Goal: Task Accomplishment & Management: Manage account settings

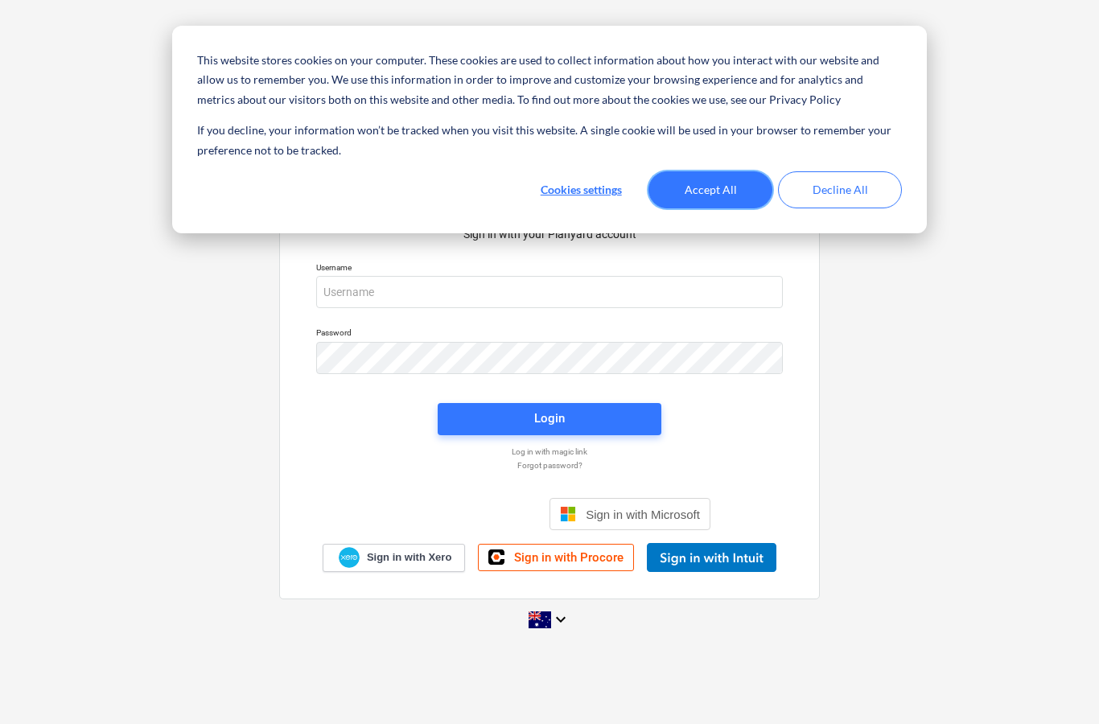
click at [716, 188] on button "Accept All" at bounding box center [711, 189] width 124 height 37
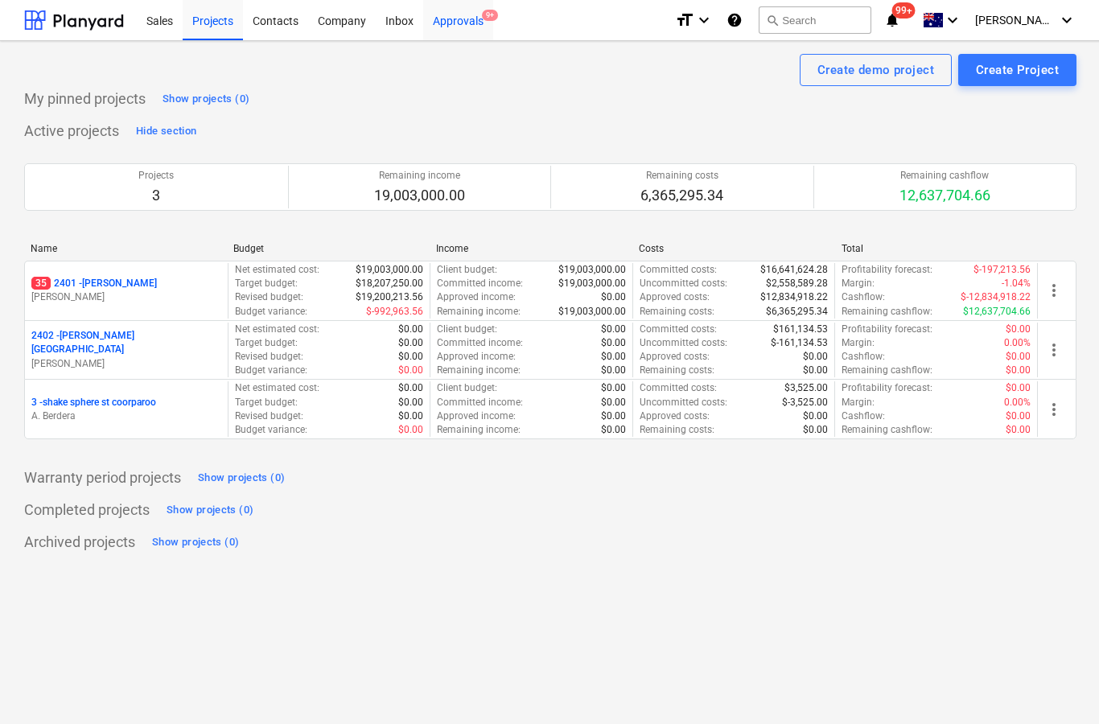
click at [467, 36] on div "Approvals 9+" at bounding box center [458, 19] width 70 height 41
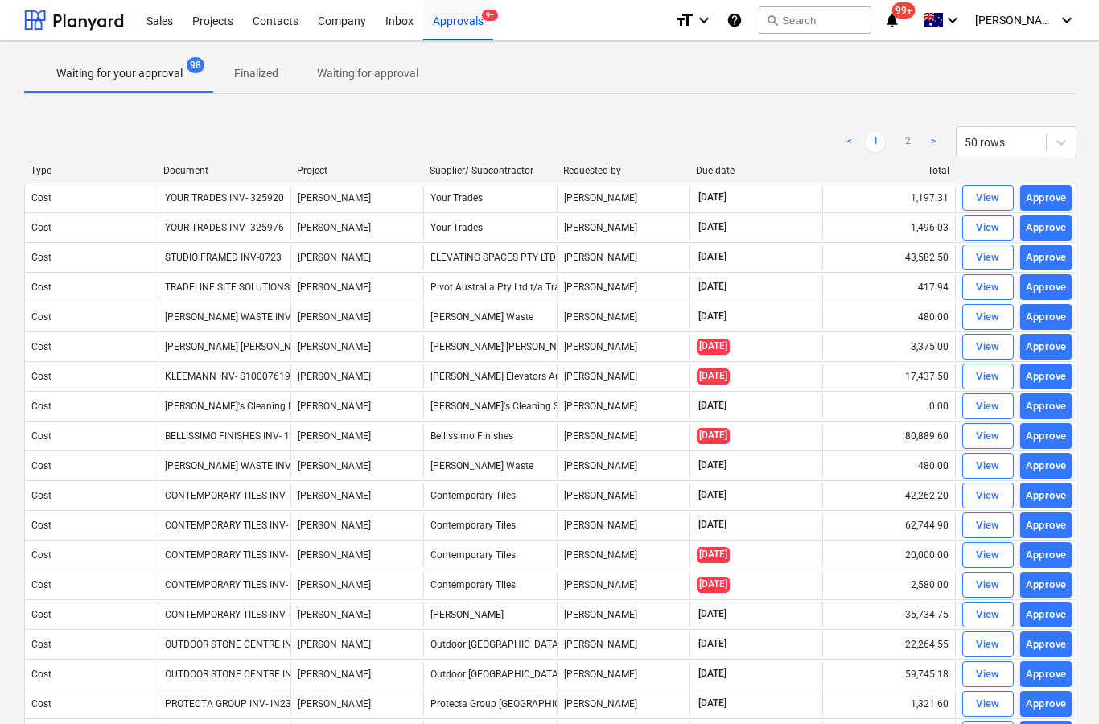
click at [377, 78] on p "Waiting for approval" at bounding box center [367, 73] width 101 height 17
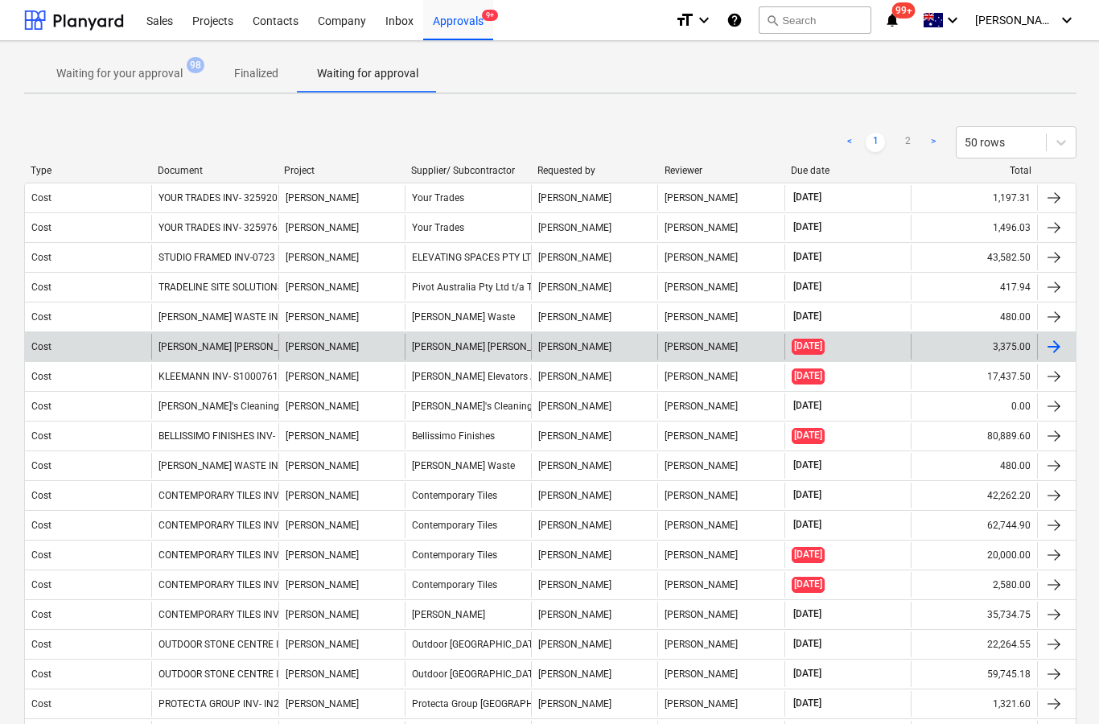
click at [1057, 352] on div at bounding box center [1054, 346] width 19 height 19
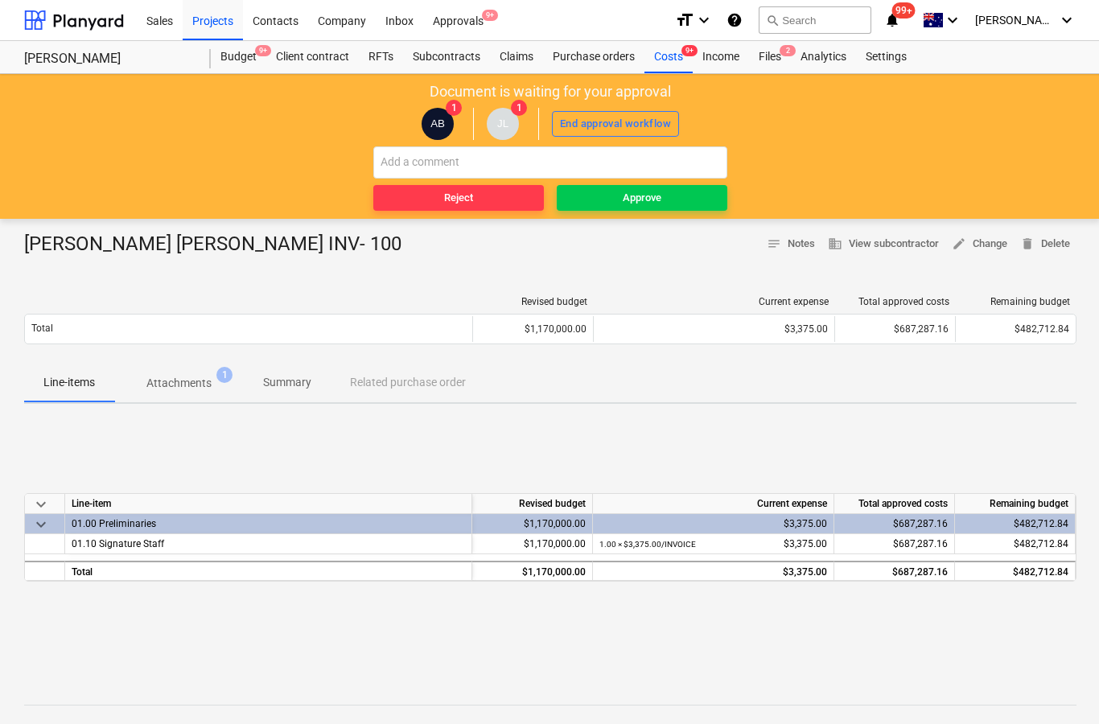
click at [191, 373] on span "Attachments 1" at bounding box center [179, 383] width 130 height 29
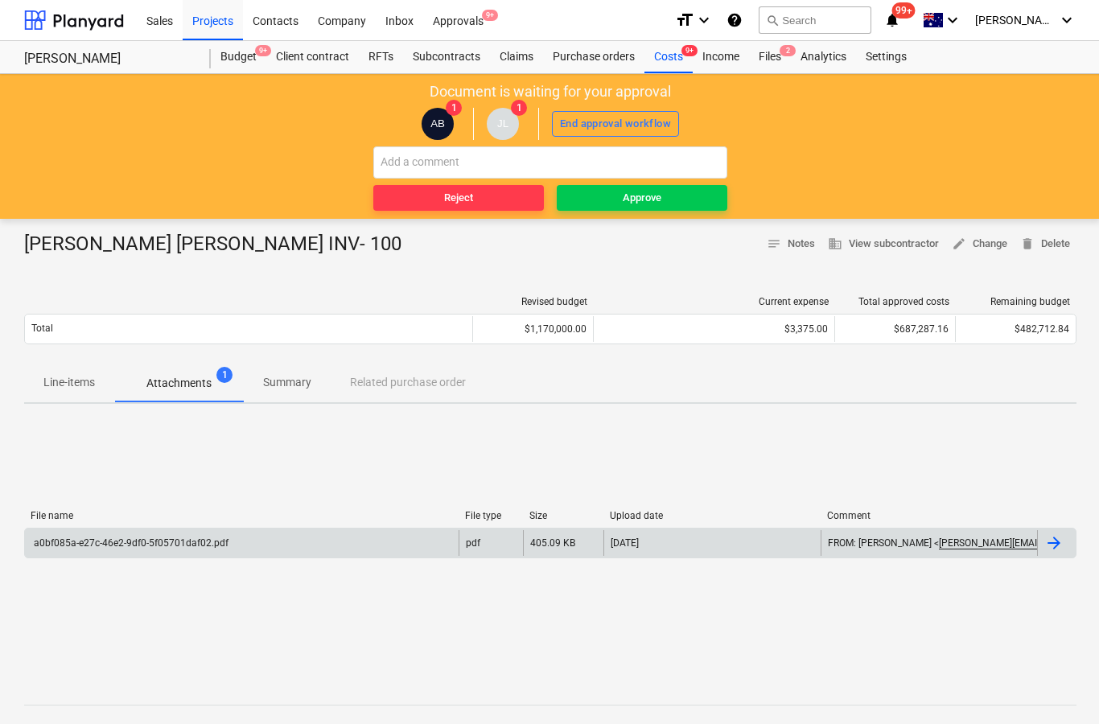
click at [1054, 544] on div at bounding box center [1054, 543] width 19 height 19
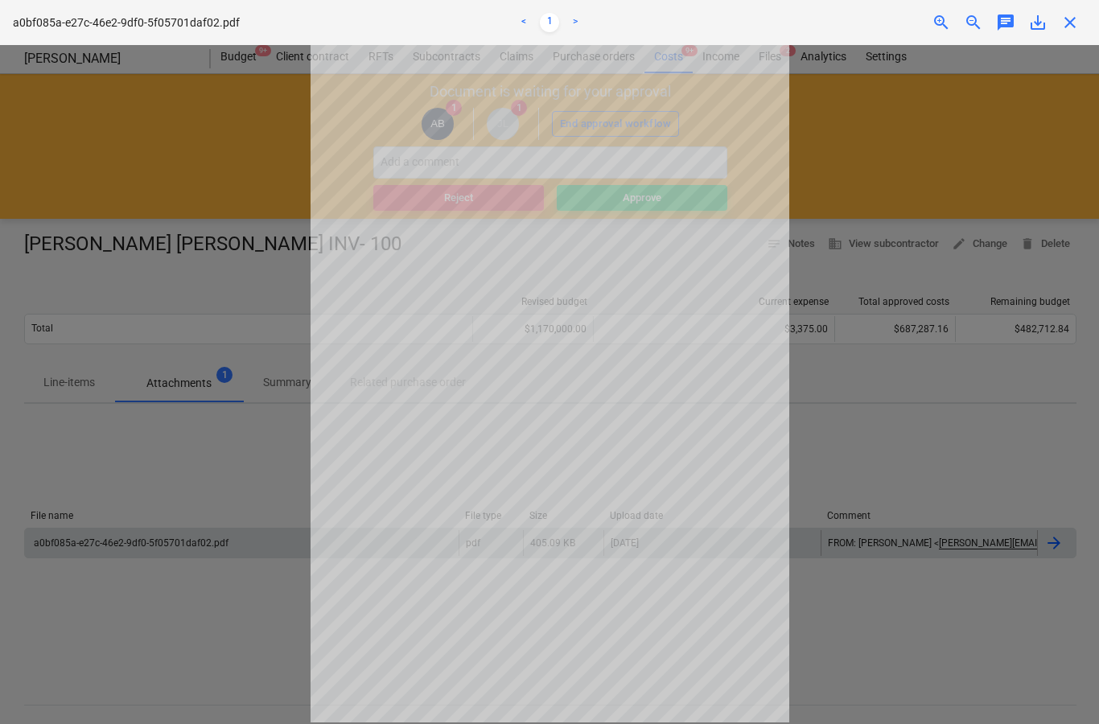
click at [1073, 44] on div "a0bf085a-e27c-46e2-9df0-5f05701daf02.pdf < 1 > zoom_in zoom_out chat 0 save_alt…" at bounding box center [549, 22] width 1099 height 45
click at [1071, 31] on span "close" at bounding box center [1070, 22] width 19 height 19
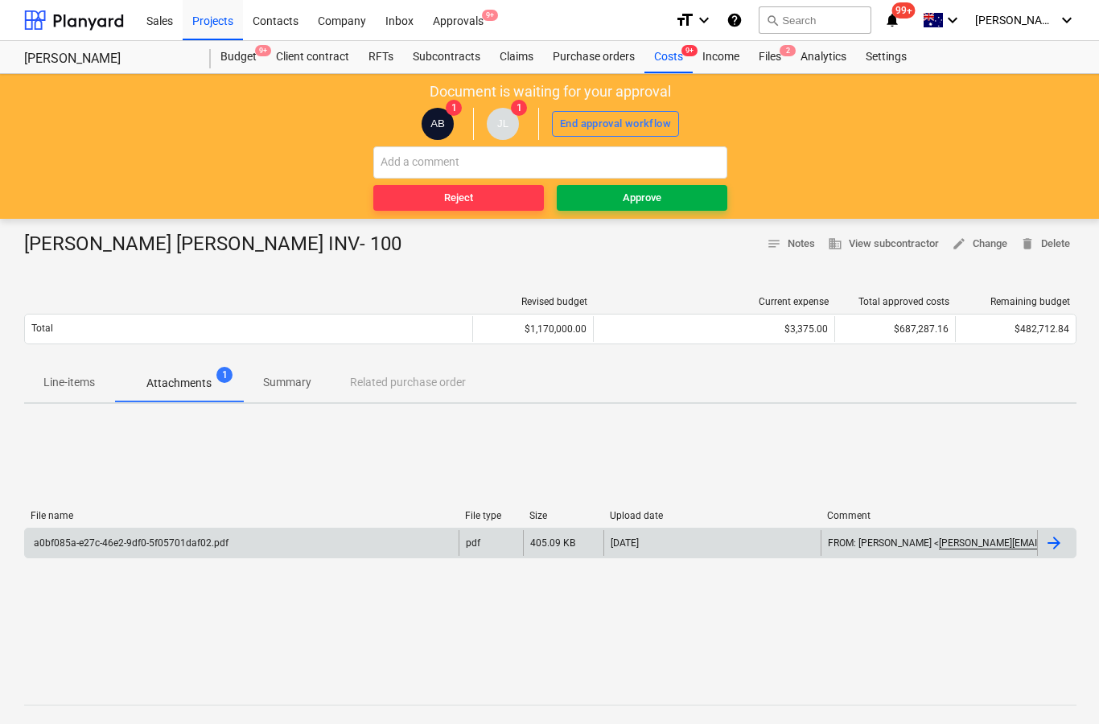
click at [686, 200] on span "Approve" at bounding box center [642, 198] width 158 height 19
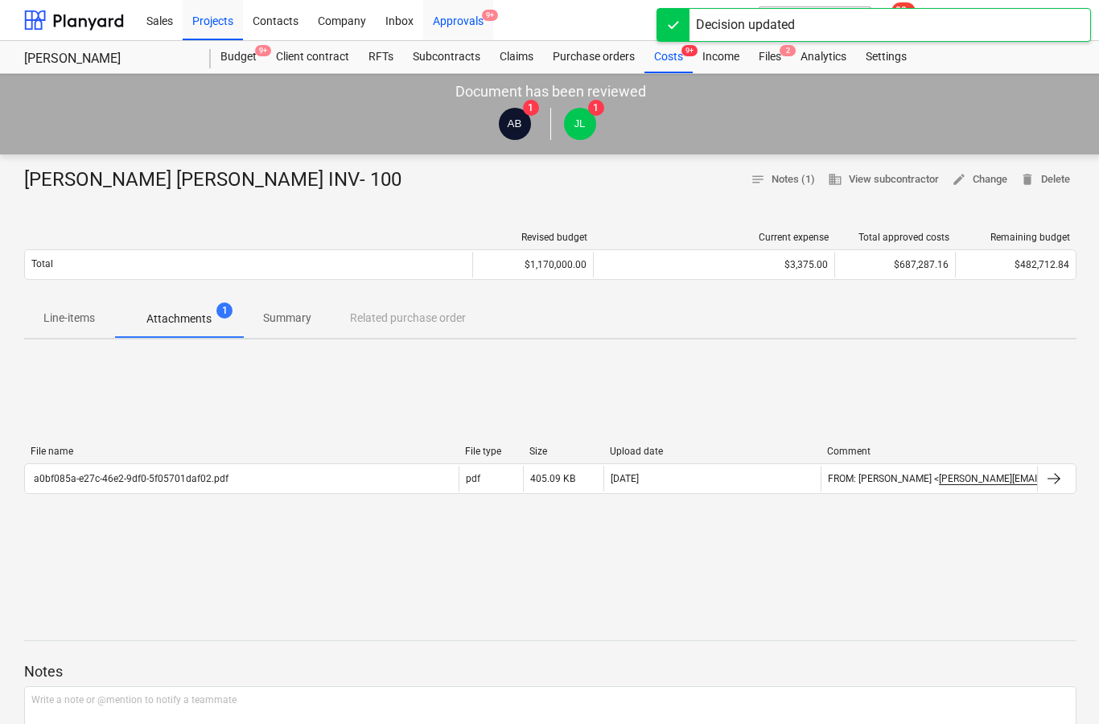
click at [467, 17] on div "Approvals 9+" at bounding box center [458, 19] width 70 height 41
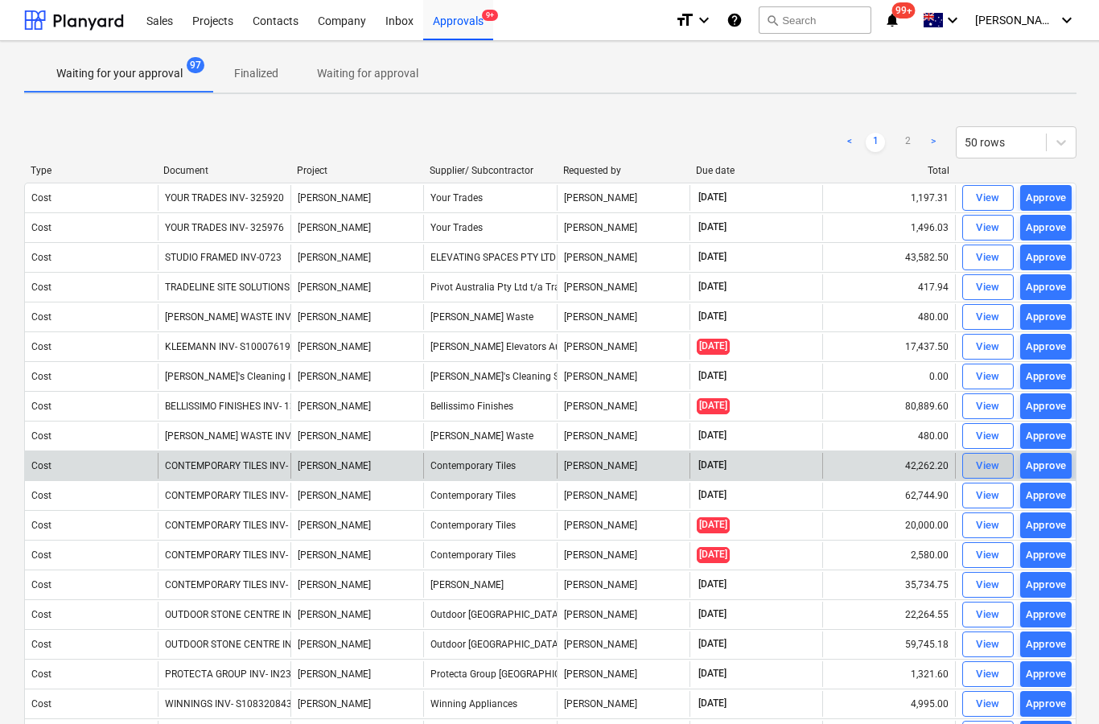
click at [976, 475] on div "View" at bounding box center [988, 466] width 24 height 19
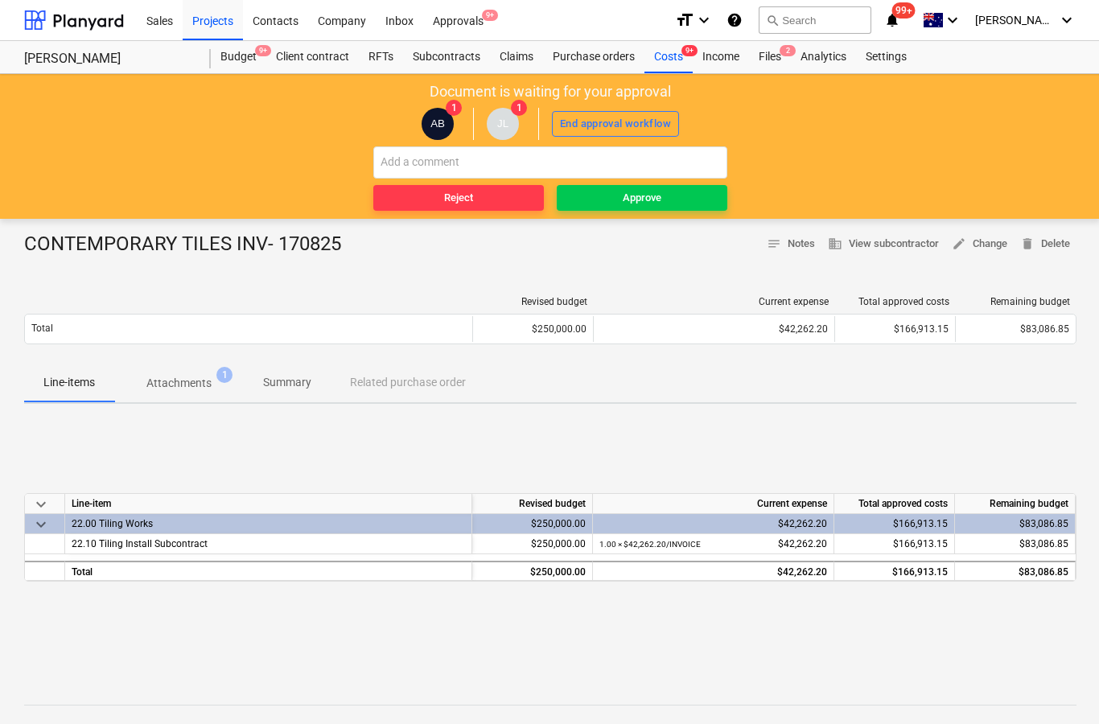
click at [198, 396] on span "Attachments 1" at bounding box center [179, 383] width 130 height 29
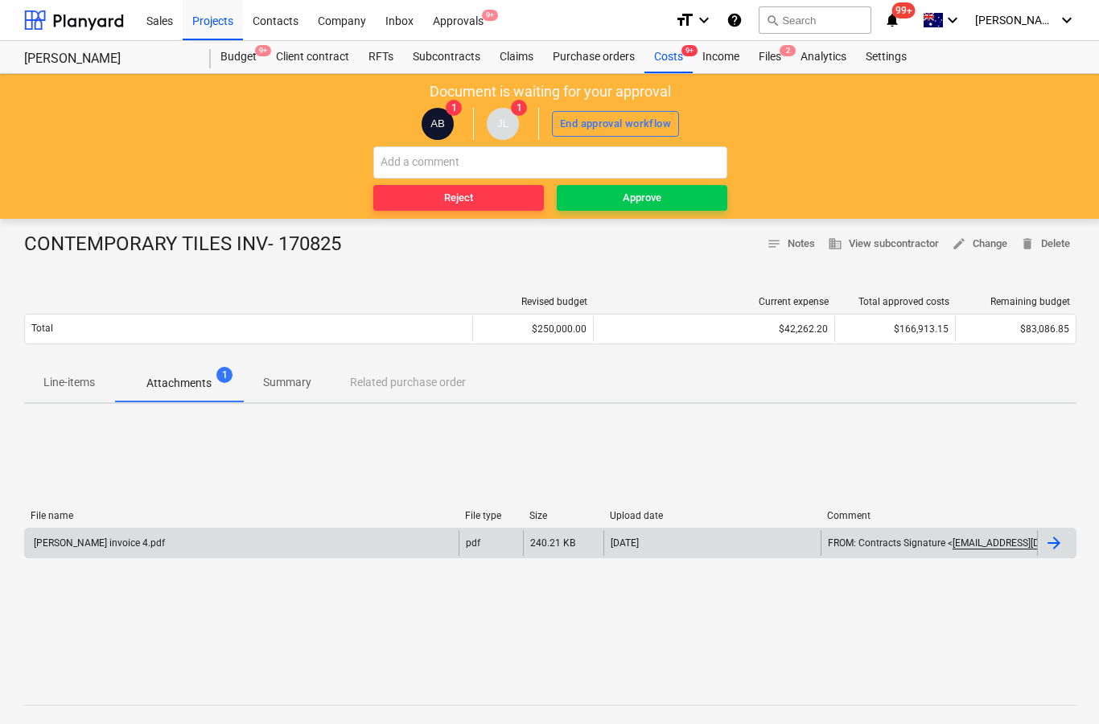
click at [1049, 546] on div at bounding box center [1054, 543] width 19 height 19
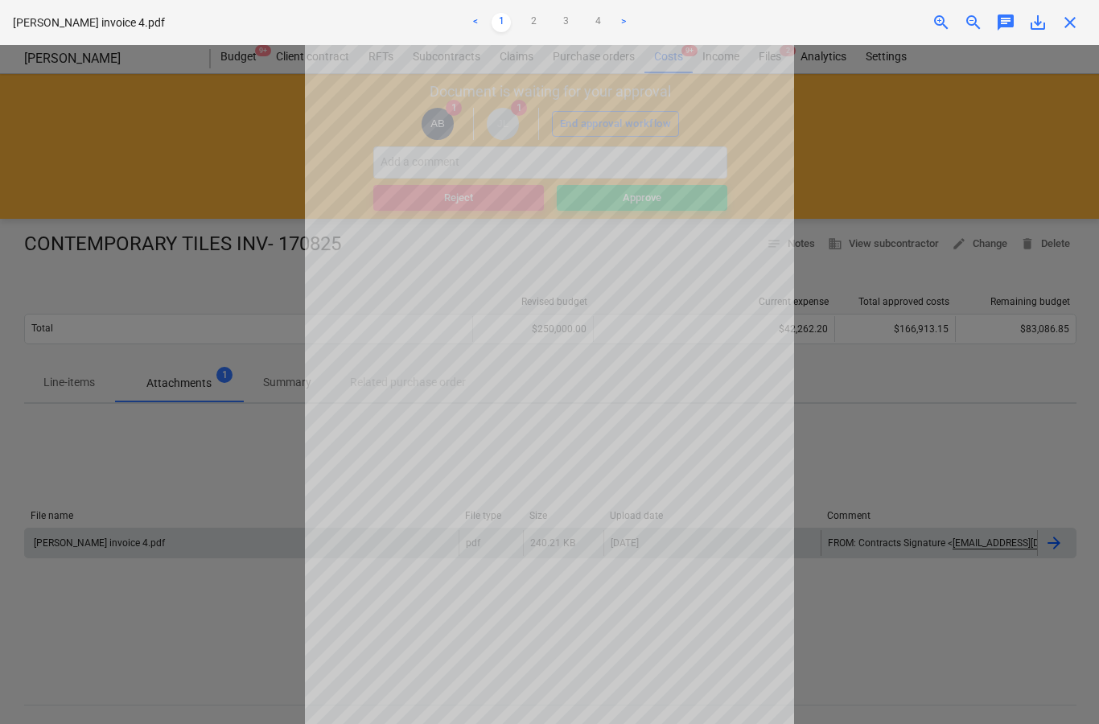
click at [631, 25] on link ">" at bounding box center [623, 22] width 19 height 19
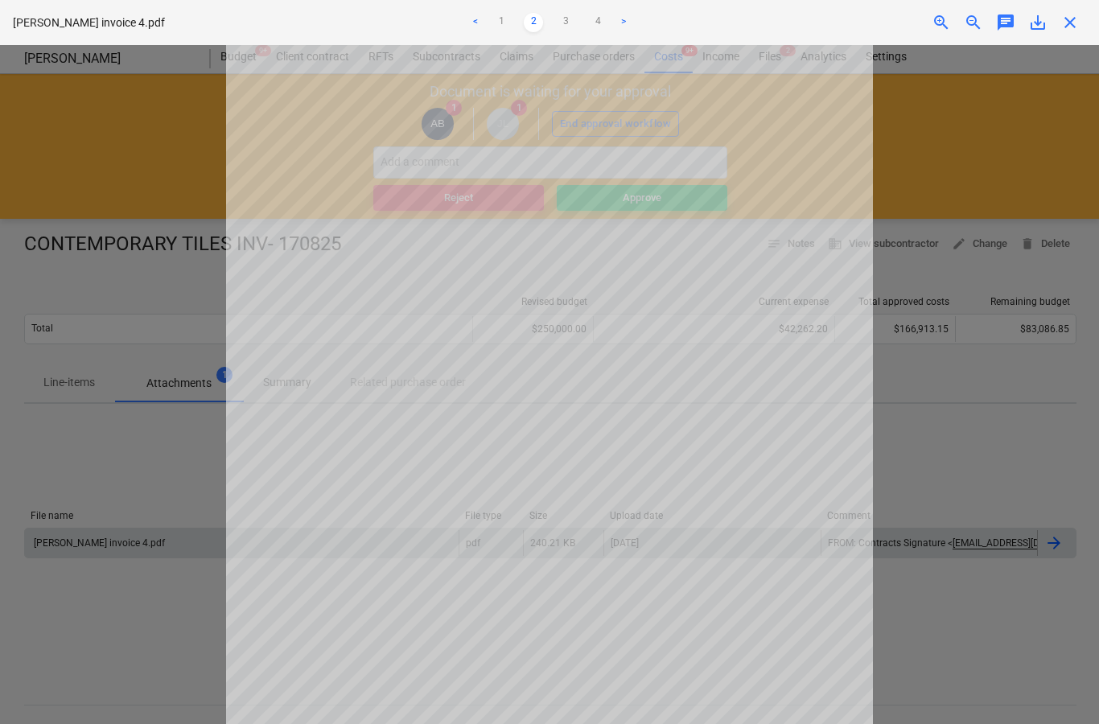
click at [623, 28] on link ">" at bounding box center [623, 22] width 19 height 19
click at [633, 21] on link ">" at bounding box center [623, 22] width 19 height 19
click at [493, 22] on link "1" at bounding box center [501, 22] width 19 height 19
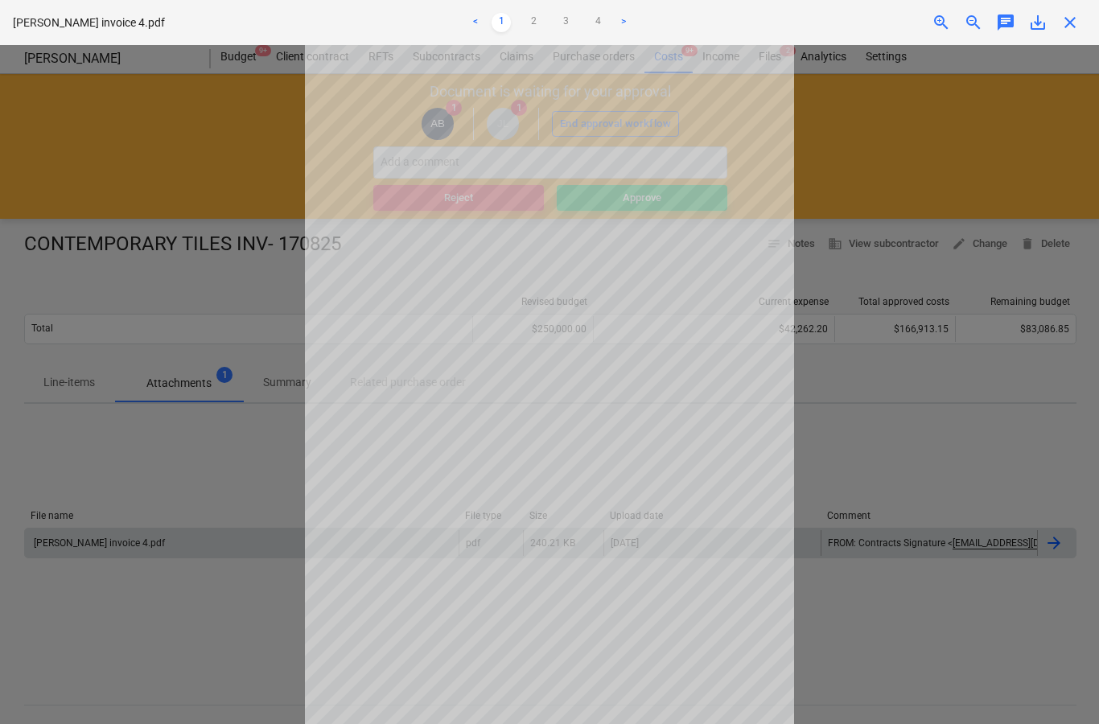
click at [1082, 12] on div "[PERSON_NAME] invoice 4.pdf < 1 2 3 4 > zoom_in zoom_out chat 0 save_alt close" at bounding box center [549, 22] width 1099 height 45
click at [1065, 22] on span "close" at bounding box center [1070, 22] width 19 height 19
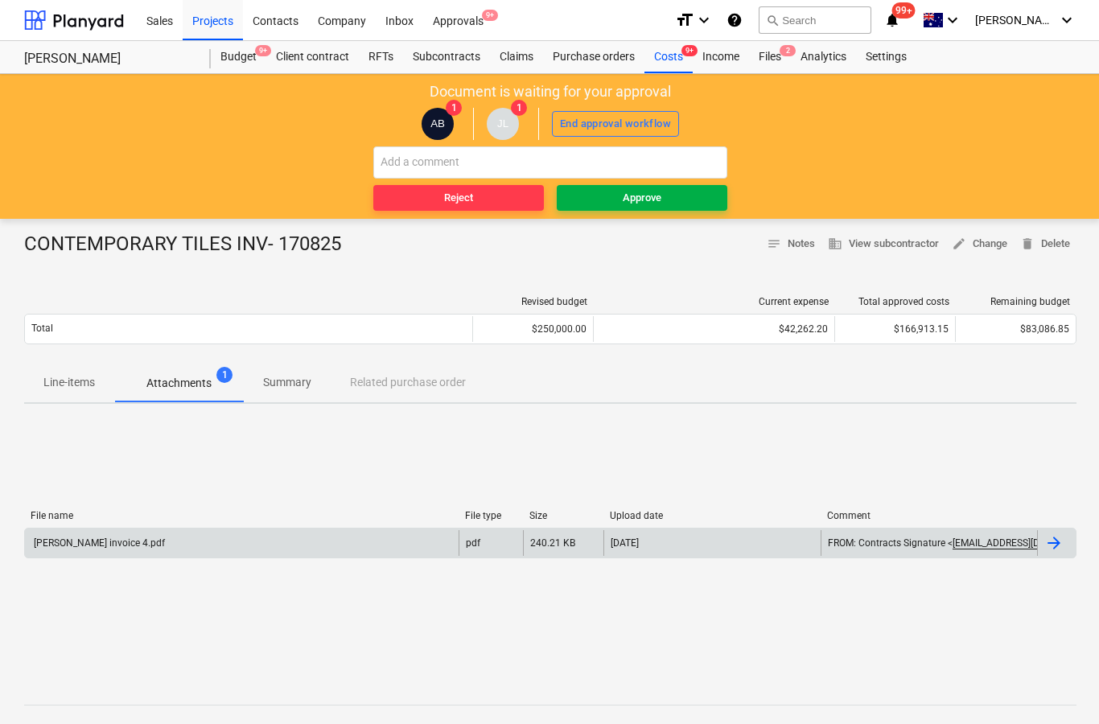
click at [675, 196] on span "Approve" at bounding box center [642, 198] width 158 height 19
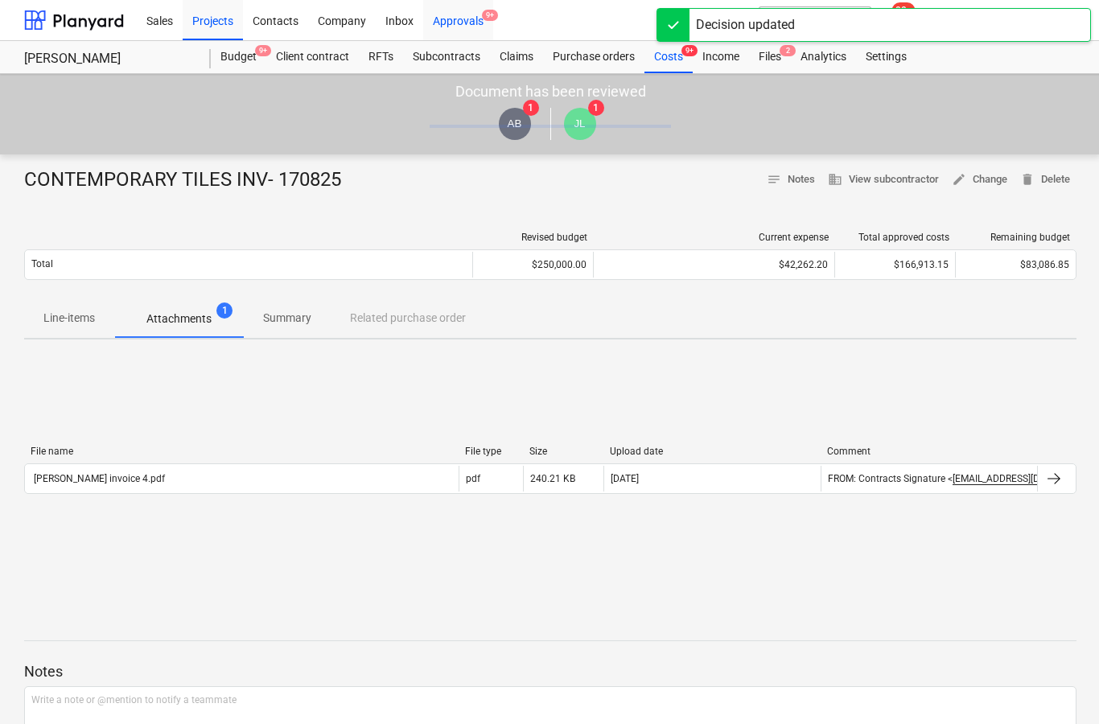
click at [470, 23] on div "Approvals 9+" at bounding box center [458, 19] width 70 height 41
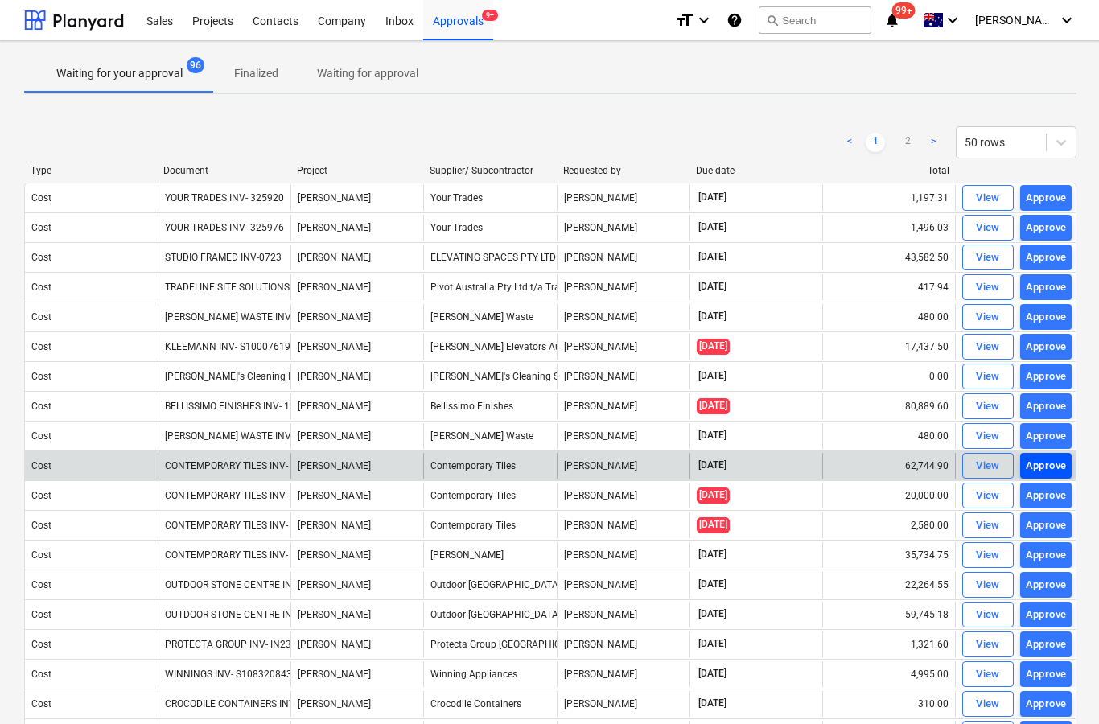
click at [1054, 462] on div "Approve" at bounding box center [1046, 466] width 41 height 19
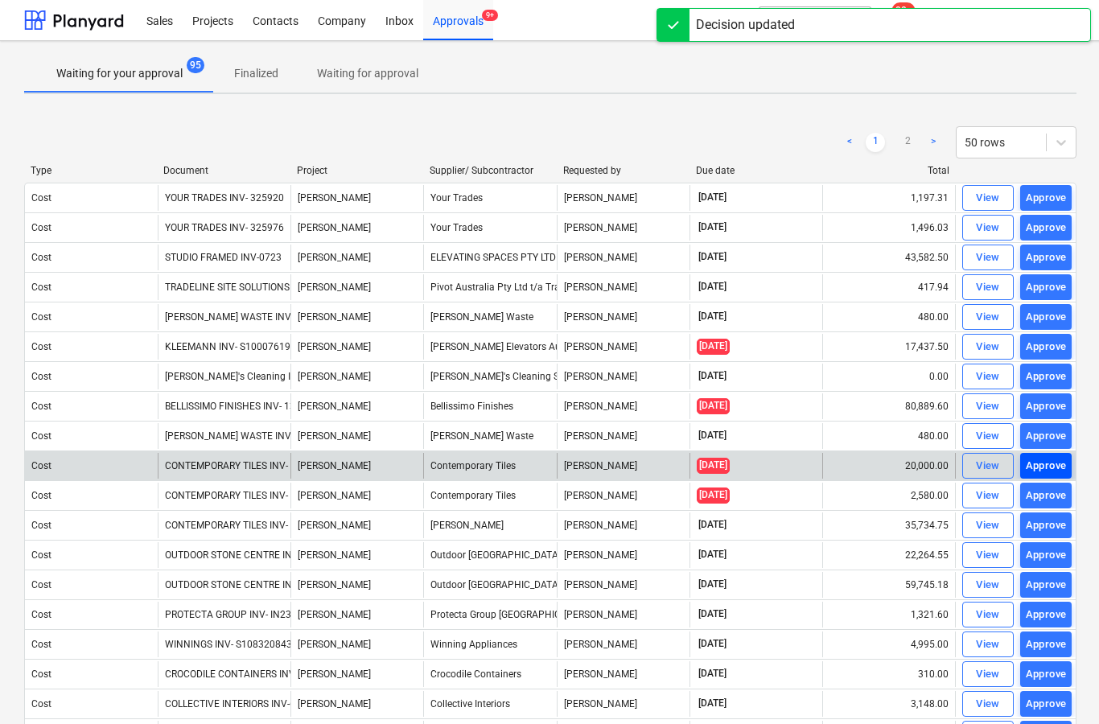
click at [1053, 464] on div "Approve" at bounding box center [1046, 466] width 41 height 19
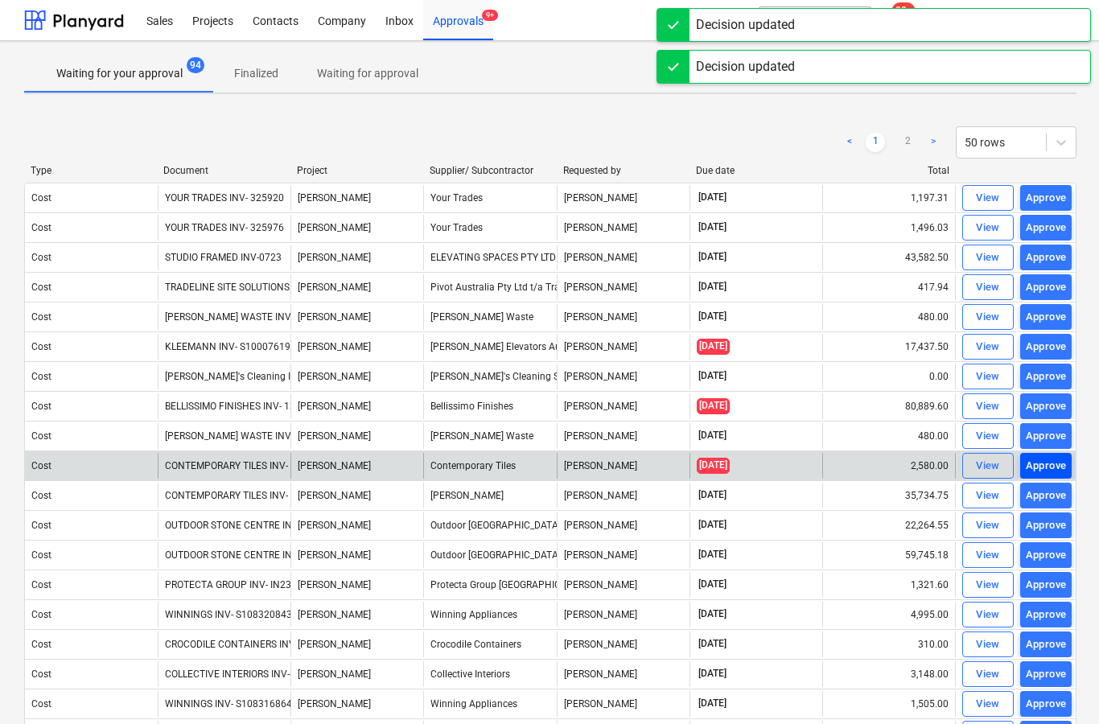
click at [1056, 466] on div "Approve" at bounding box center [1046, 466] width 41 height 19
click at [1057, 464] on div "Approve" at bounding box center [1046, 466] width 41 height 19
click at [1057, 466] on div "Approve" at bounding box center [1046, 466] width 41 height 19
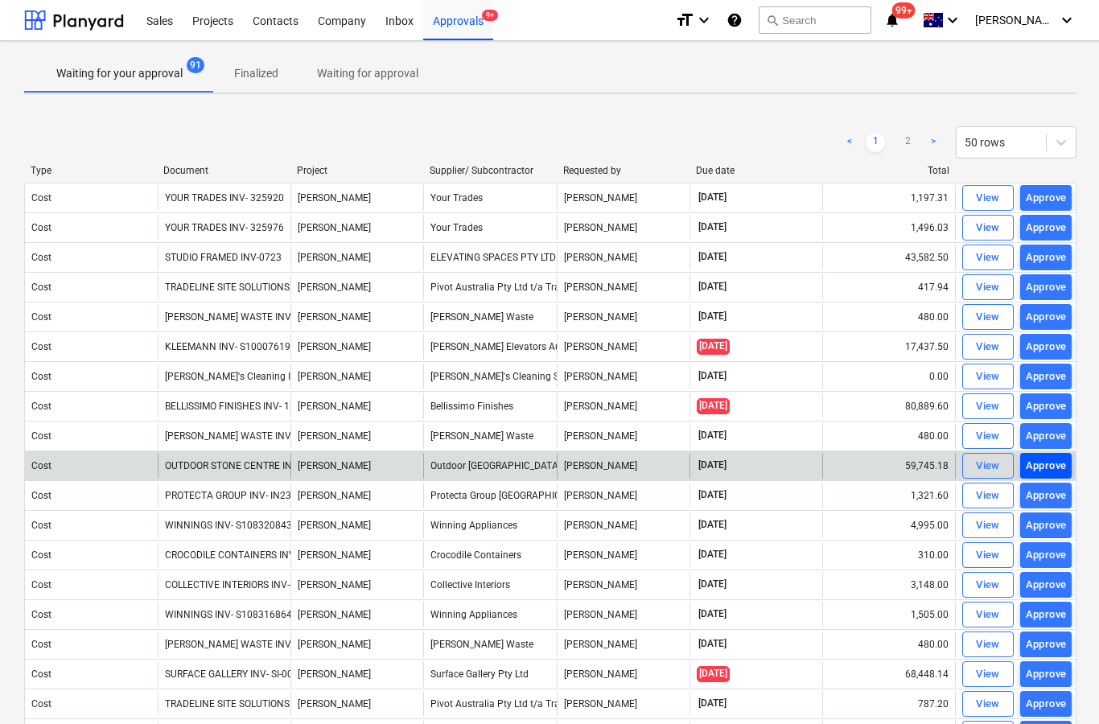
click at [1049, 464] on div "Approve" at bounding box center [1046, 466] width 41 height 19
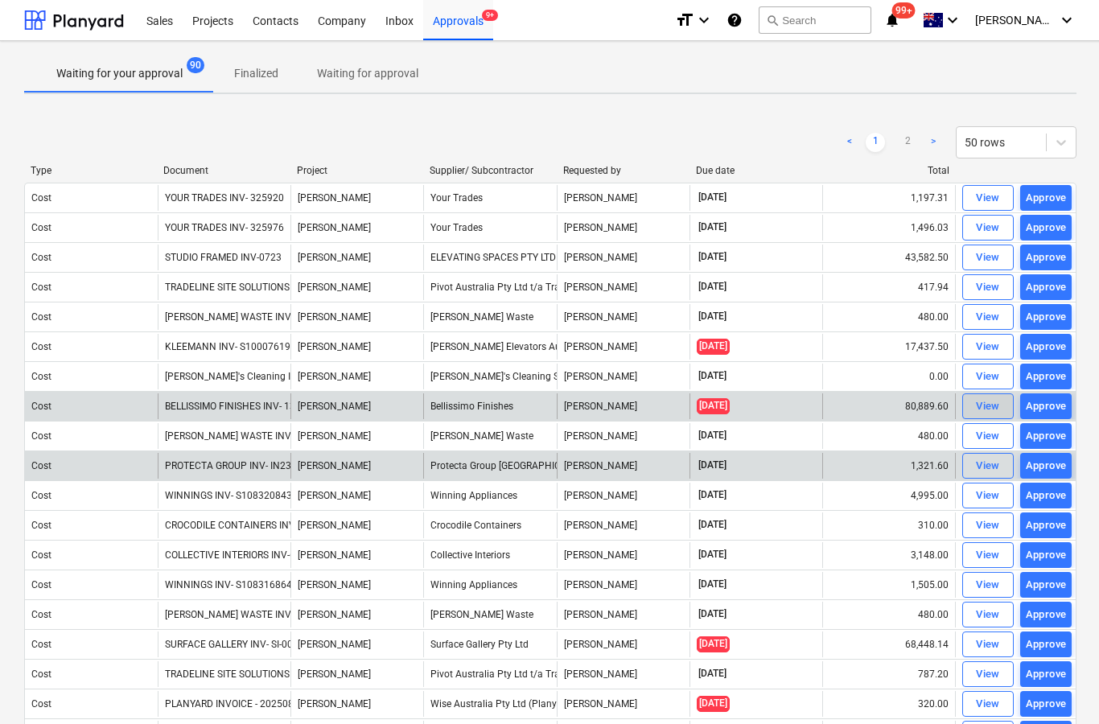
click at [988, 410] on div "View" at bounding box center [988, 407] width 24 height 19
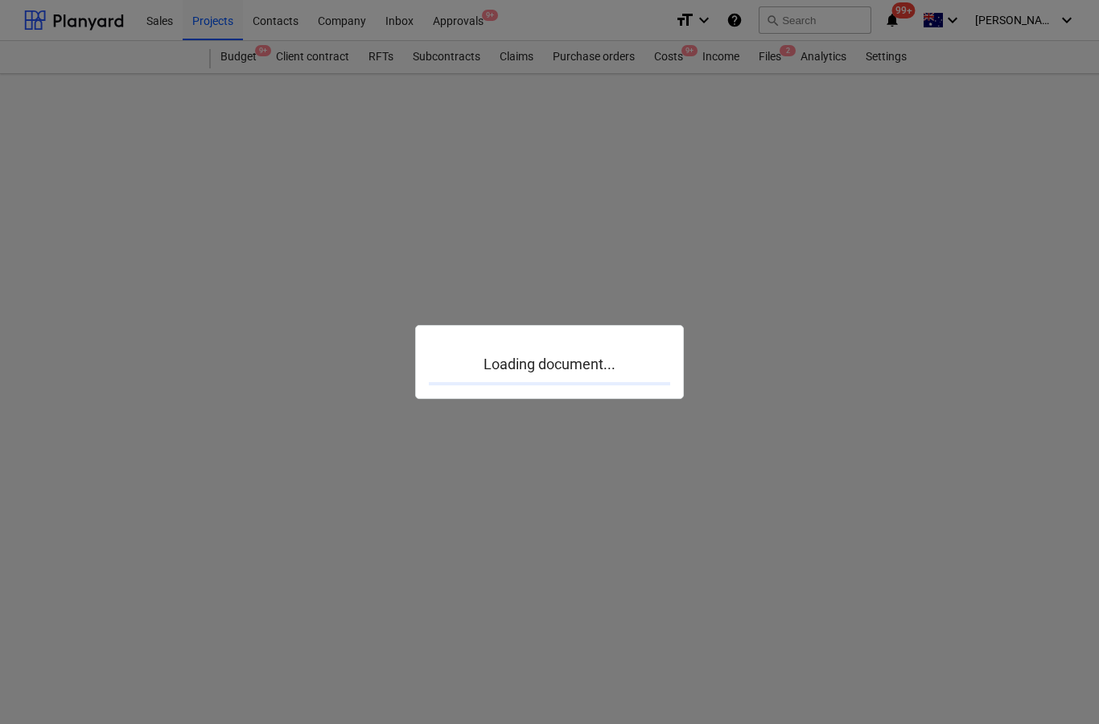
scroll to position [64, 0]
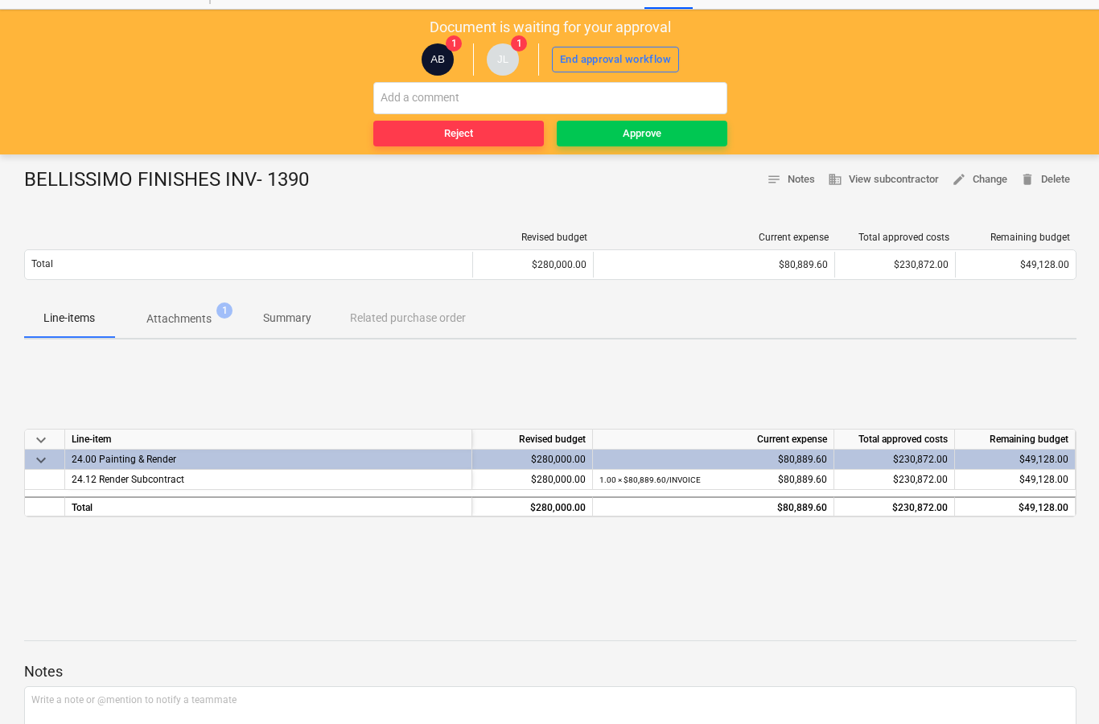
click at [178, 319] on p "Attachments" at bounding box center [178, 319] width 65 height 17
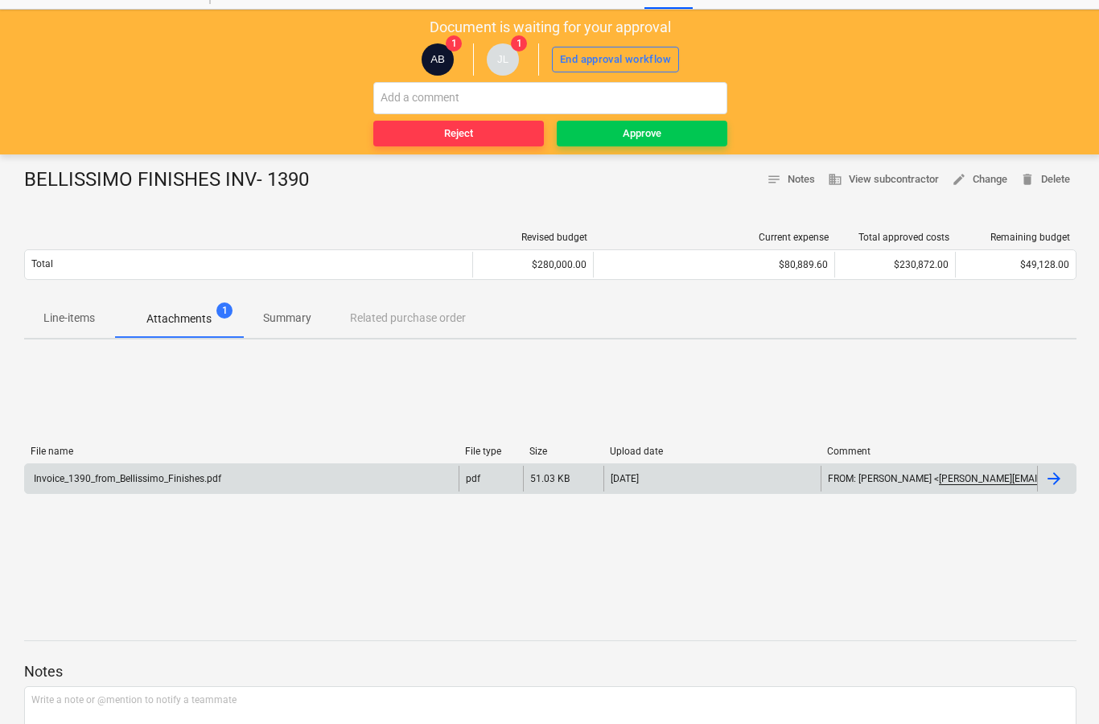
click at [1053, 482] on div at bounding box center [1054, 478] width 19 height 19
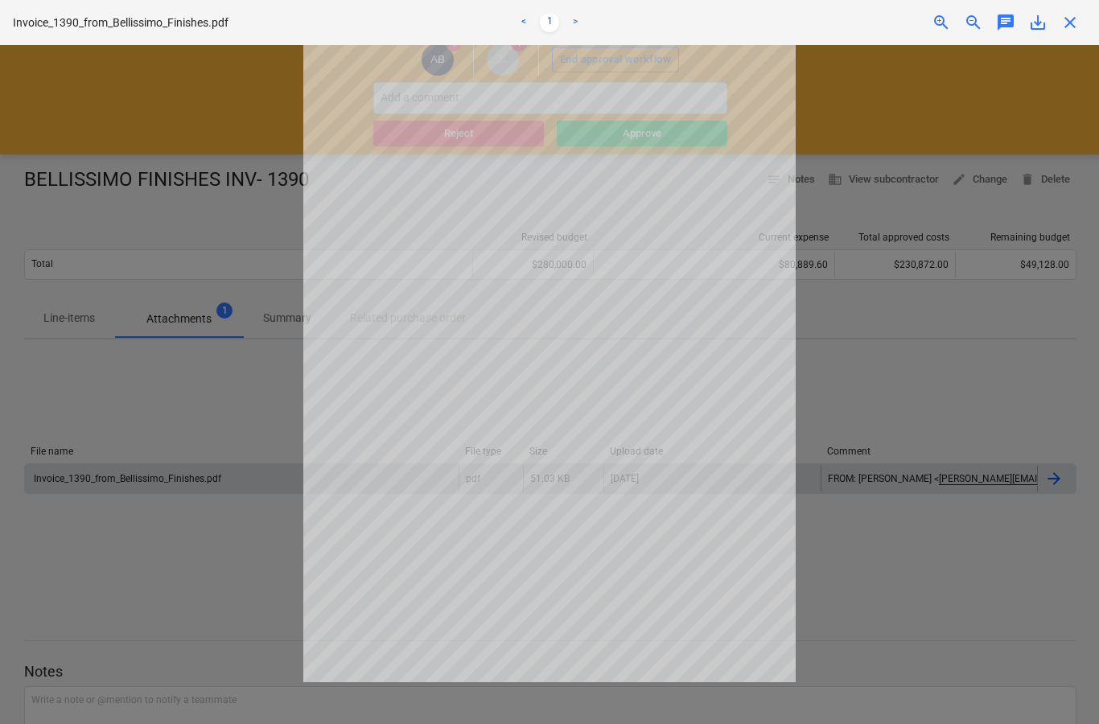
click at [1078, 26] on span "close" at bounding box center [1070, 22] width 19 height 19
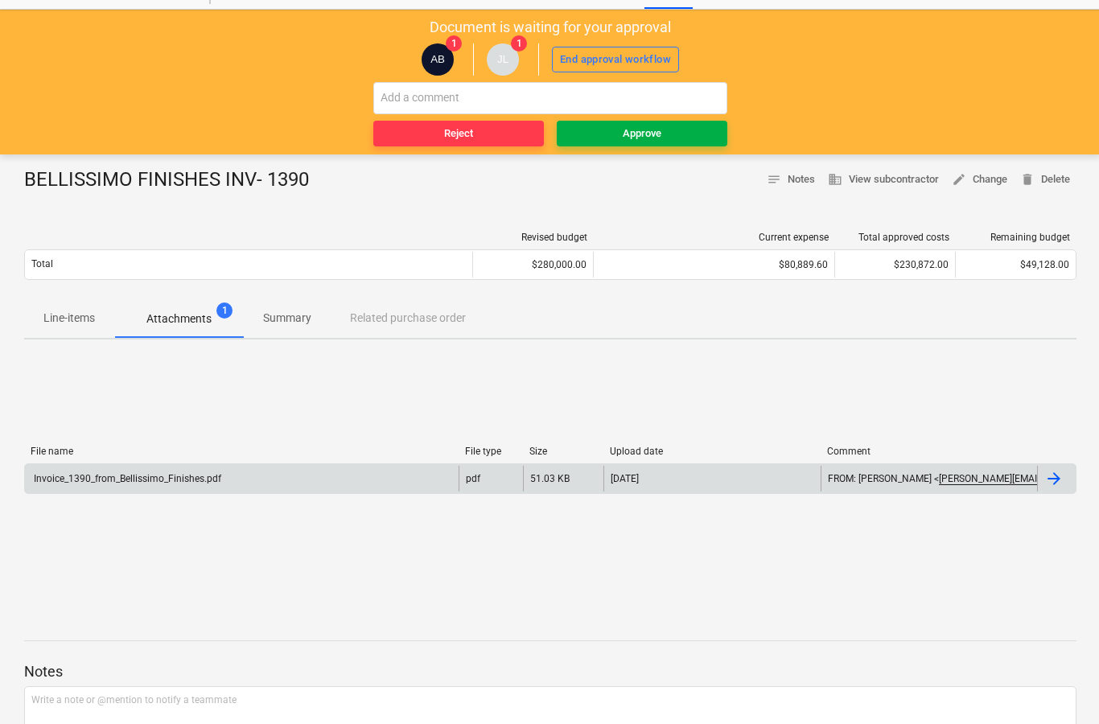
click at [682, 142] on button "Approve" at bounding box center [642, 134] width 171 height 26
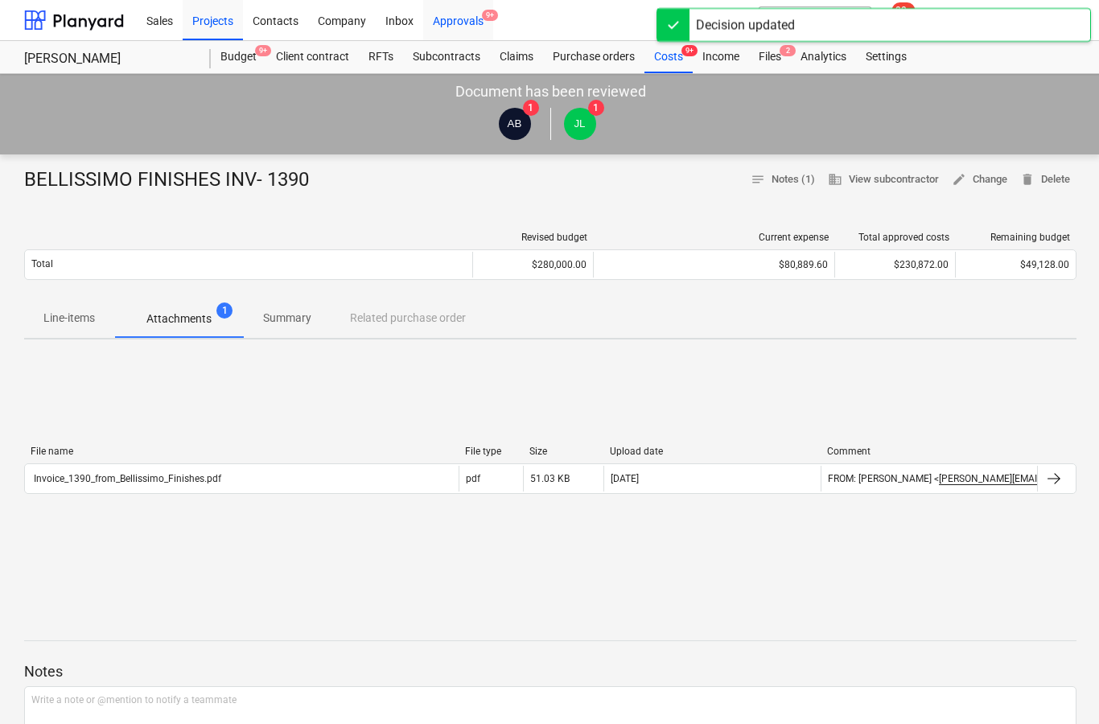
click at [472, 33] on div "Approvals 9+" at bounding box center [458, 19] width 70 height 41
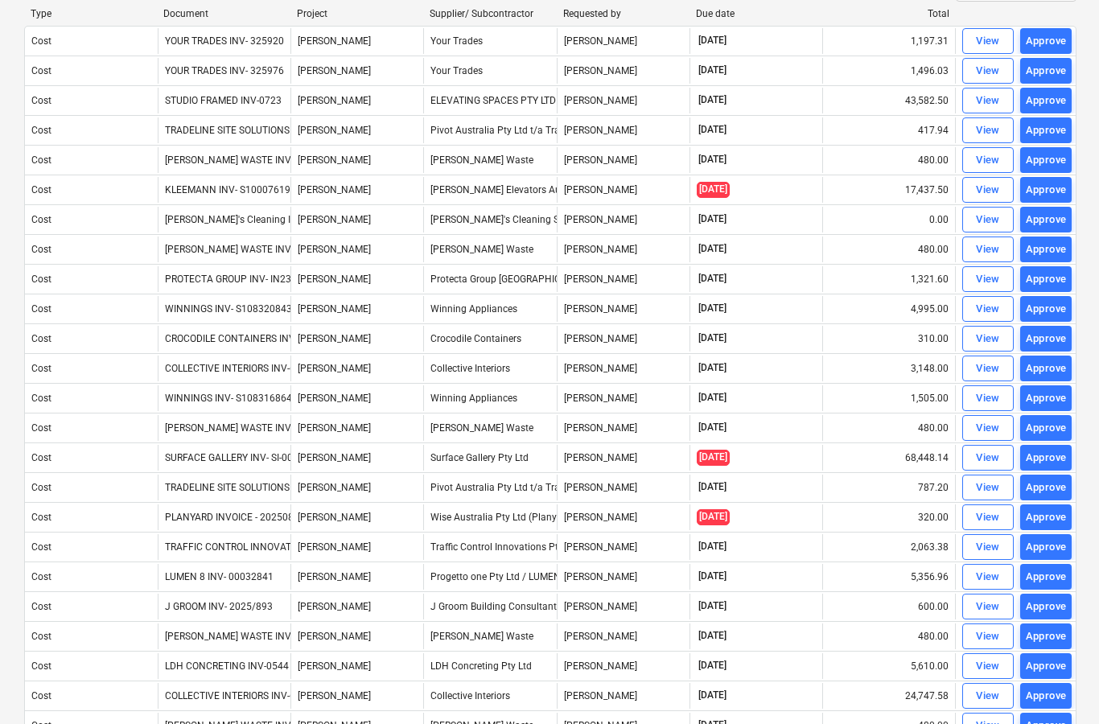
scroll to position [158, 0]
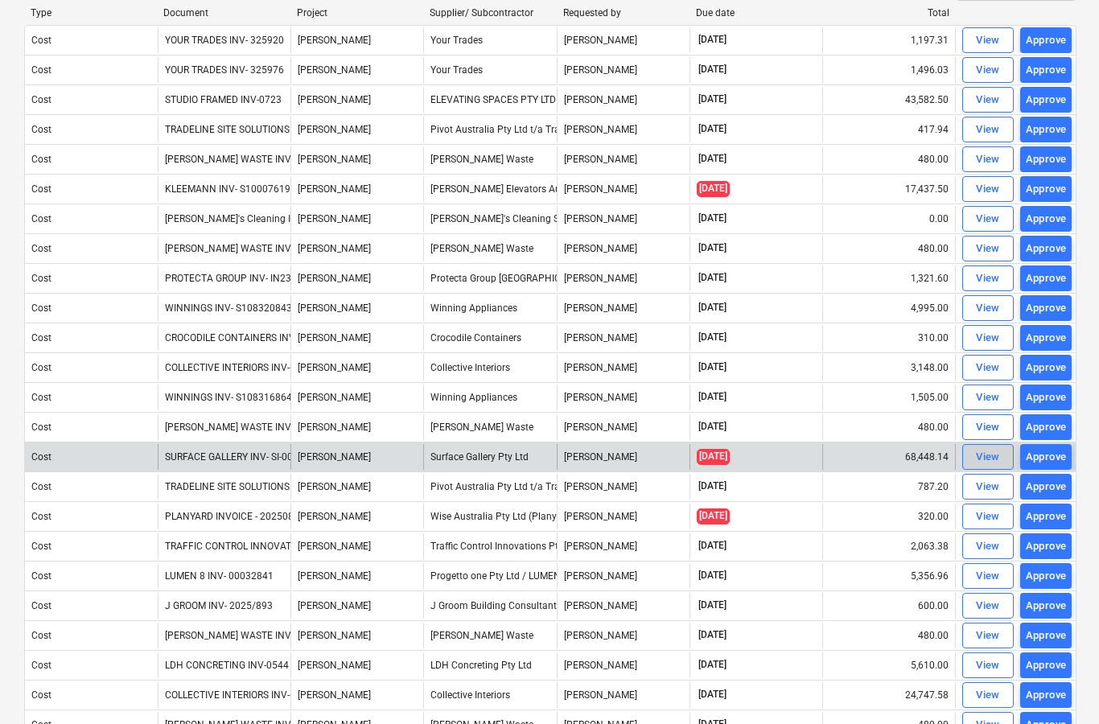
click at [984, 461] on div "View" at bounding box center [988, 457] width 24 height 19
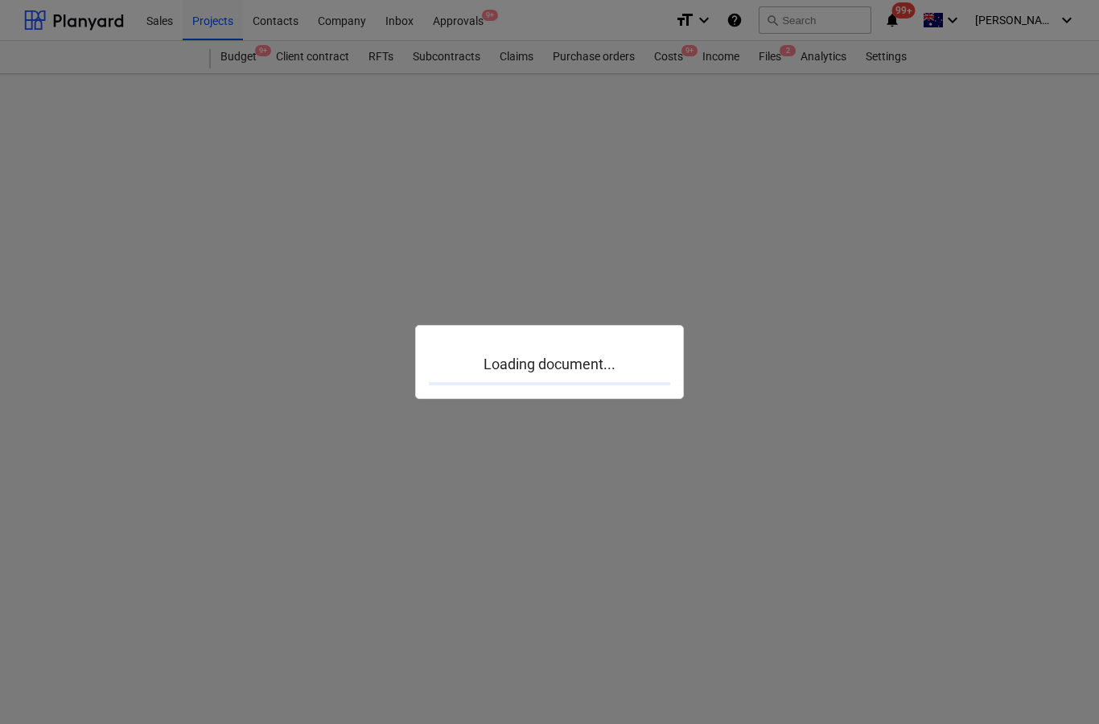
scroll to position [64, 0]
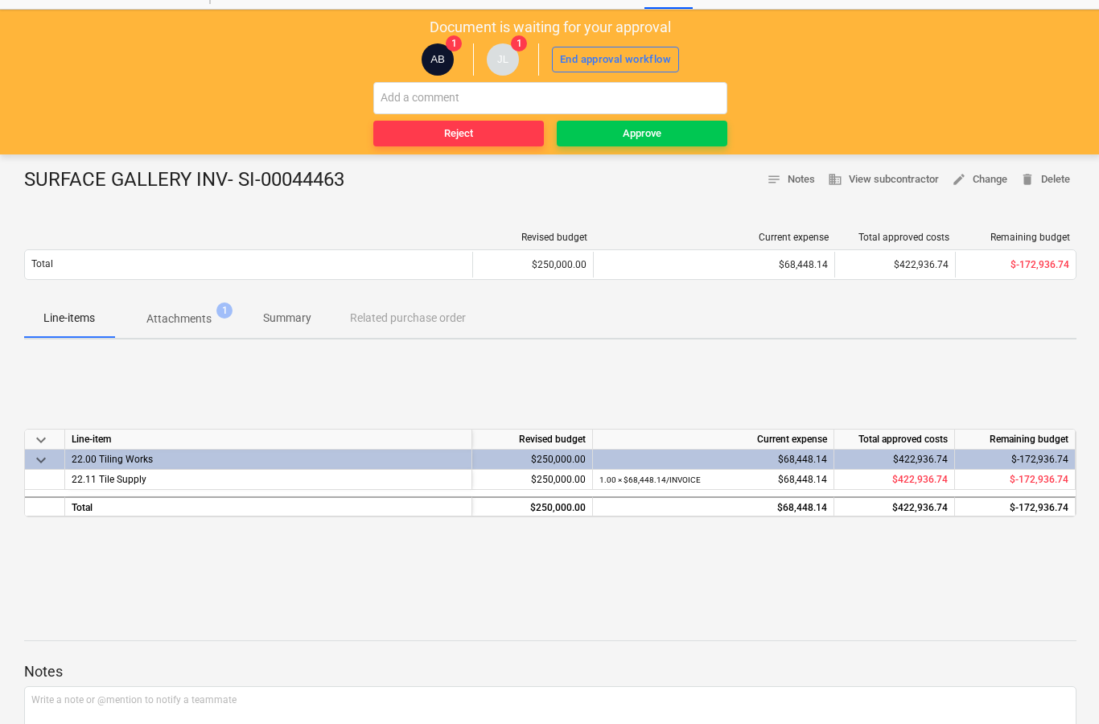
click at [195, 325] on p "Attachments" at bounding box center [178, 319] width 65 height 17
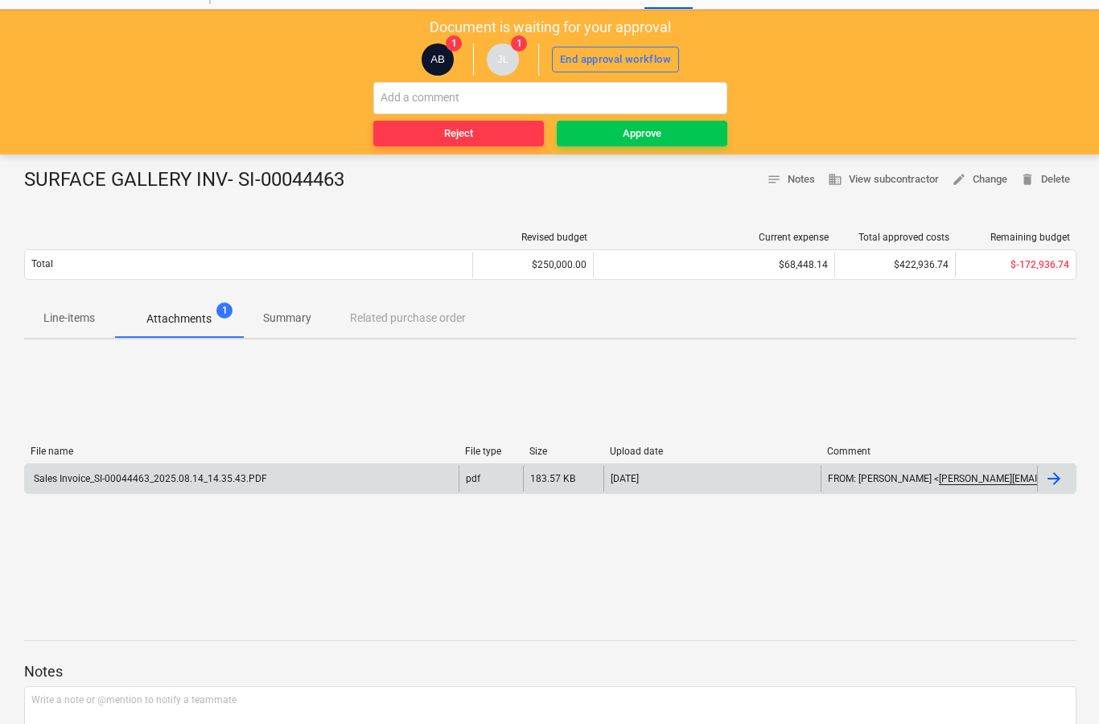
click at [1050, 484] on div at bounding box center [1054, 478] width 19 height 19
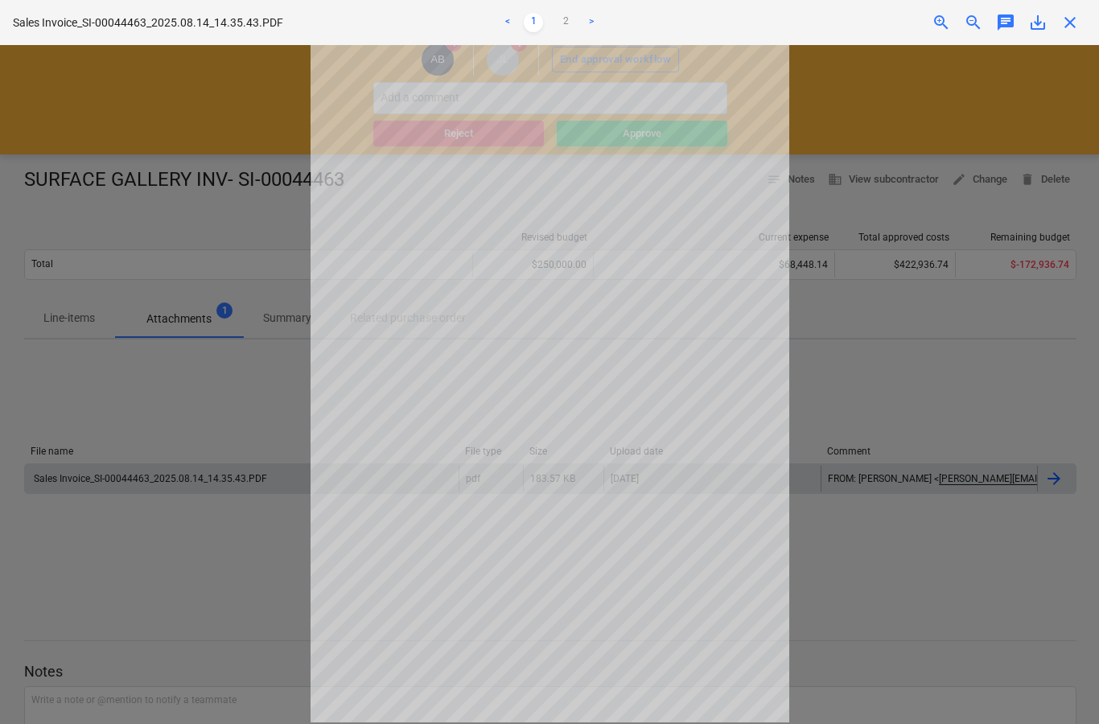
click at [1079, 19] on span "close" at bounding box center [1070, 22] width 19 height 19
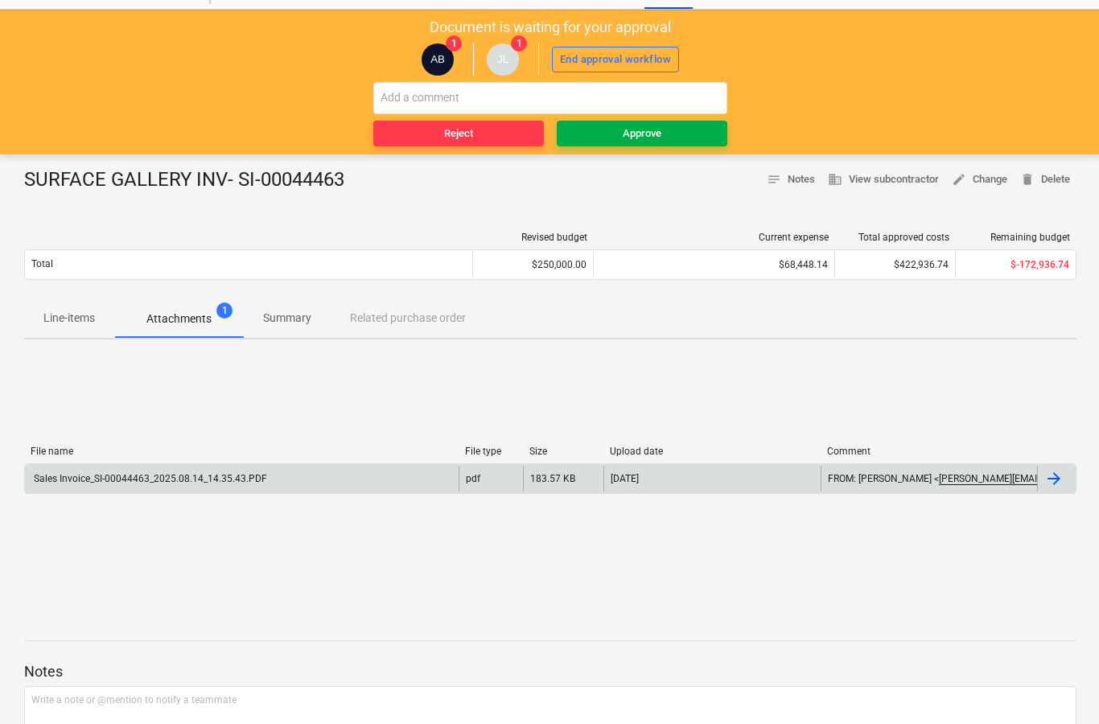
click at [650, 142] on button "Approve" at bounding box center [642, 134] width 171 height 26
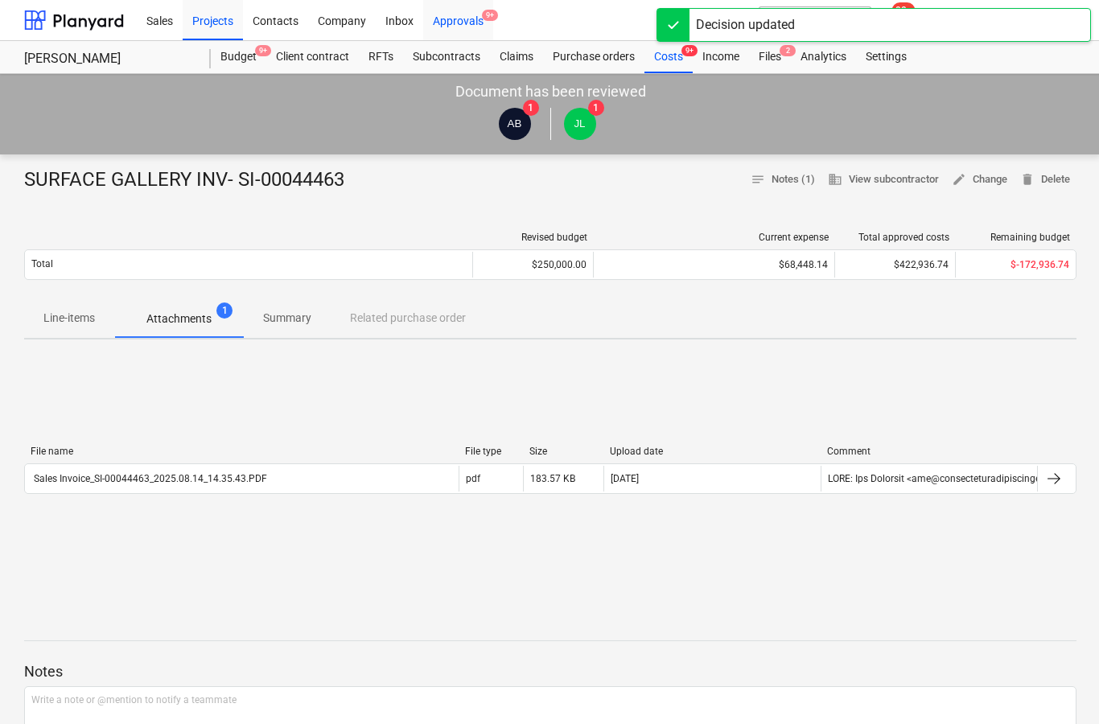
click at [468, 32] on div "Approvals 9+" at bounding box center [458, 19] width 70 height 41
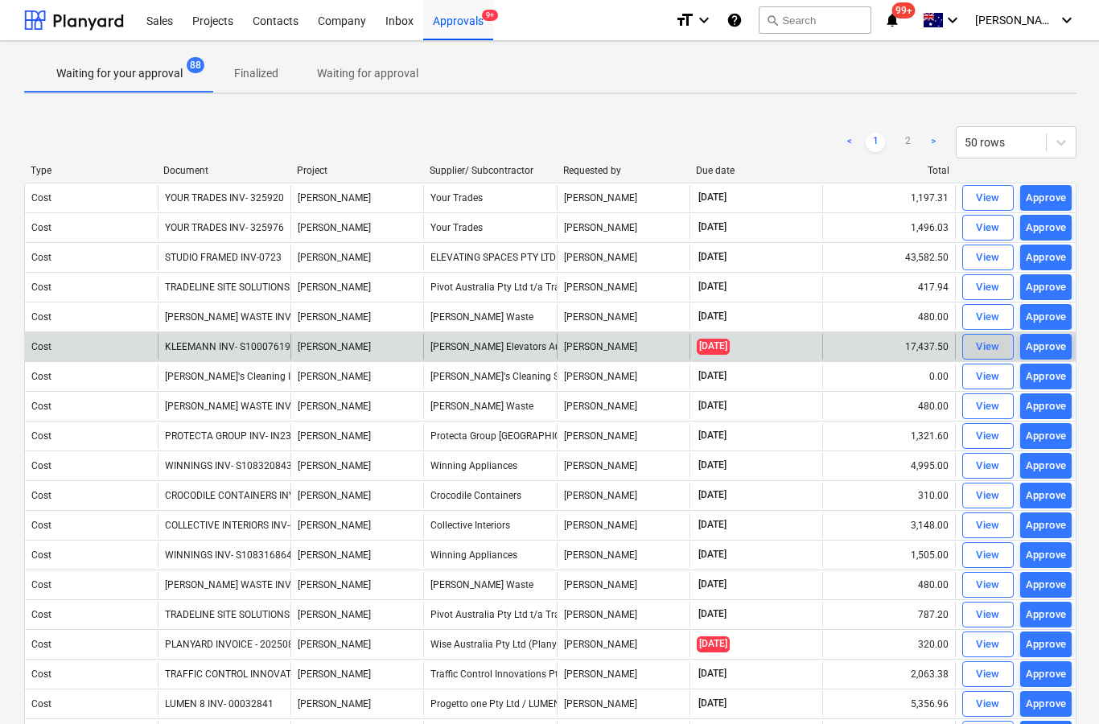
click at [977, 351] on div "View" at bounding box center [988, 347] width 24 height 19
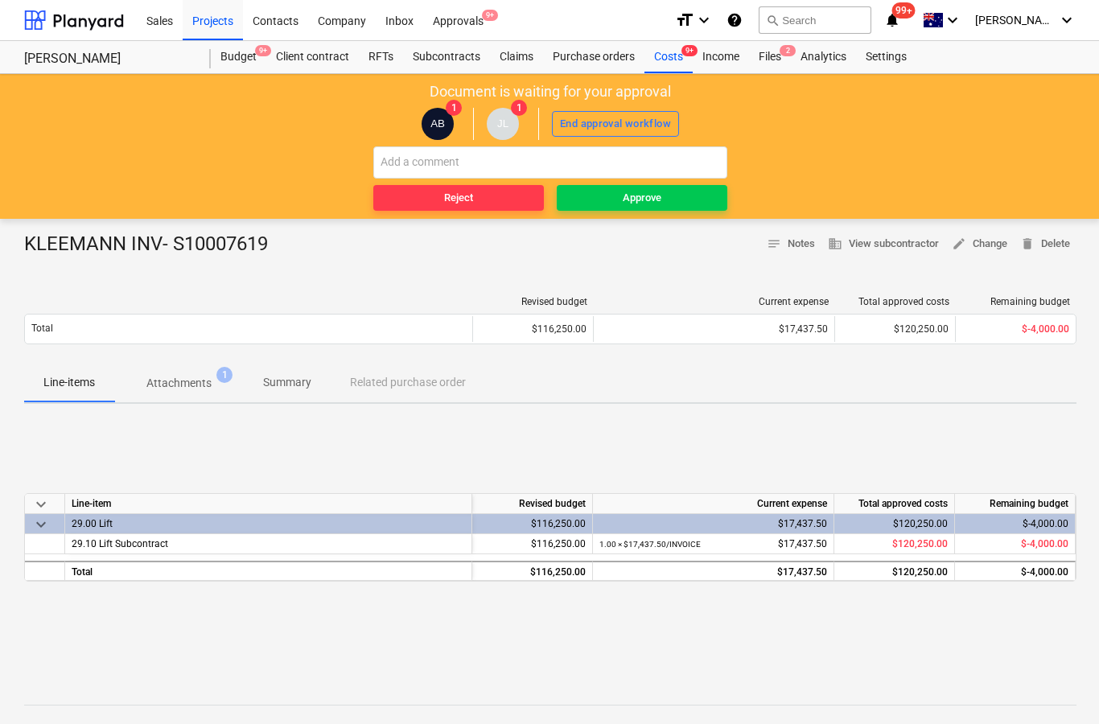
click at [209, 400] on button "Attachments 1" at bounding box center [179, 383] width 130 height 39
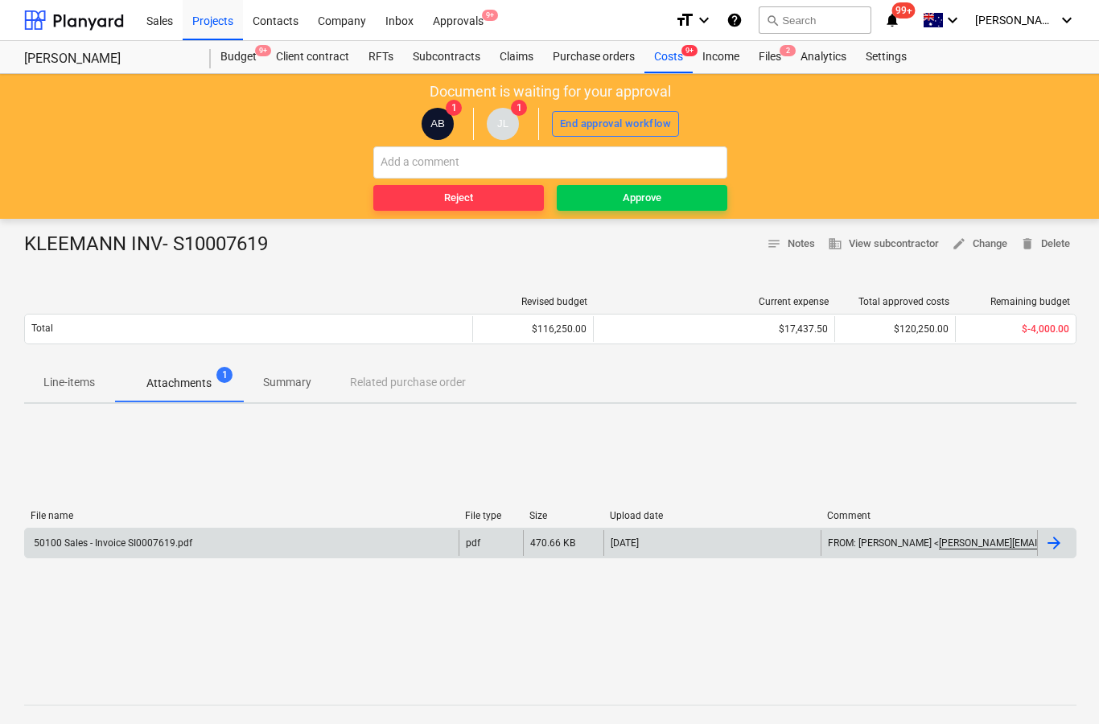
click at [1059, 543] on div at bounding box center [1054, 543] width 19 height 19
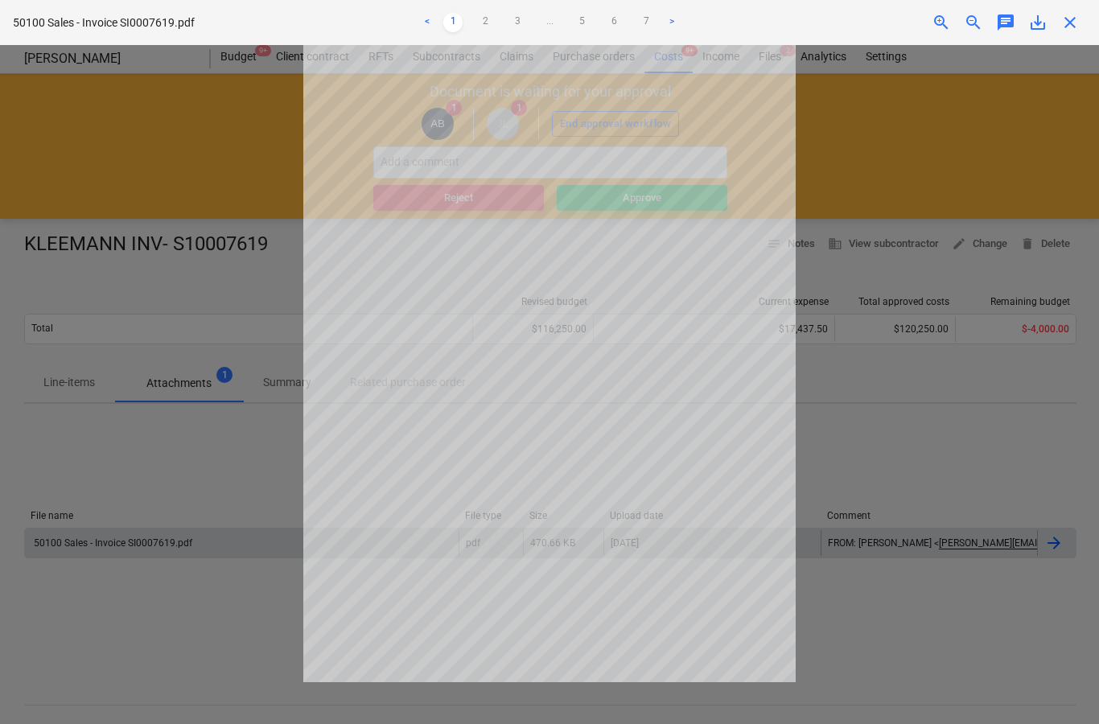
click at [1068, 27] on span "close" at bounding box center [1070, 22] width 19 height 19
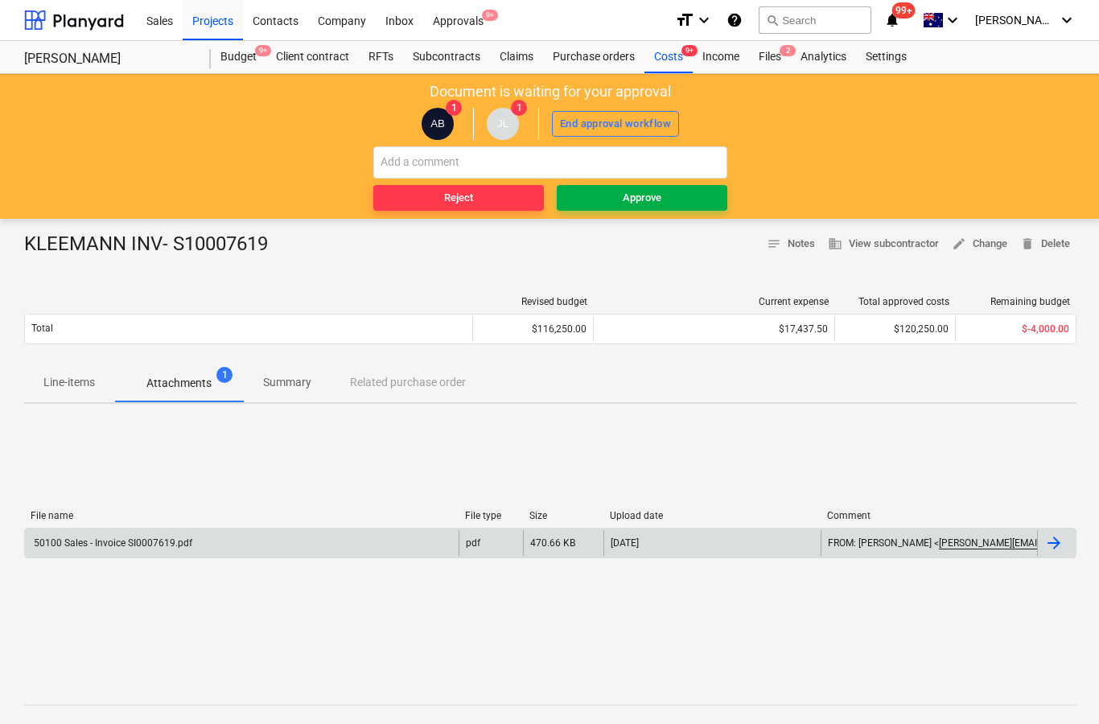
click at [668, 208] on button "Approve" at bounding box center [642, 198] width 171 height 26
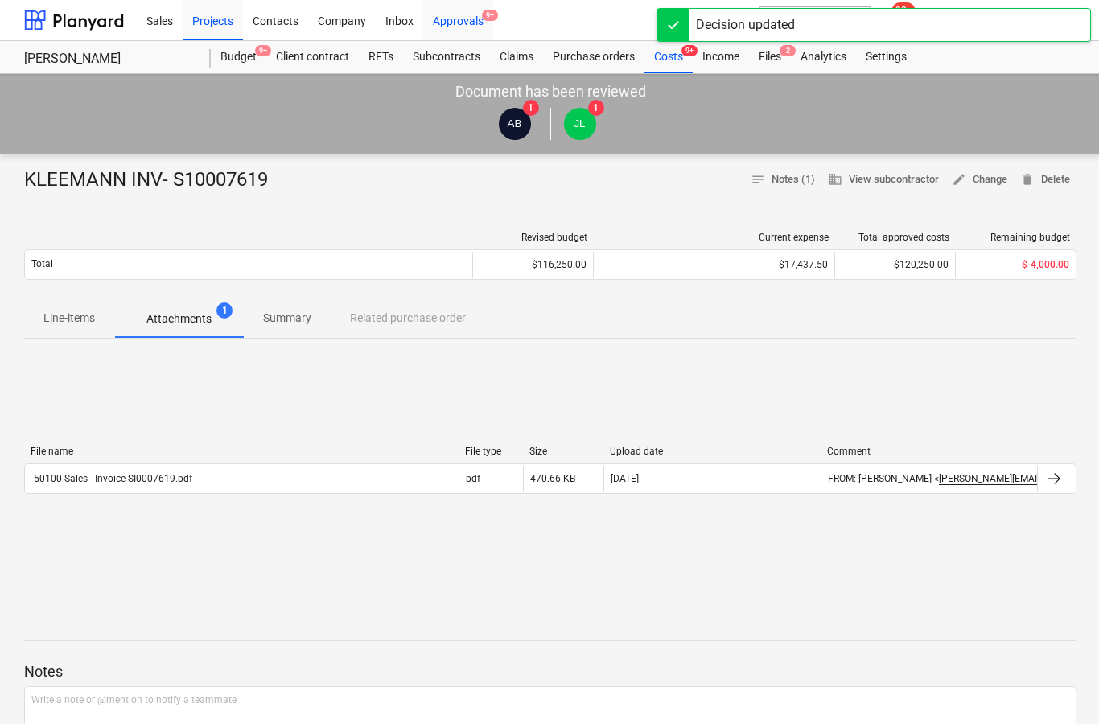
click at [459, 23] on div "Approvals 9+" at bounding box center [458, 19] width 70 height 41
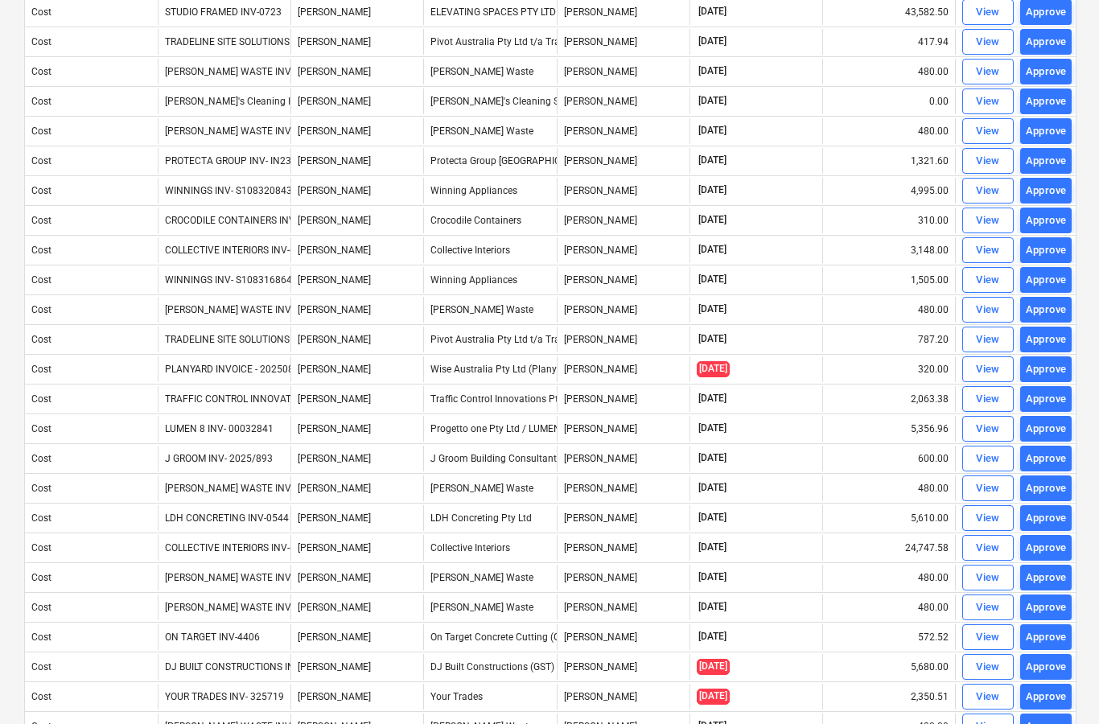
scroll to position [258, 0]
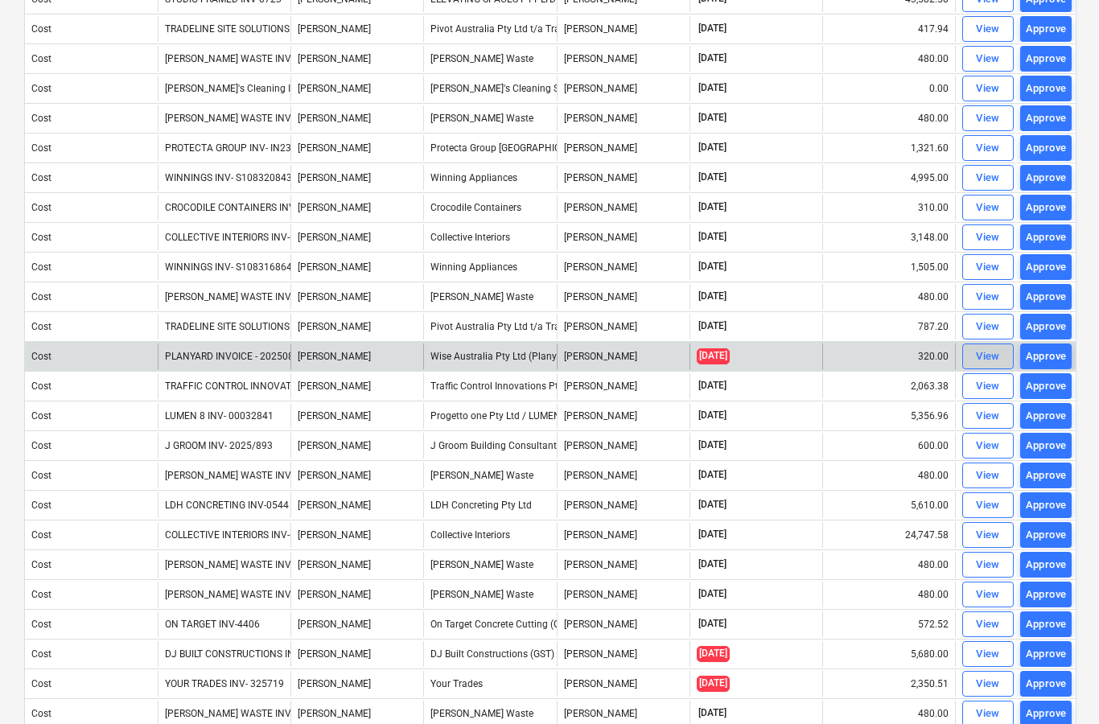
click at [977, 360] on div "View" at bounding box center [988, 357] width 24 height 19
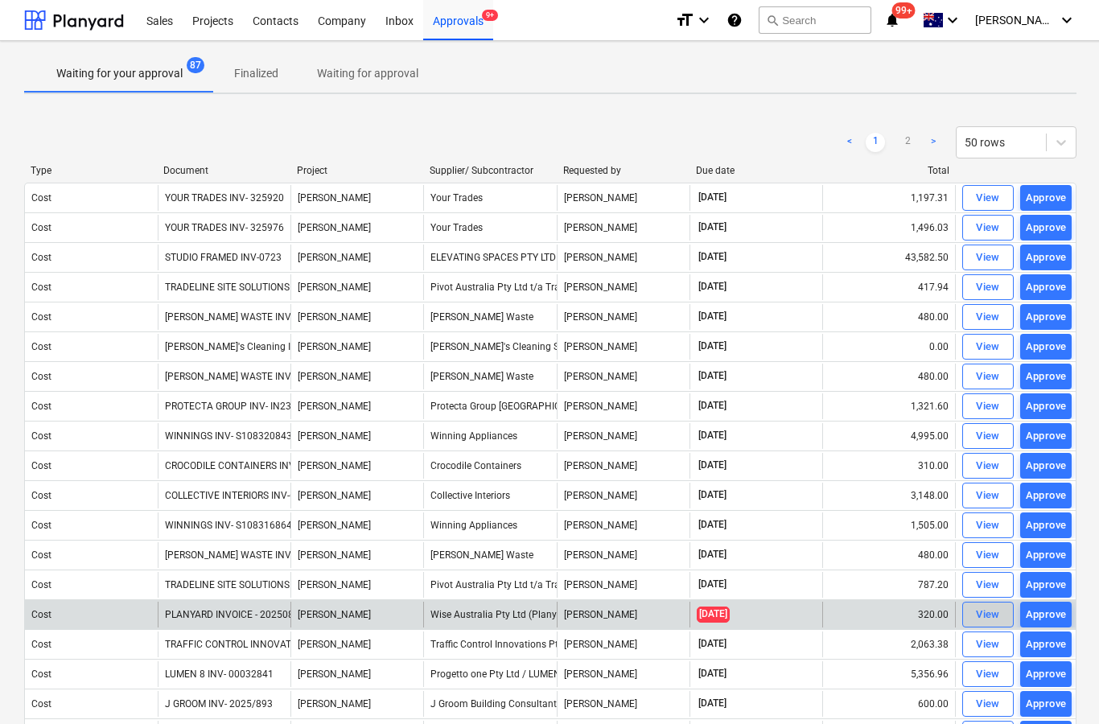
scroll to position [64, 0]
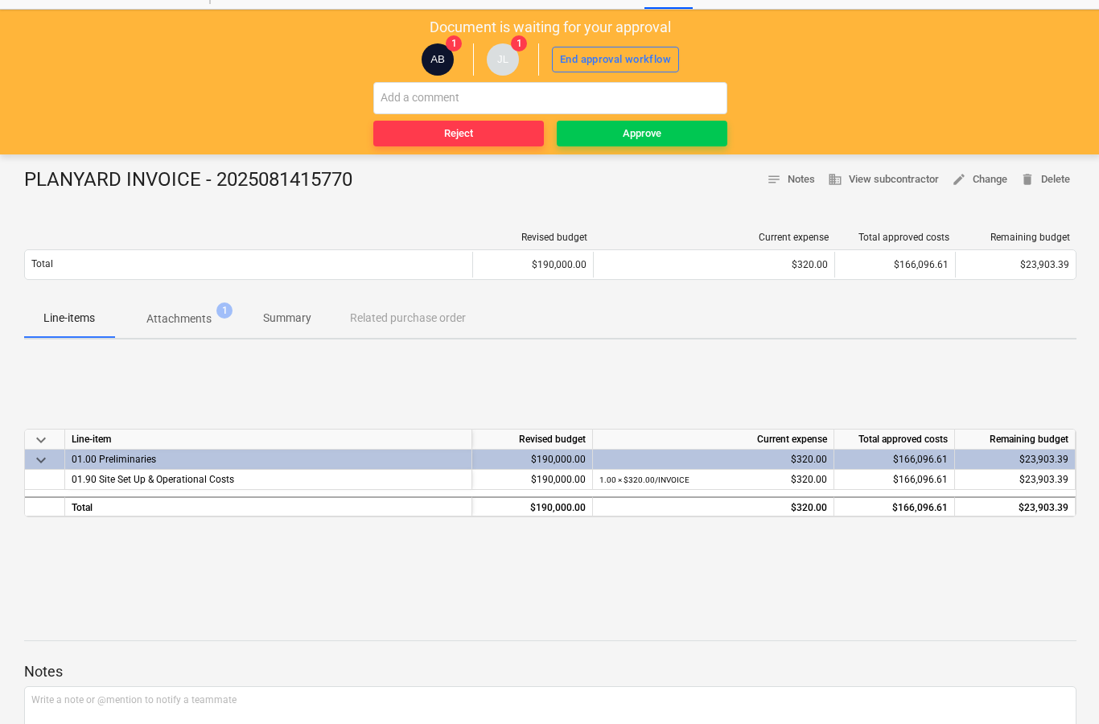
click at [205, 321] on p "Attachments" at bounding box center [178, 319] width 65 height 17
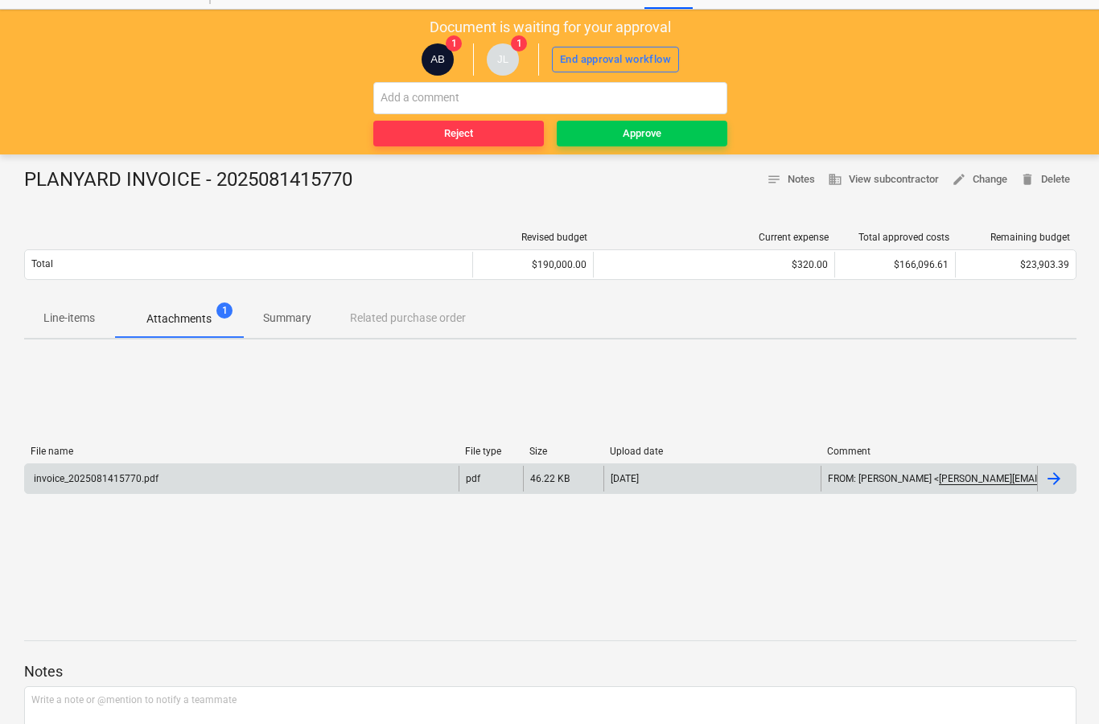
click at [1063, 488] on div at bounding box center [1056, 479] width 39 height 26
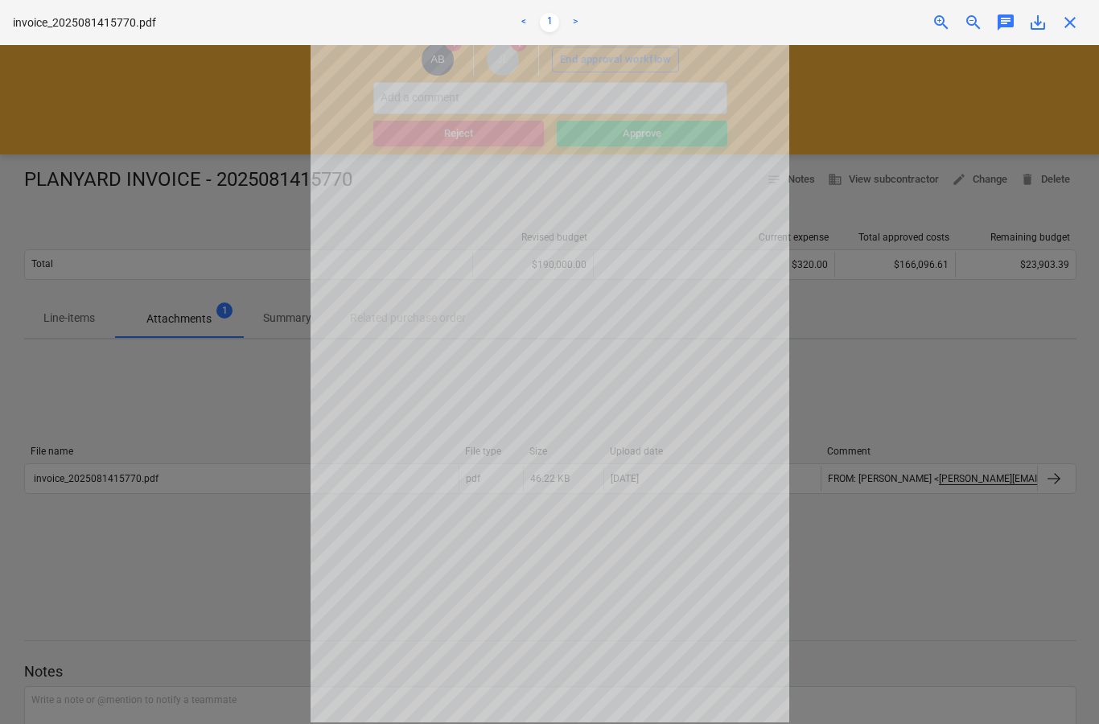
click at [1069, 25] on span "close" at bounding box center [1070, 22] width 19 height 19
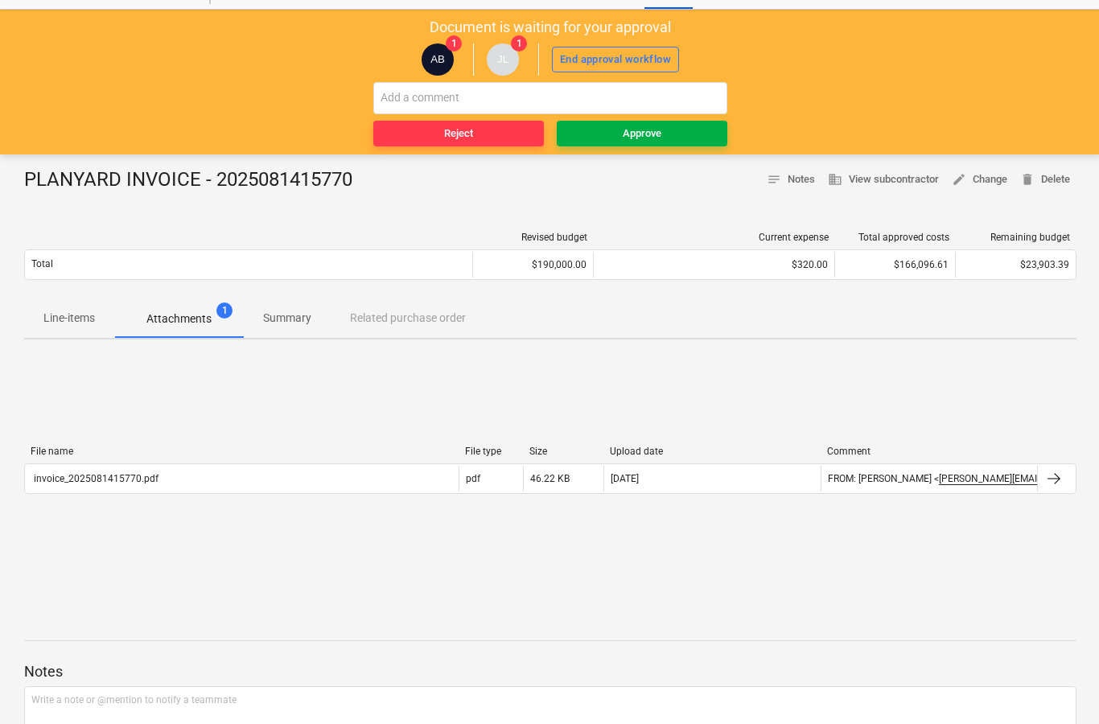
click at [639, 134] on div "Approve" at bounding box center [642, 134] width 39 height 19
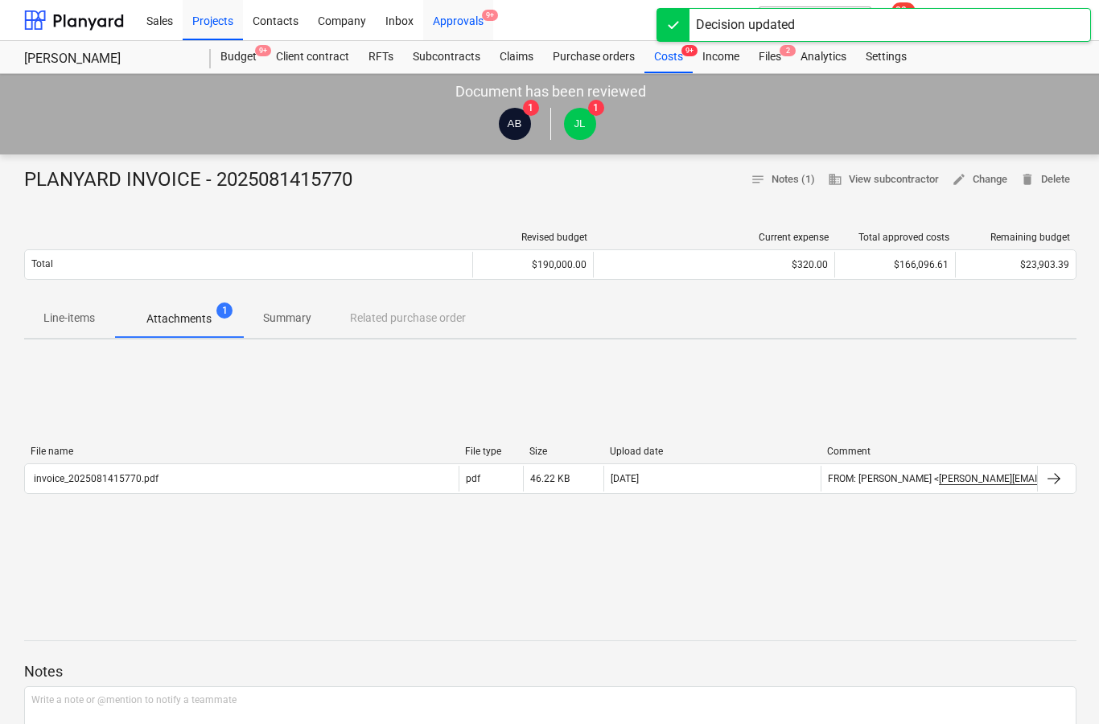
click at [461, 25] on div "Approvals 9+" at bounding box center [458, 19] width 70 height 41
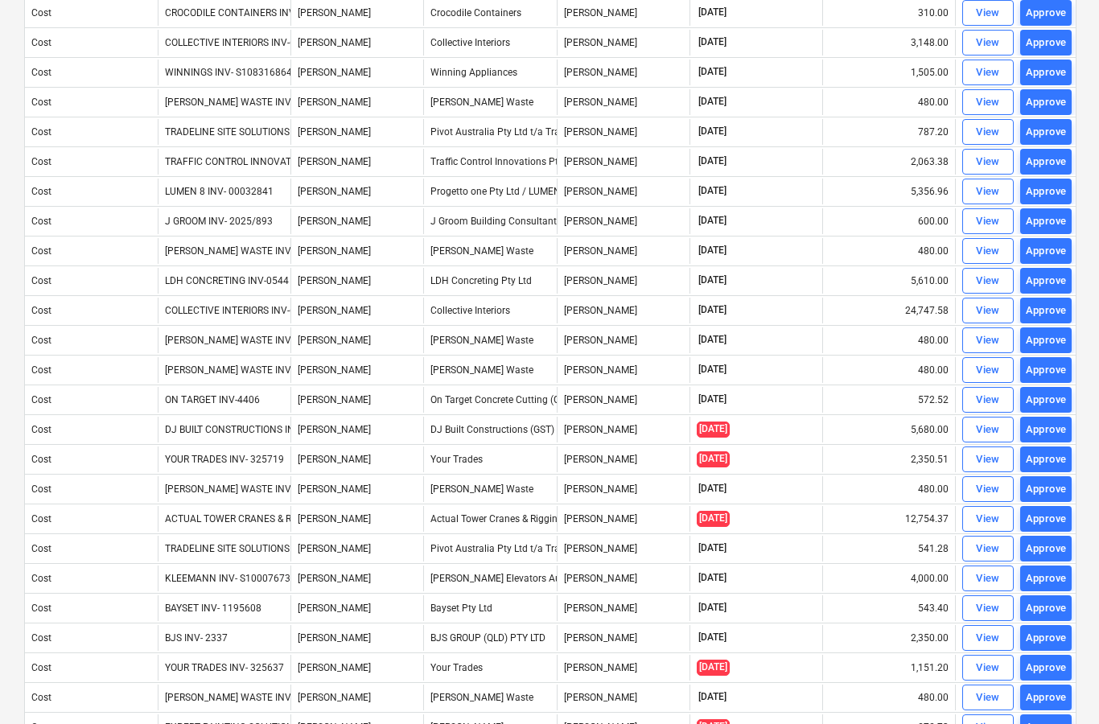
scroll to position [453, 0]
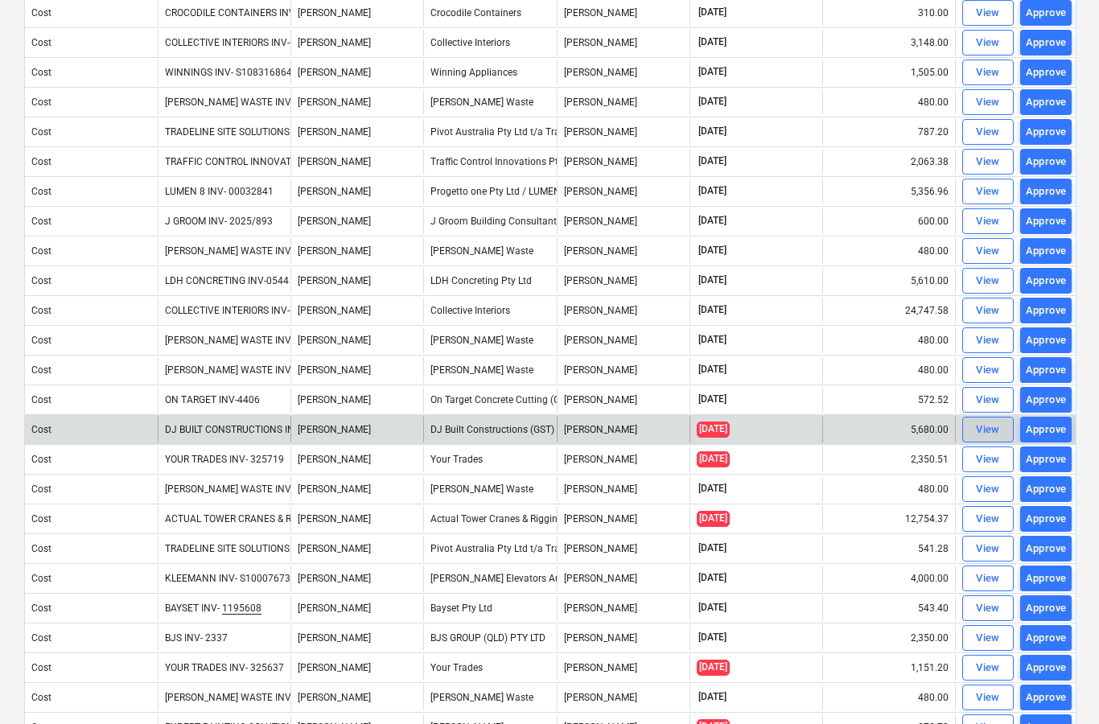
click at [984, 435] on div "View" at bounding box center [988, 430] width 24 height 19
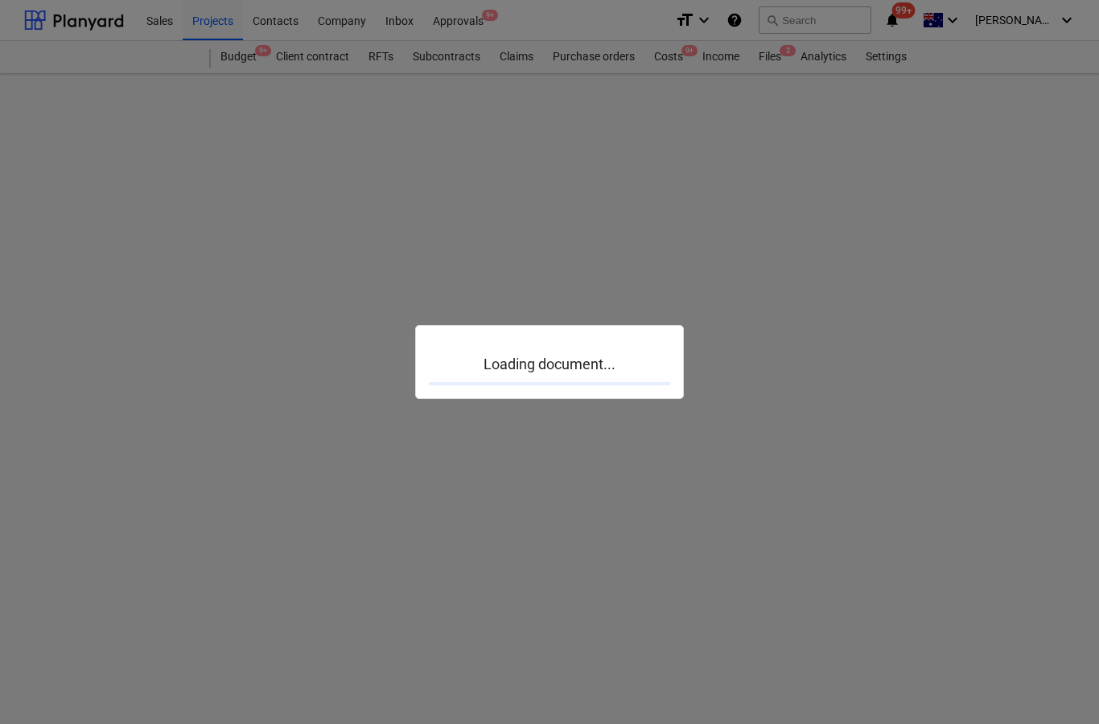
scroll to position [64, 0]
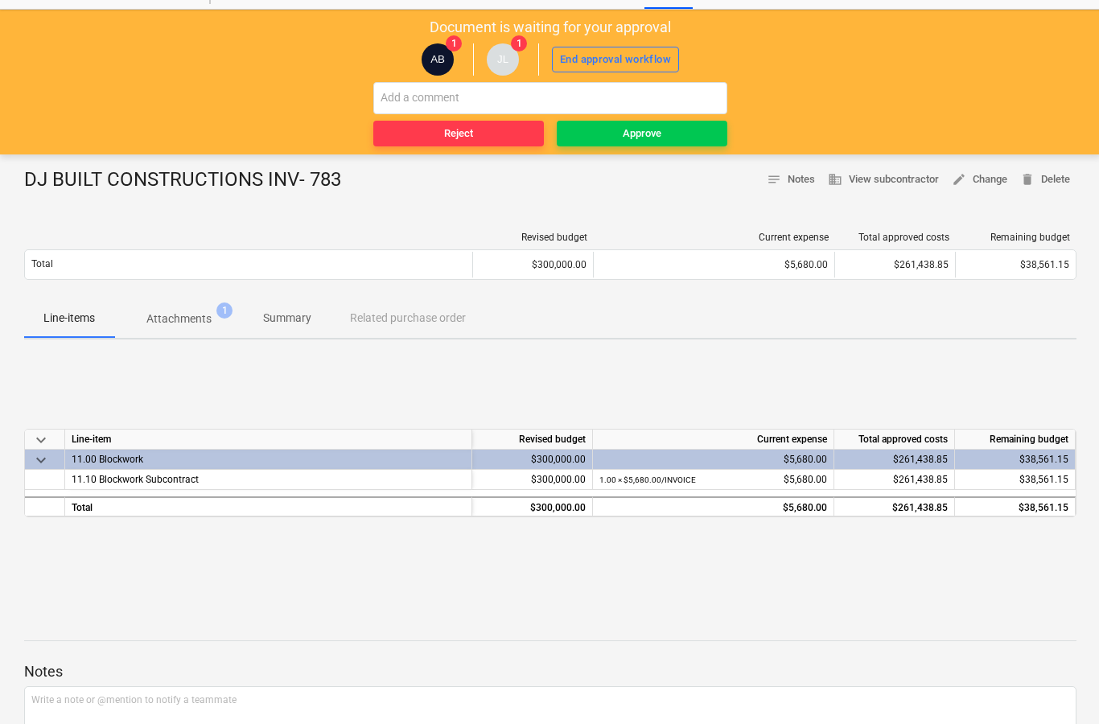
click at [206, 318] on p "Attachments" at bounding box center [178, 319] width 65 height 17
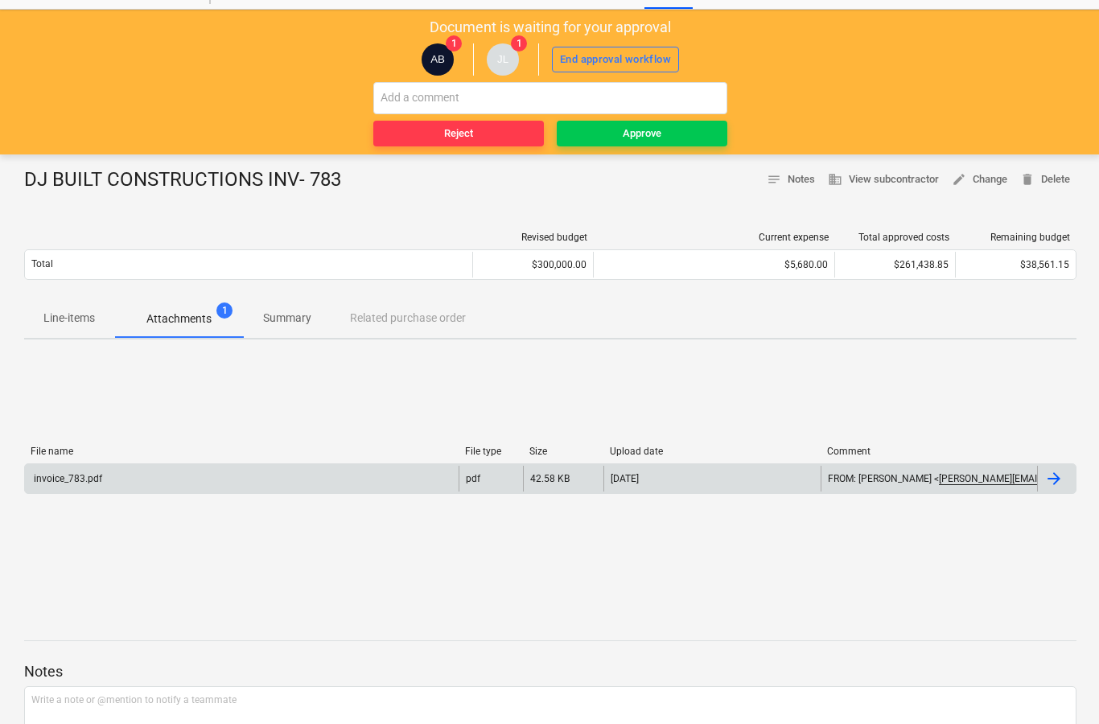
click at [1055, 486] on div at bounding box center [1054, 478] width 19 height 19
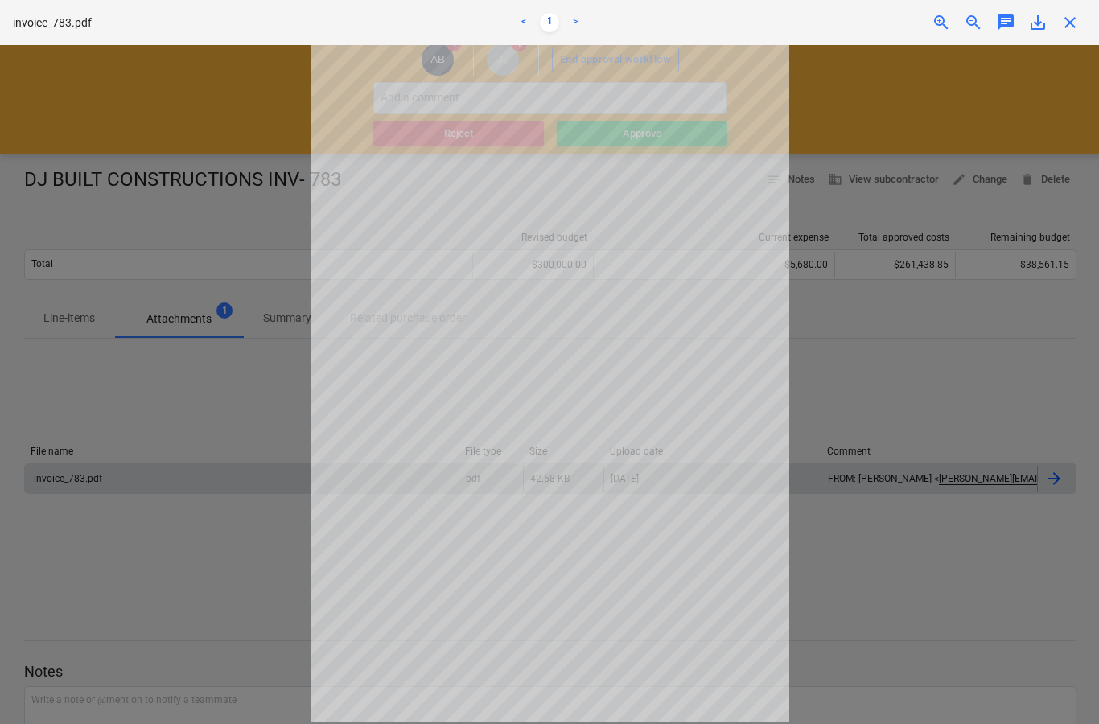
click at [1080, 24] on span "close" at bounding box center [1070, 22] width 19 height 19
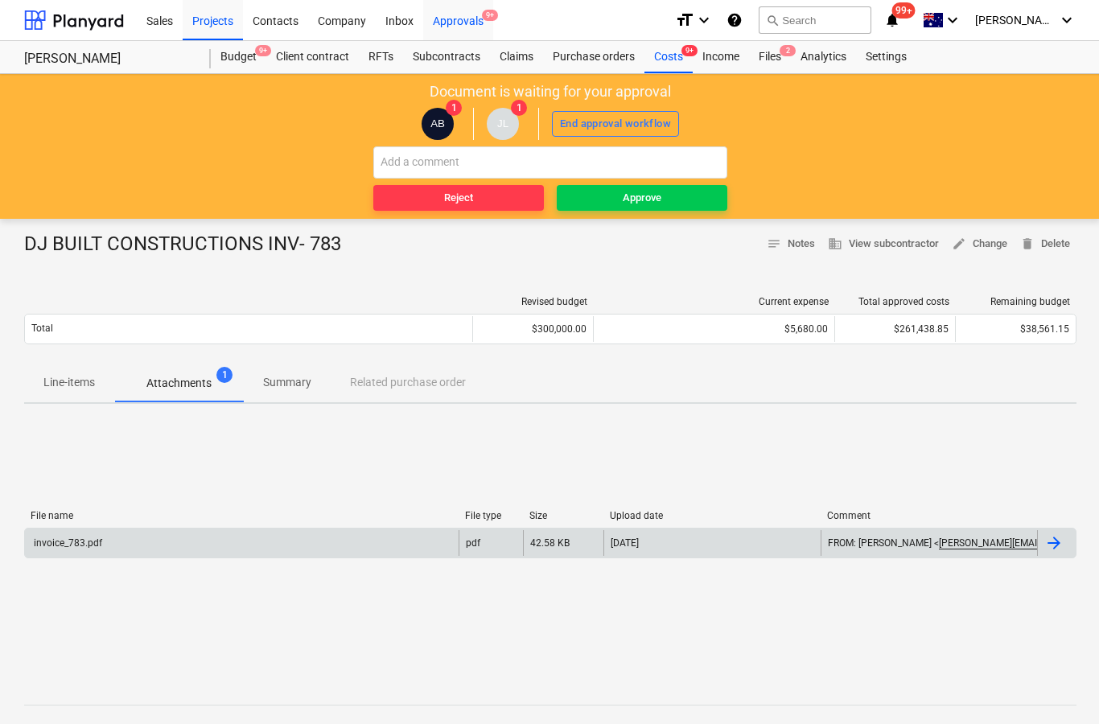
click at [482, 24] on div "Approvals 9+" at bounding box center [458, 19] width 70 height 41
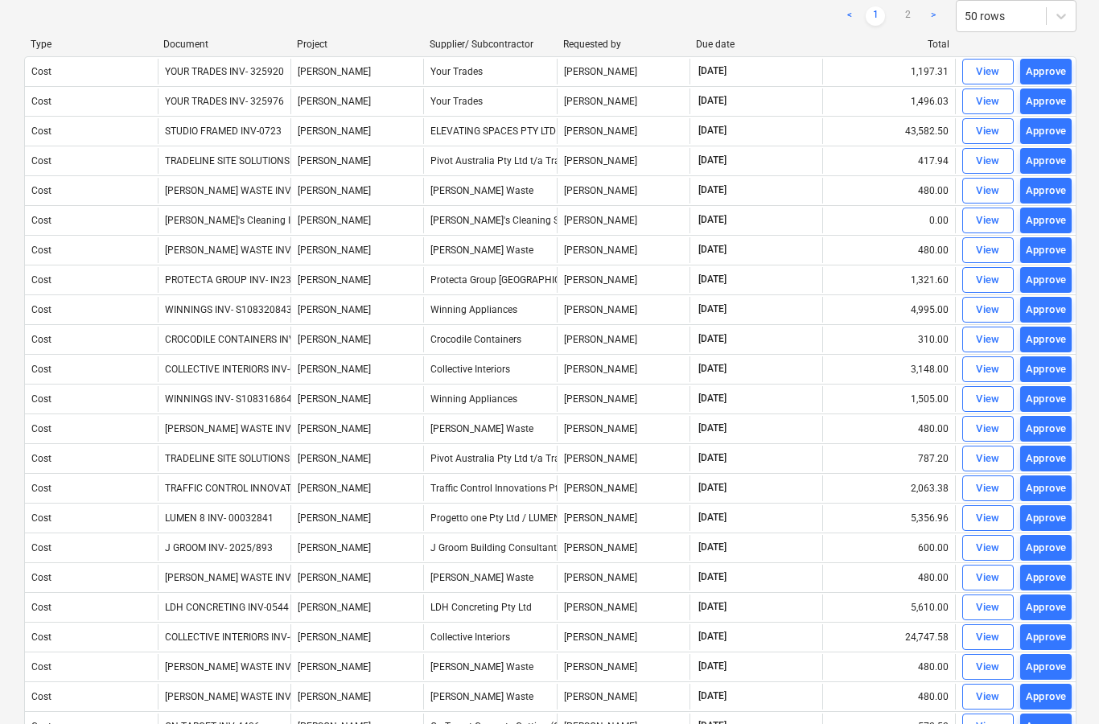
scroll to position [129, 0]
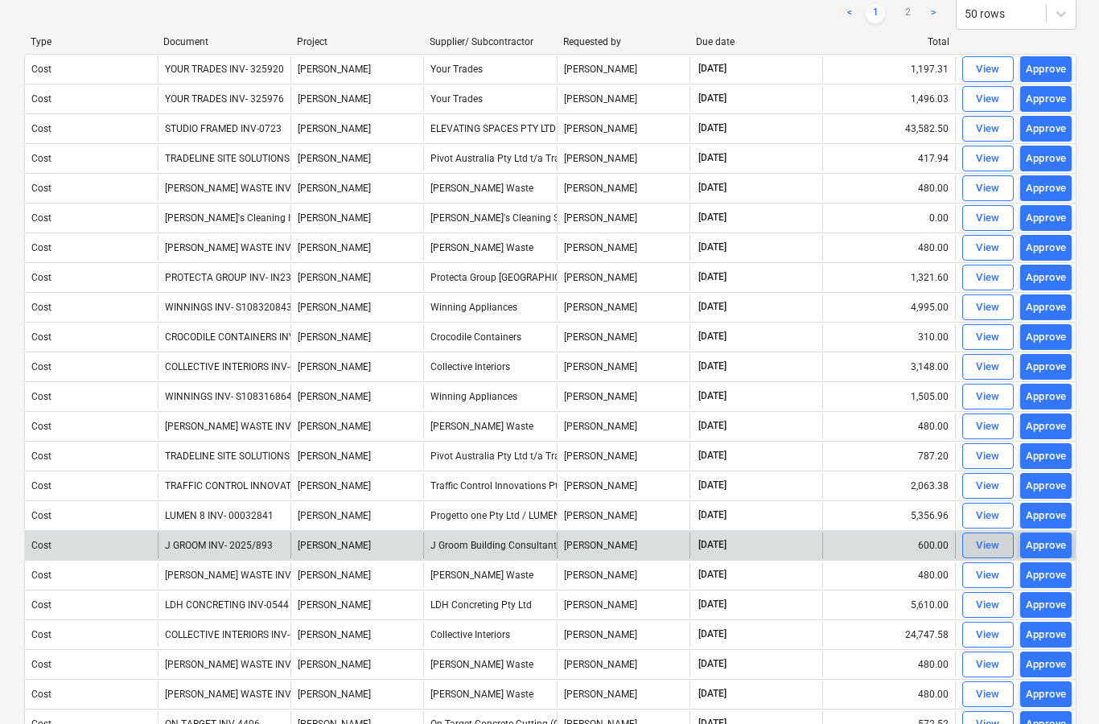
click at [975, 550] on span "View" at bounding box center [988, 546] width 35 height 19
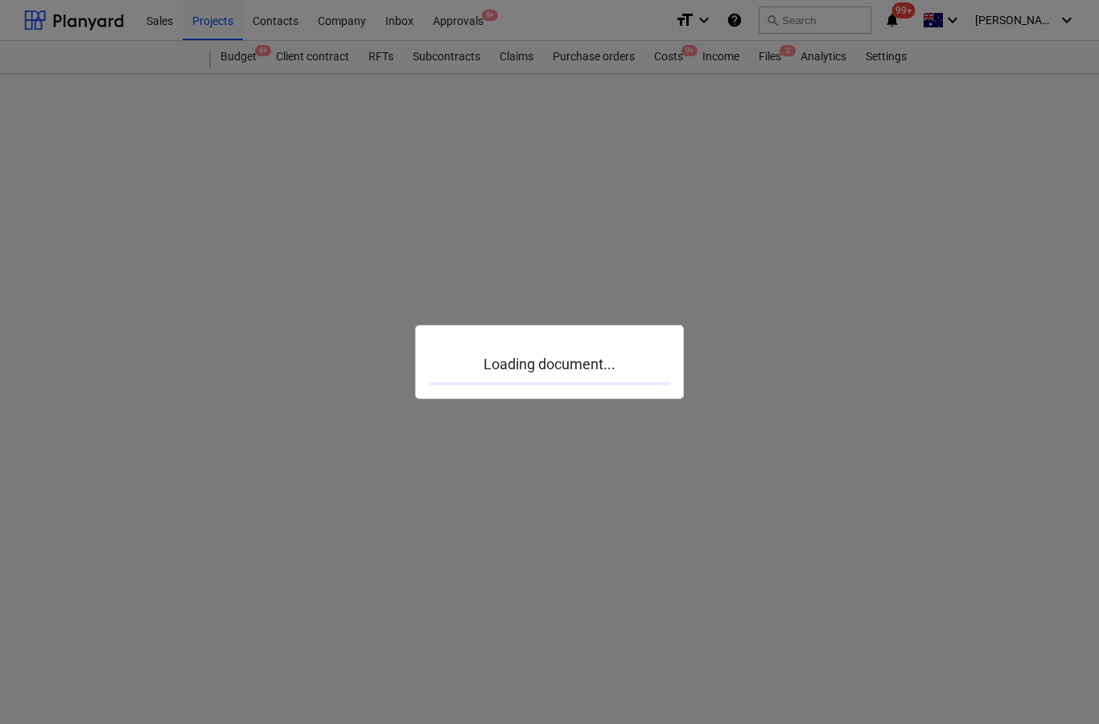
scroll to position [64, 0]
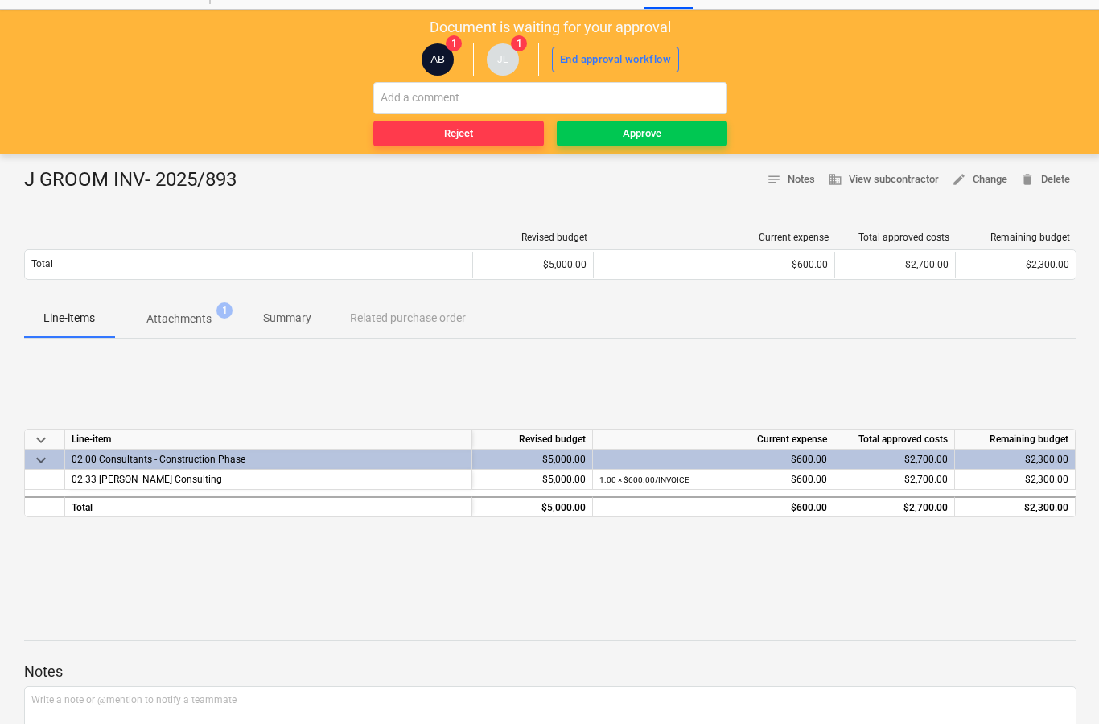
click at [204, 328] on span "Attachments 1" at bounding box center [179, 318] width 130 height 29
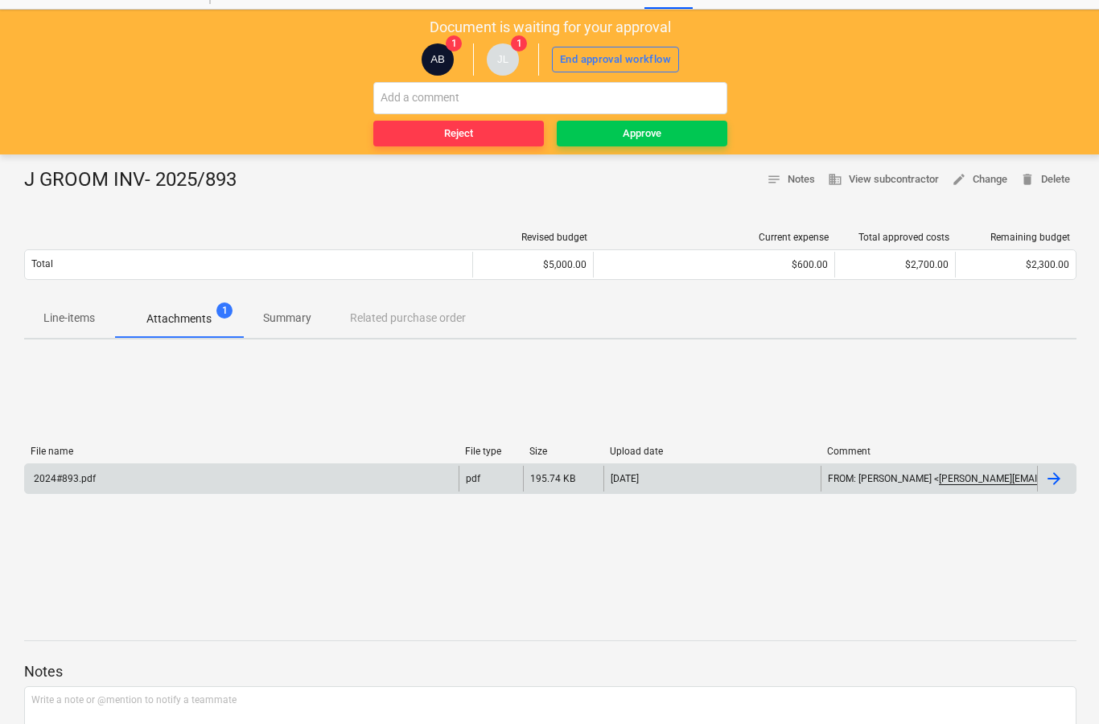
click at [1060, 480] on div at bounding box center [1054, 478] width 19 height 19
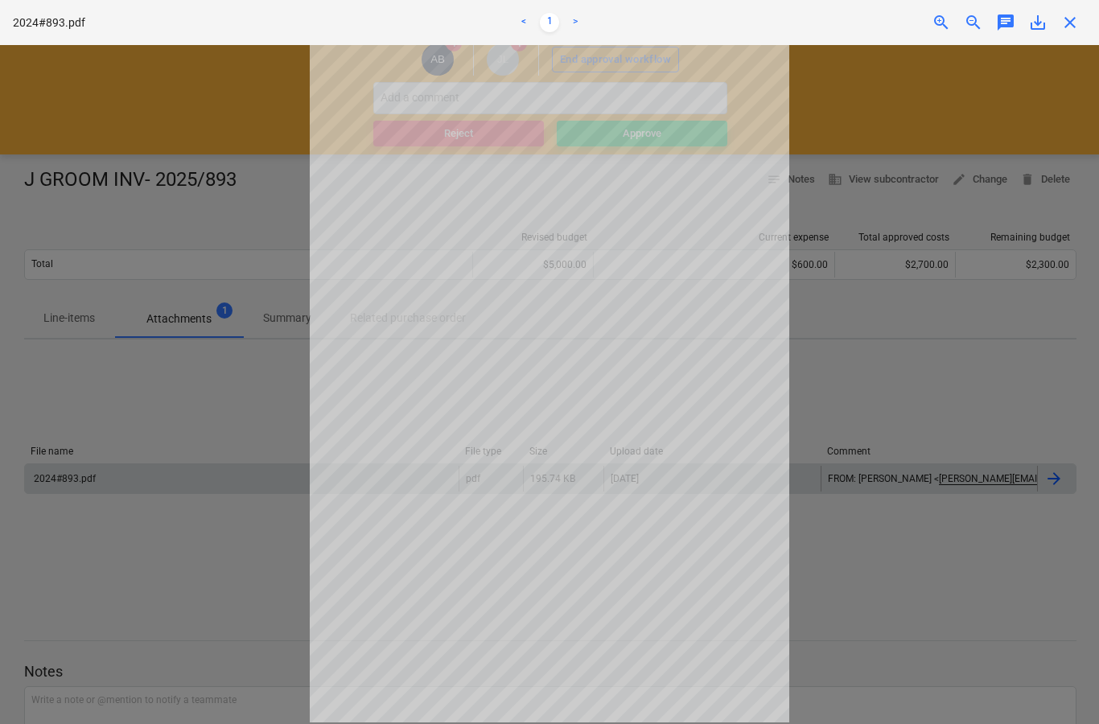
click at [1078, 42] on div "2024#893.pdf < 1 > zoom_in zoom_out chat 0 save_alt close" at bounding box center [549, 22] width 1099 height 45
click at [1077, 24] on span "close" at bounding box center [1070, 22] width 19 height 19
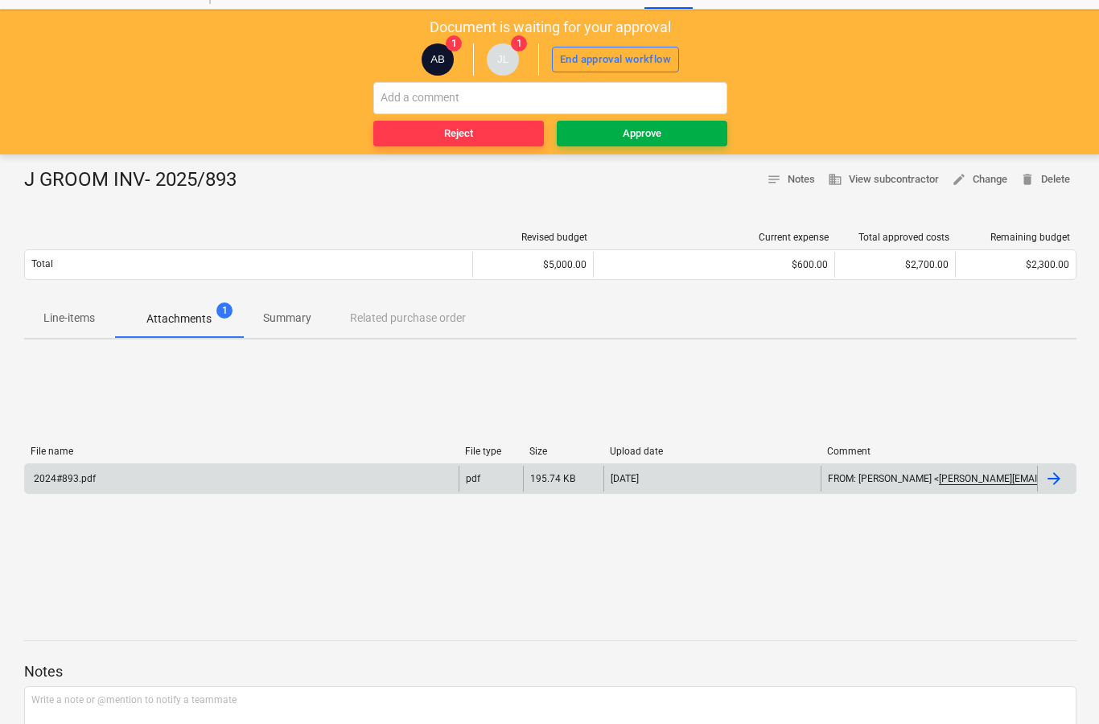
click at [630, 141] on div "Approve" at bounding box center [642, 134] width 39 height 19
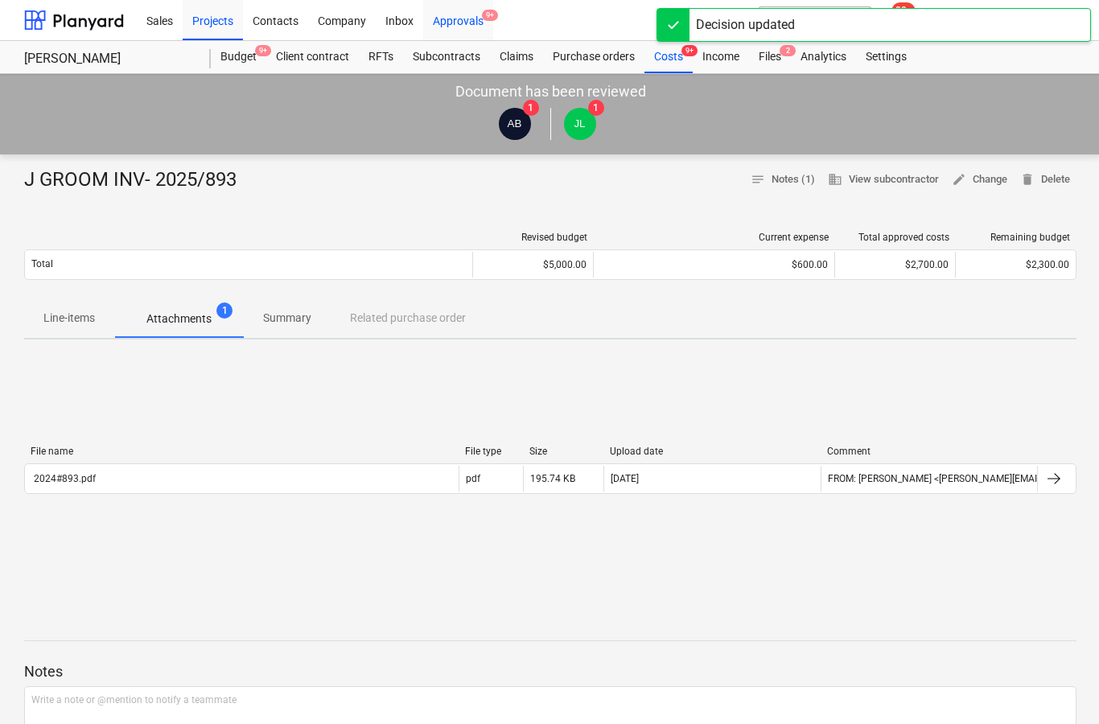
click at [457, 27] on div "Approvals 9+" at bounding box center [458, 19] width 70 height 41
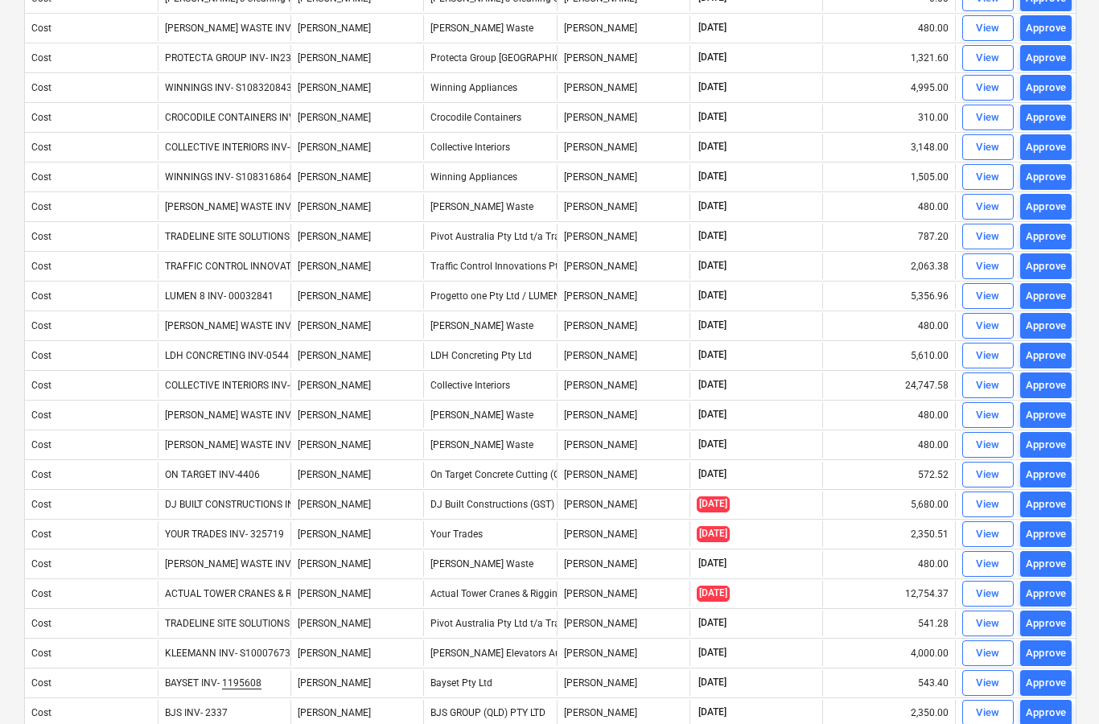
scroll to position [353, 0]
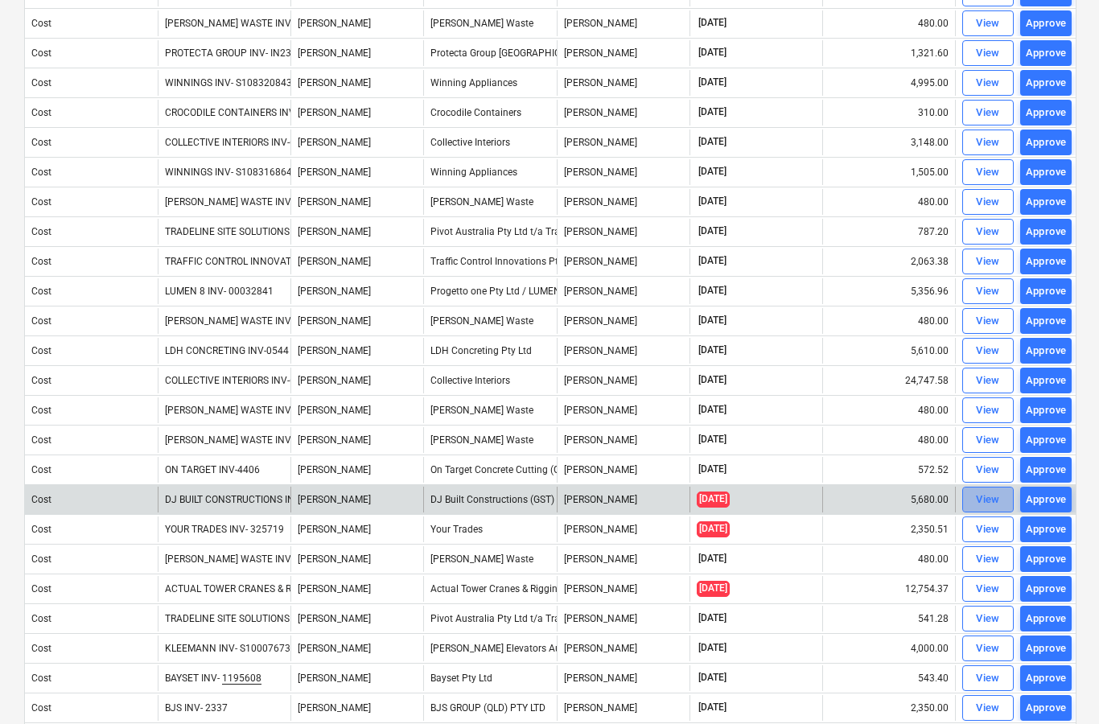
click at [983, 504] on div "View" at bounding box center [988, 500] width 24 height 19
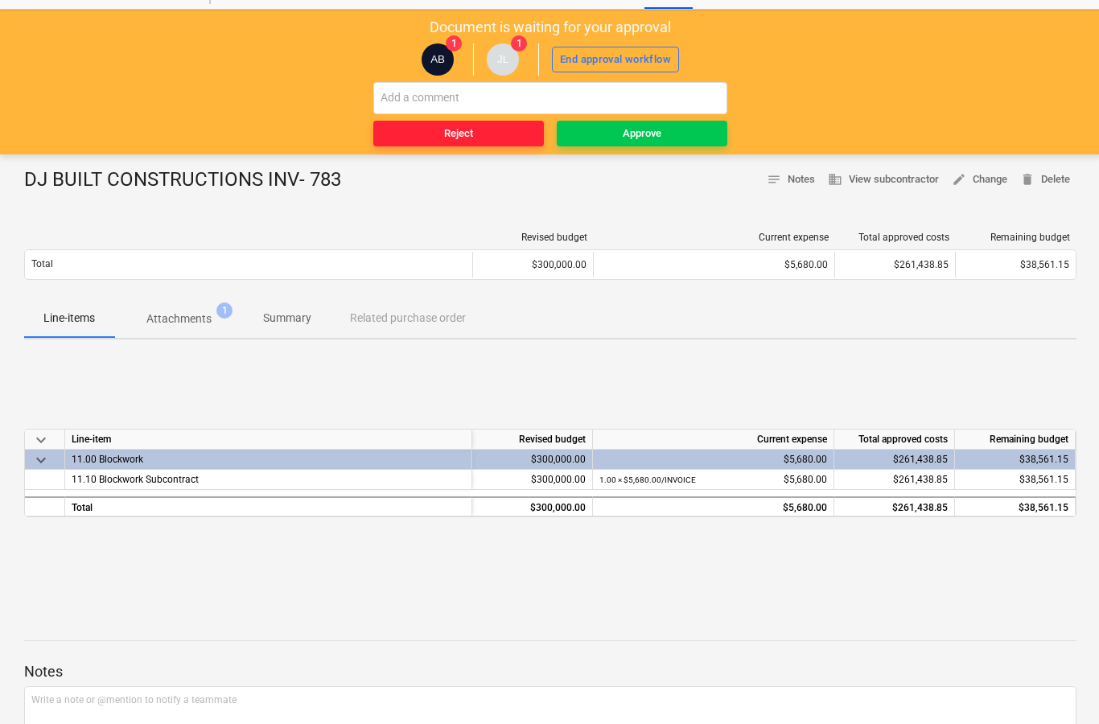
click at [455, 144] on button "Reject" at bounding box center [458, 134] width 171 height 26
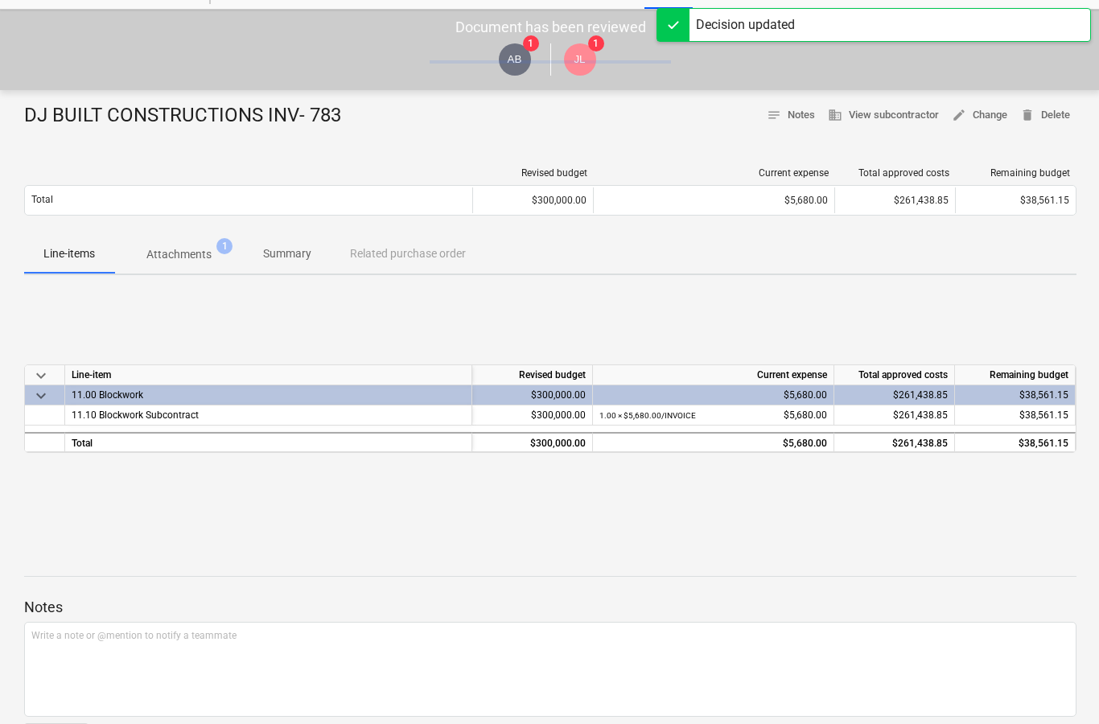
scroll to position [0, 0]
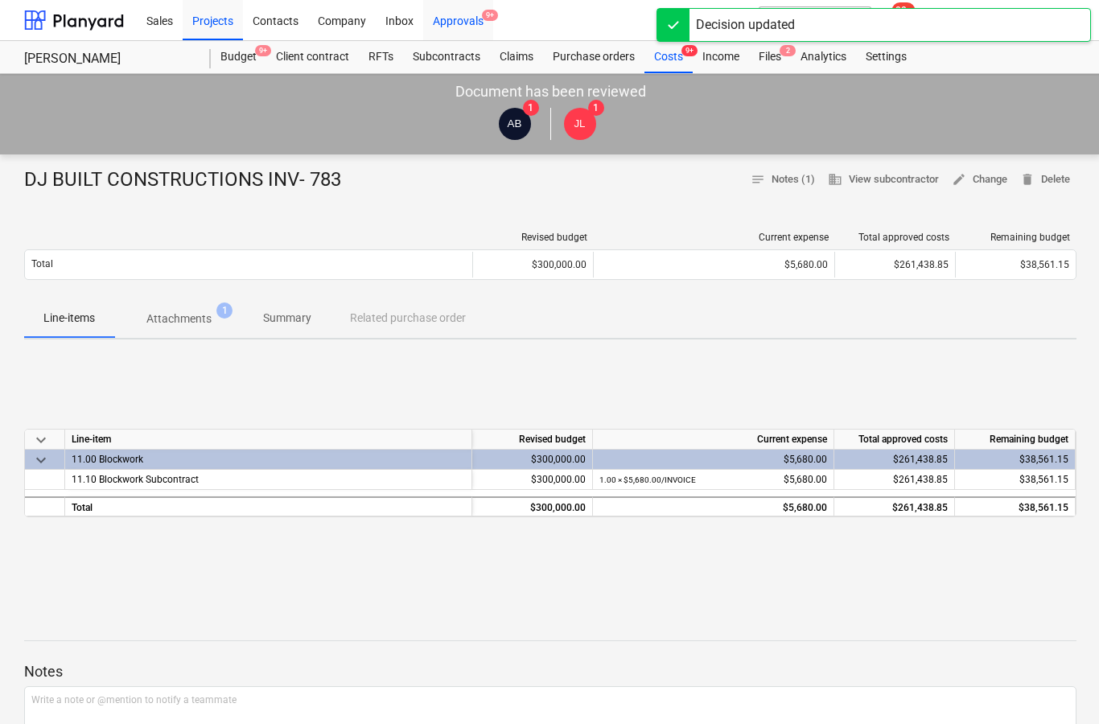
click at [468, 23] on div "Approvals 9+" at bounding box center [458, 19] width 70 height 41
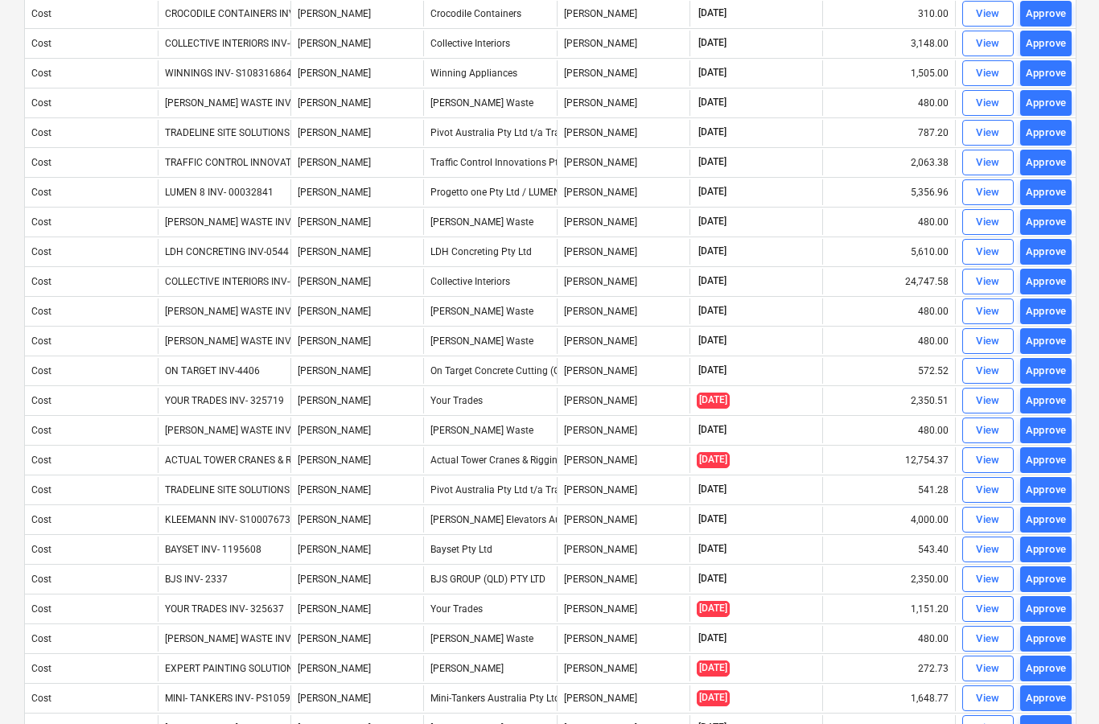
scroll to position [453, 0]
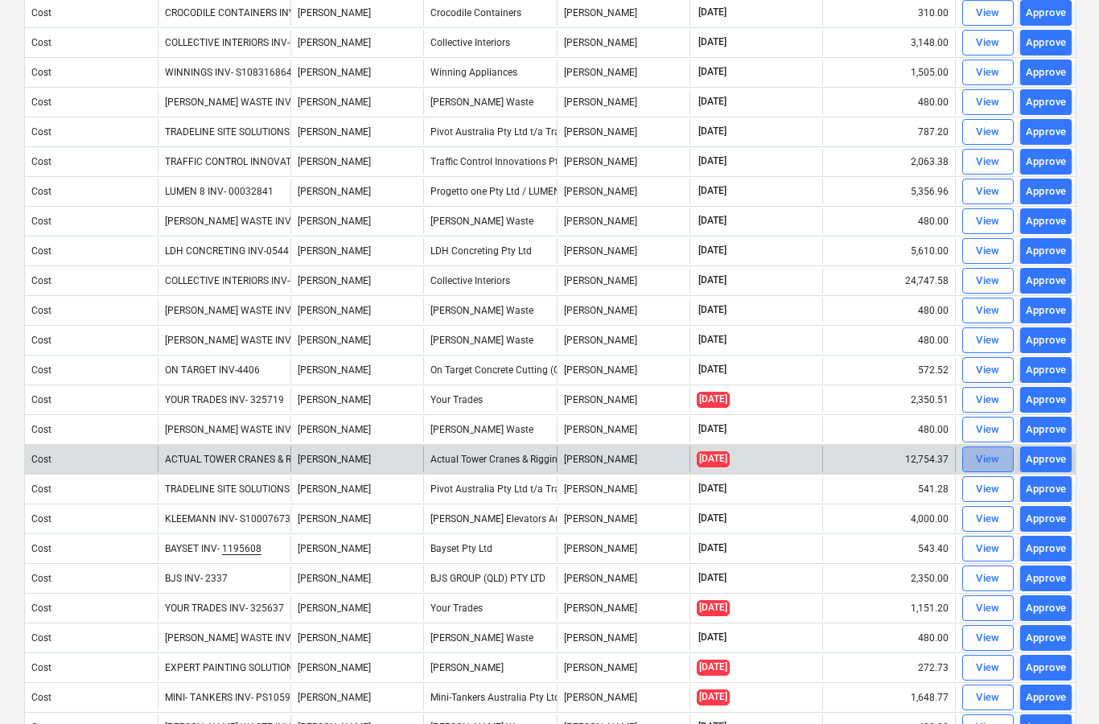
click at [975, 459] on span "View" at bounding box center [988, 460] width 35 height 19
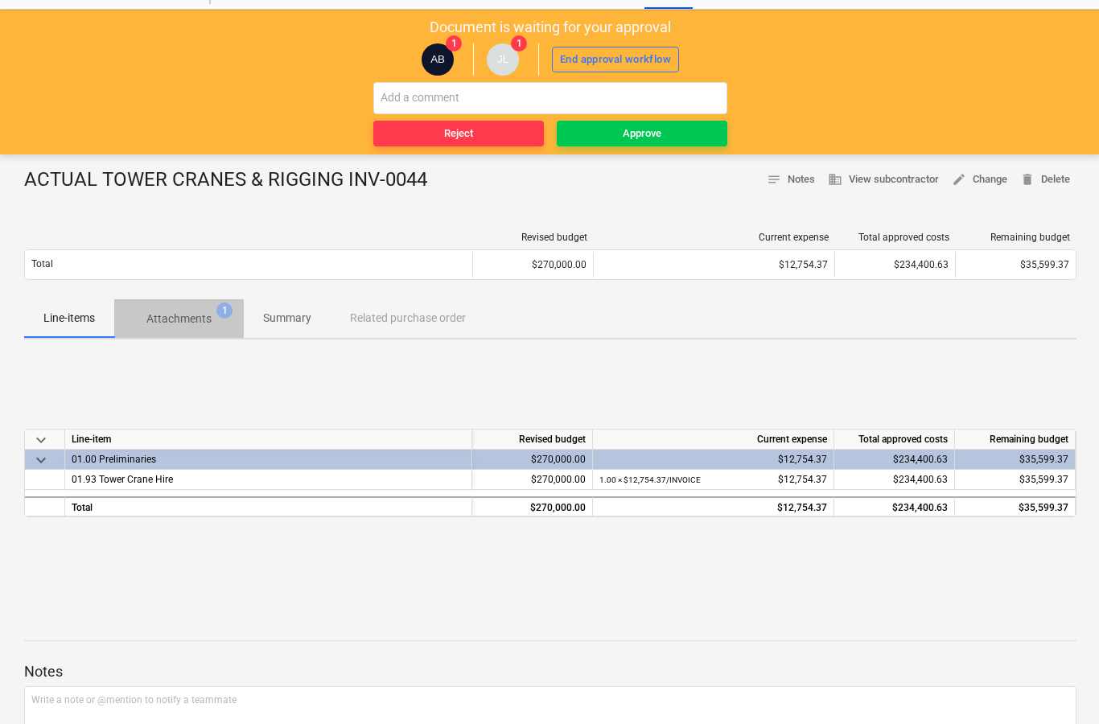
click at [194, 327] on p "Attachments" at bounding box center [178, 319] width 65 height 17
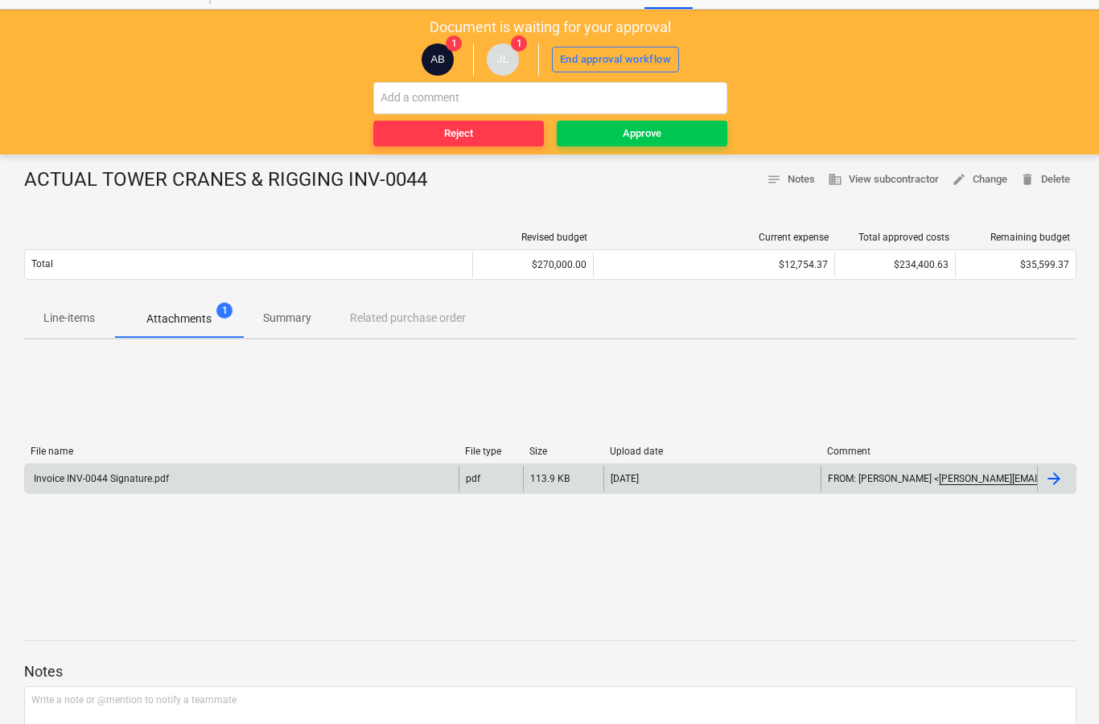
click at [1053, 488] on div at bounding box center [1054, 478] width 19 height 19
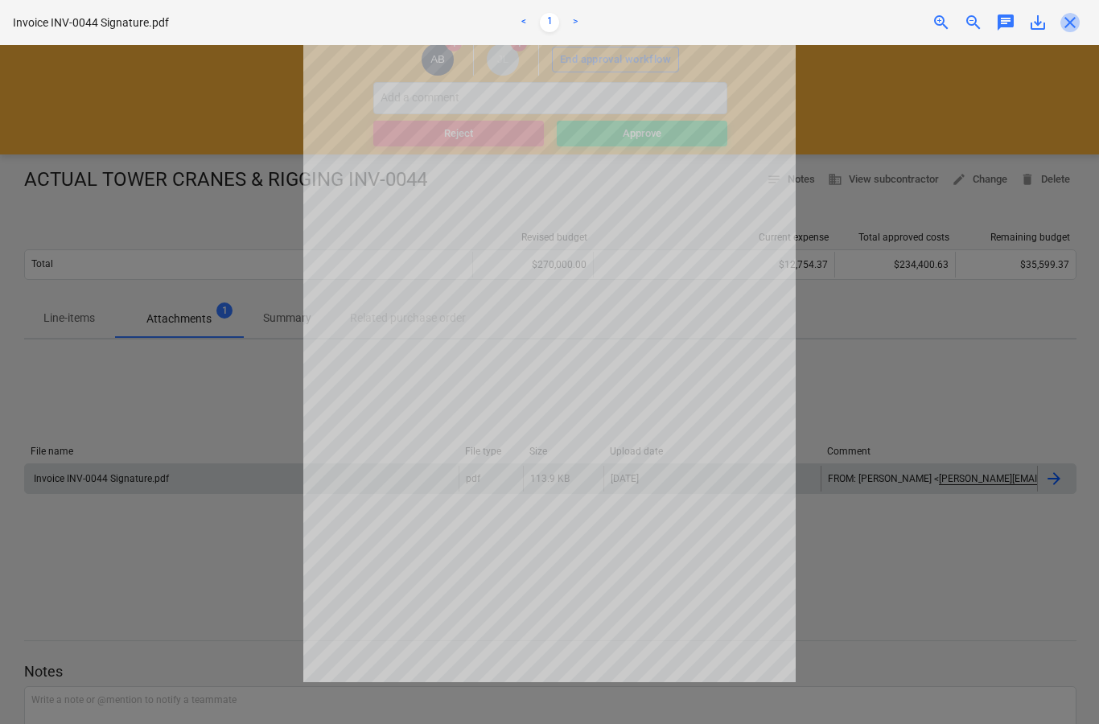
click at [1075, 14] on span "close" at bounding box center [1070, 22] width 19 height 19
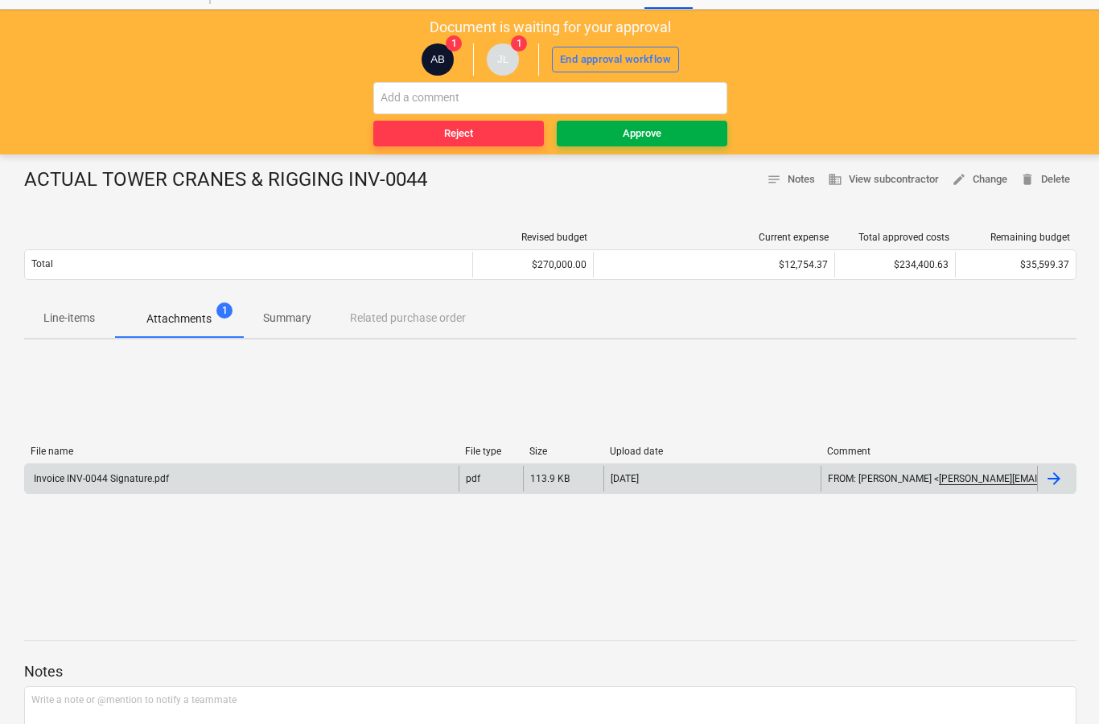
click at [678, 134] on span "Approve" at bounding box center [642, 134] width 158 height 19
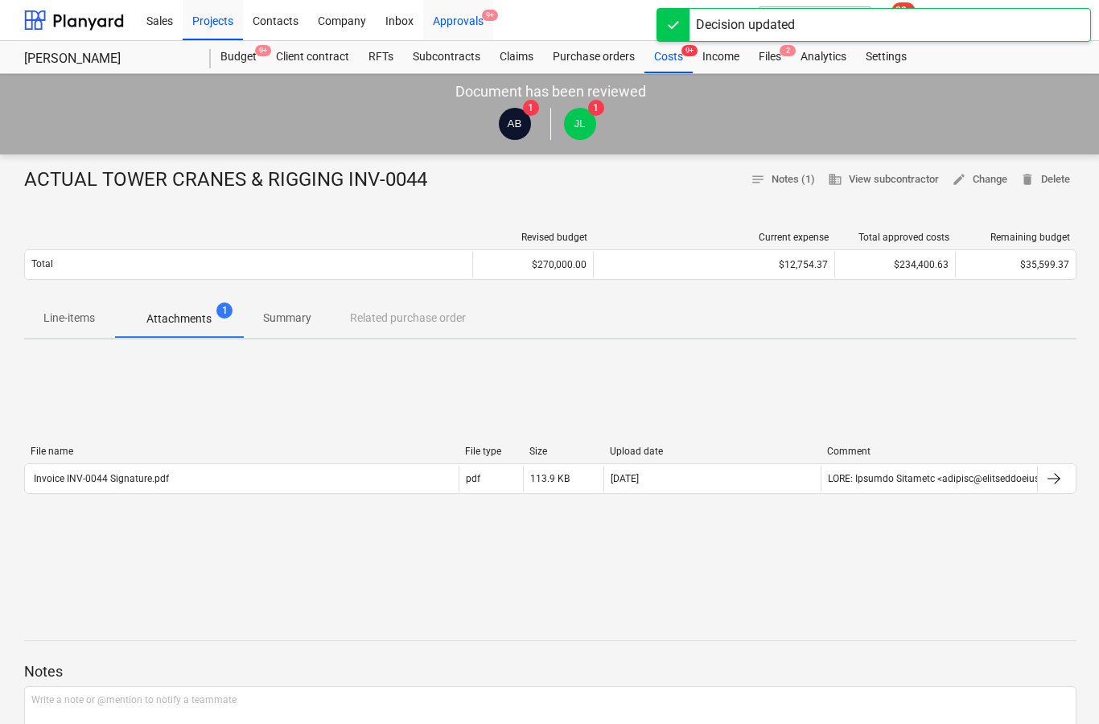
click at [488, 28] on div "Approvals 9+" at bounding box center [458, 19] width 70 height 41
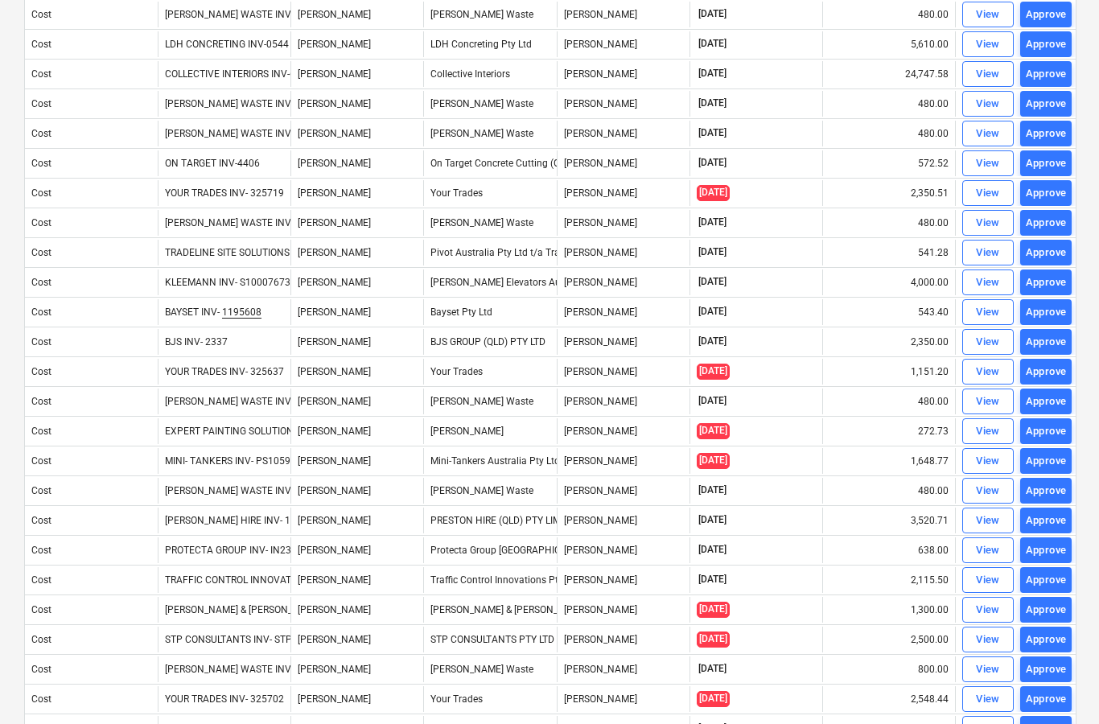
scroll to position [660, 0]
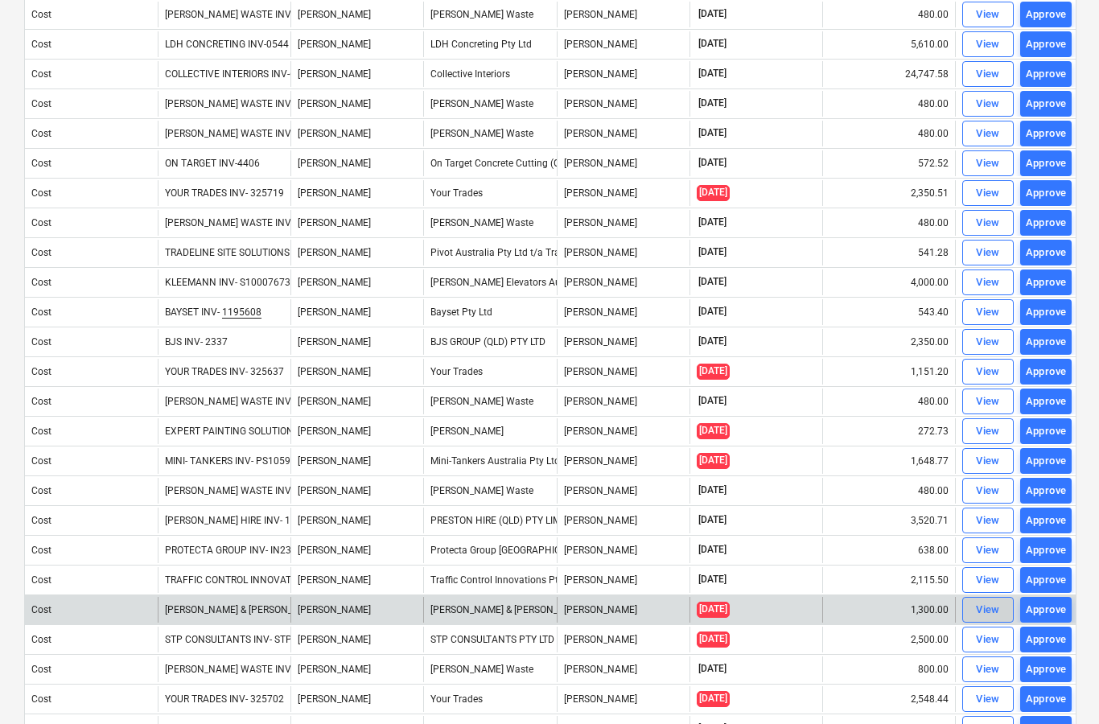
click at [989, 612] on div "View" at bounding box center [988, 610] width 24 height 19
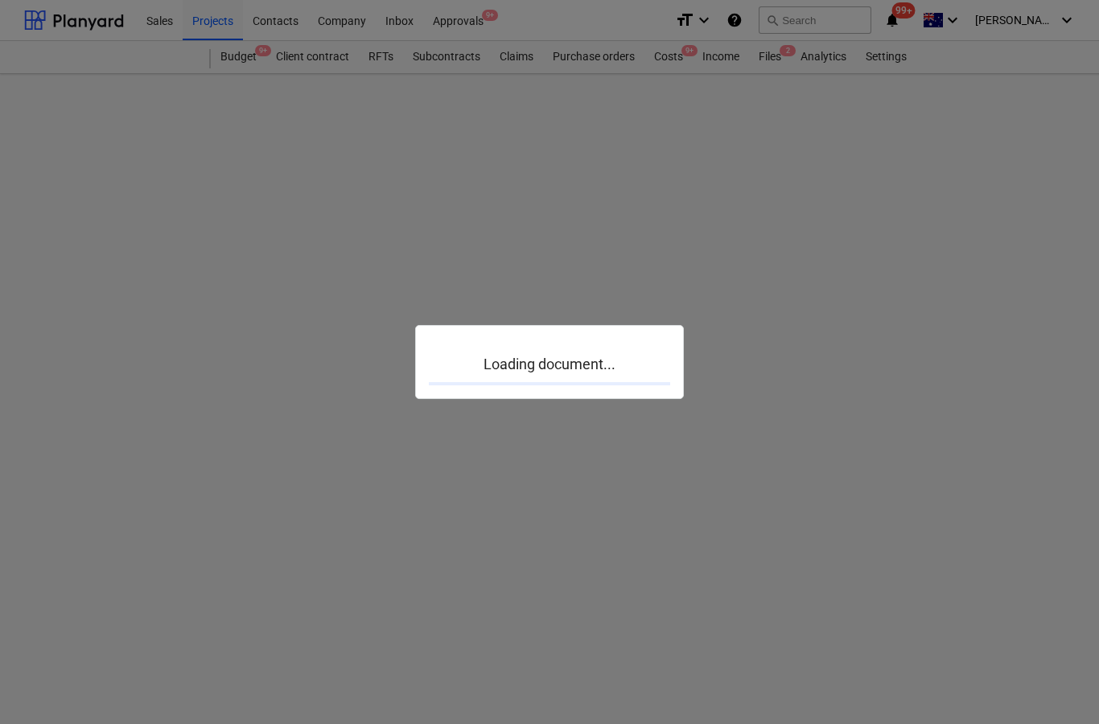
scroll to position [64, 0]
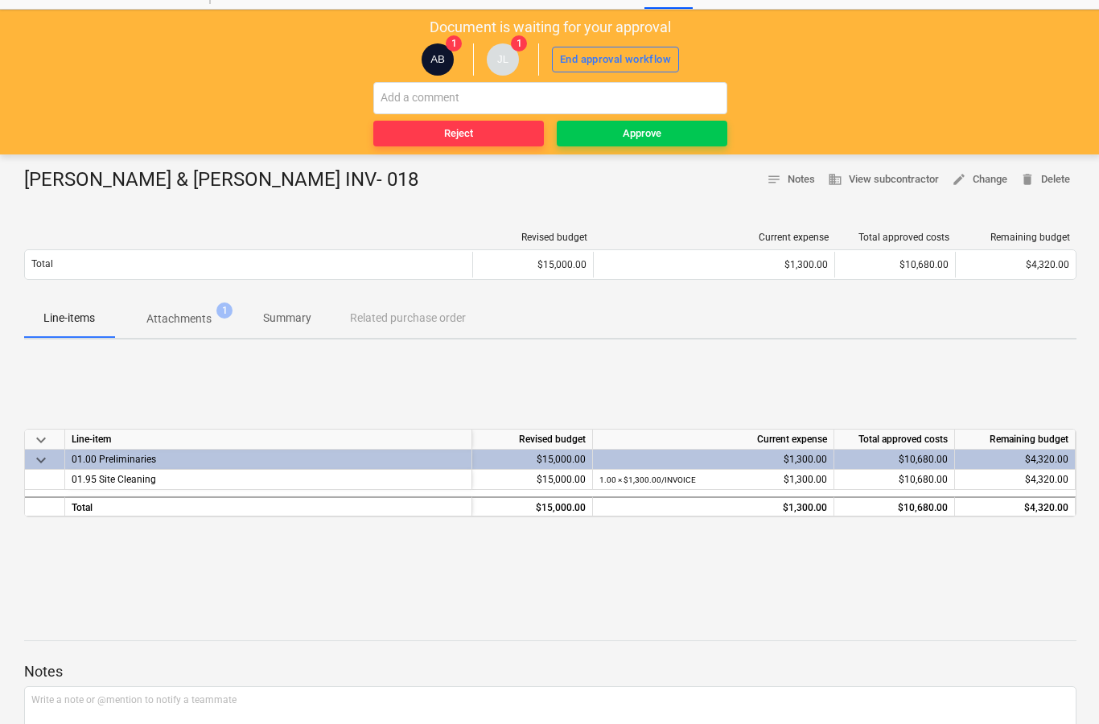
click at [176, 328] on span "Attachments 1" at bounding box center [179, 318] width 130 height 29
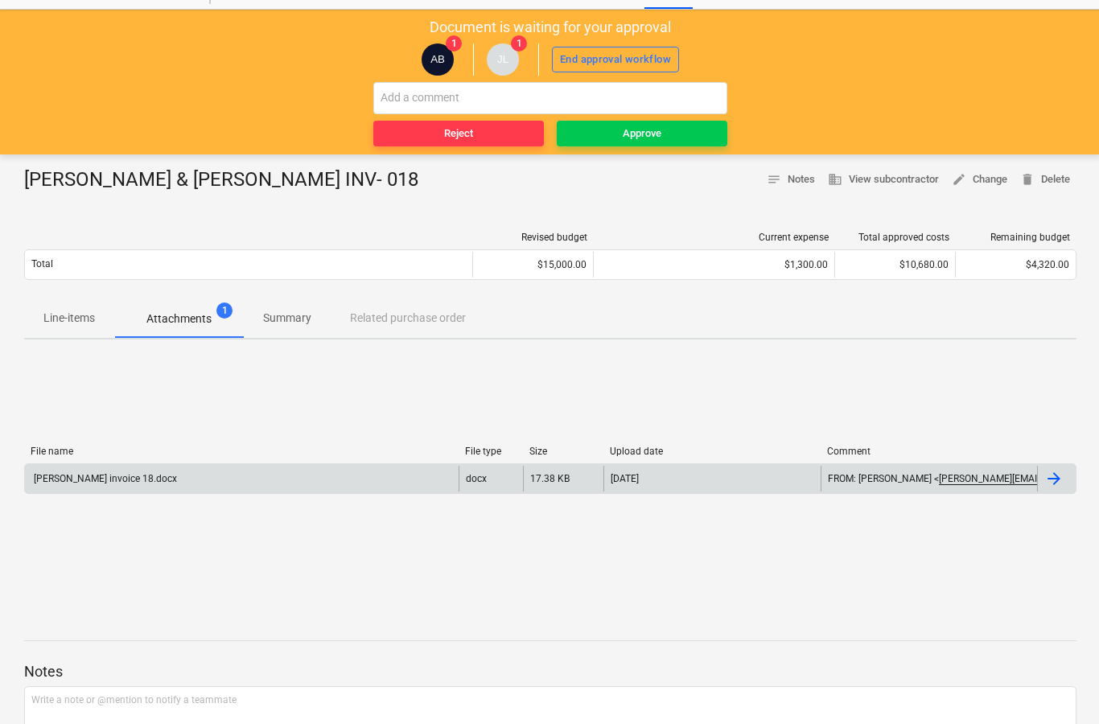
click at [1064, 481] on div at bounding box center [1056, 479] width 39 height 26
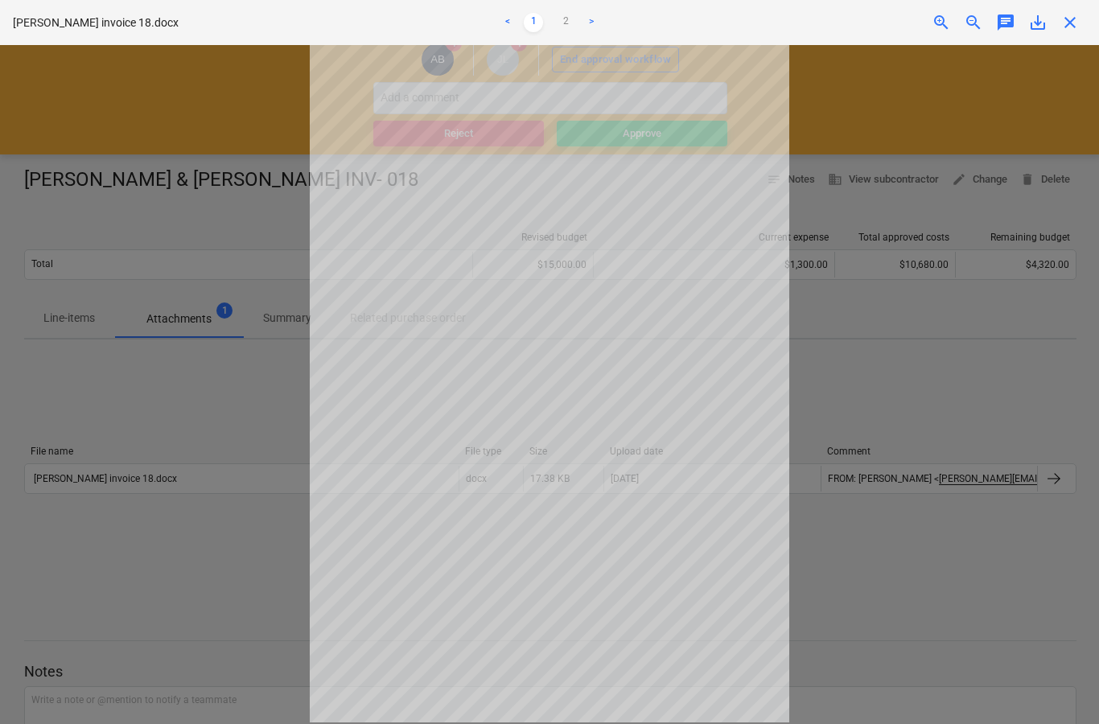
click at [583, 23] on link ">" at bounding box center [591, 22] width 19 height 19
click at [530, 13] on link "1" at bounding box center [533, 22] width 19 height 19
click at [596, 23] on link ">" at bounding box center [591, 22] width 19 height 19
click at [540, 19] on link "1" at bounding box center [533, 22] width 19 height 19
click at [1073, 26] on span "close" at bounding box center [1070, 22] width 19 height 19
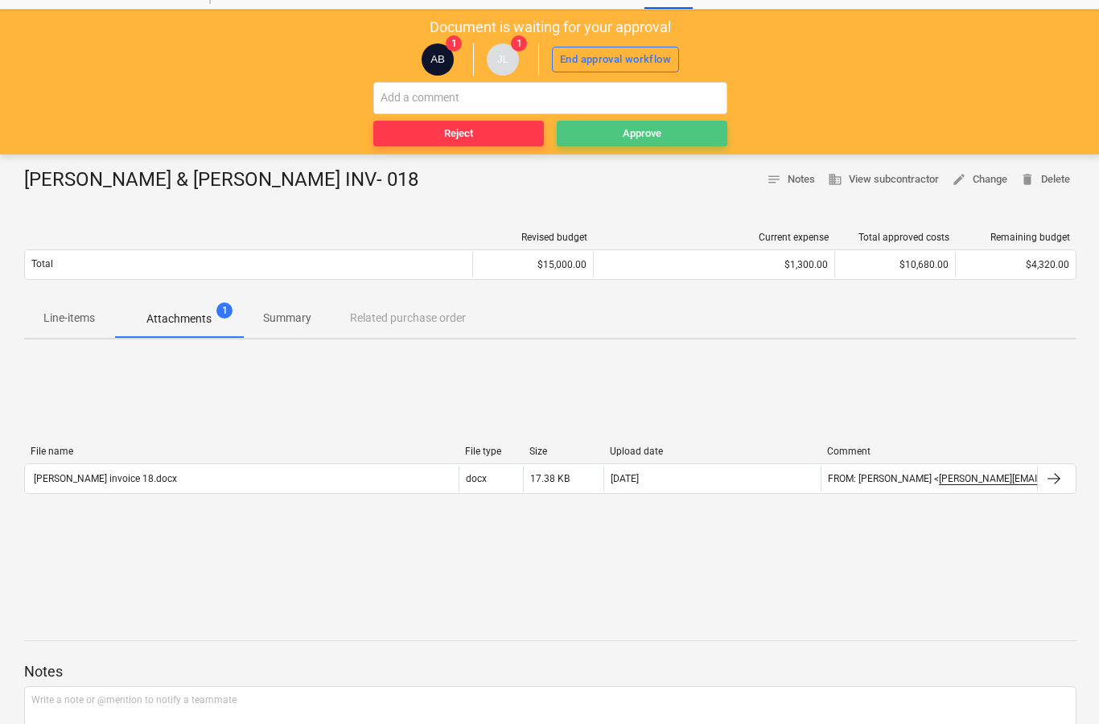
click at [669, 135] on span "Approve" at bounding box center [642, 134] width 158 height 19
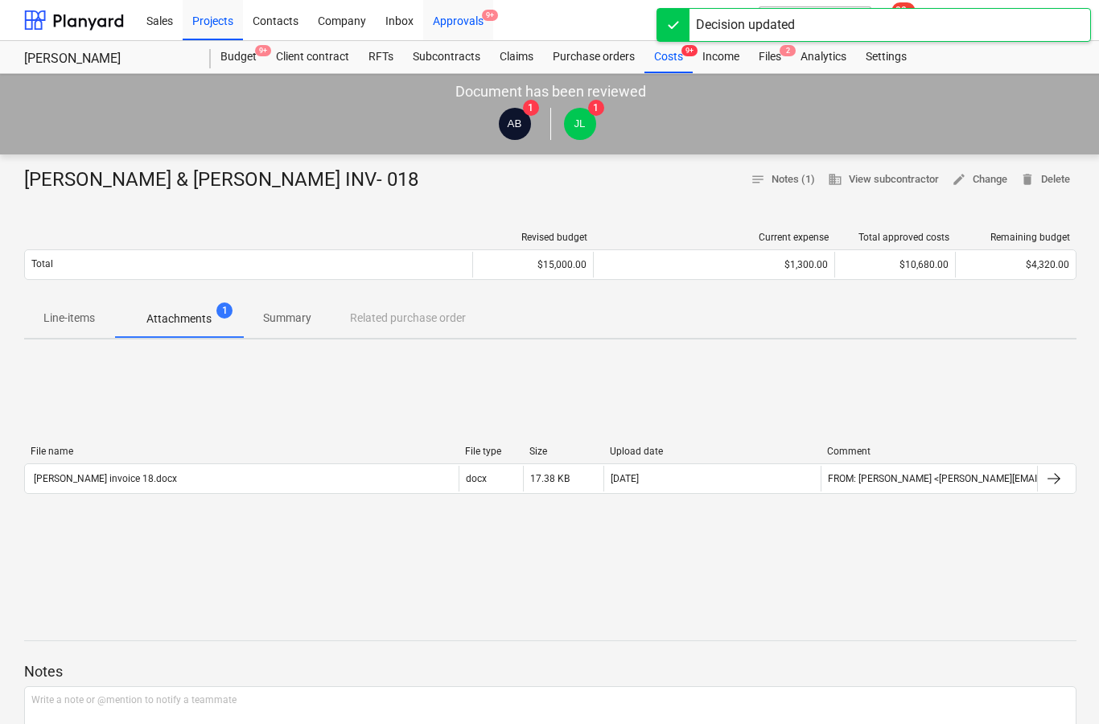
click at [492, 27] on div "Approvals 9+" at bounding box center [458, 19] width 70 height 41
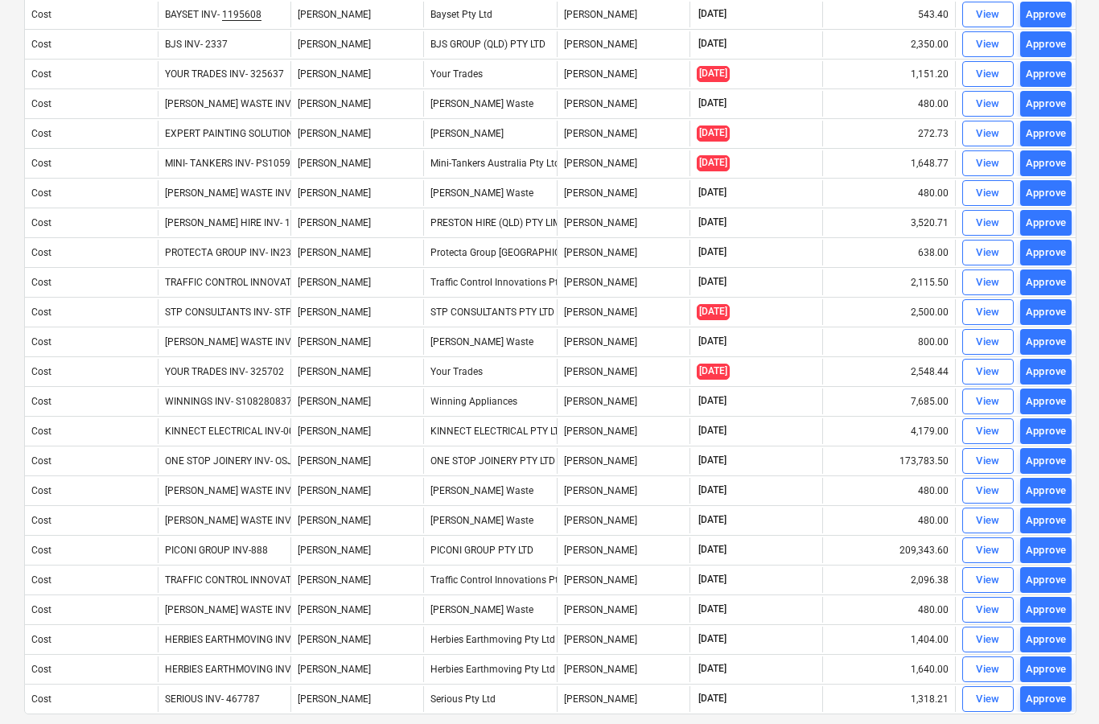
scroll to position [975, 0]
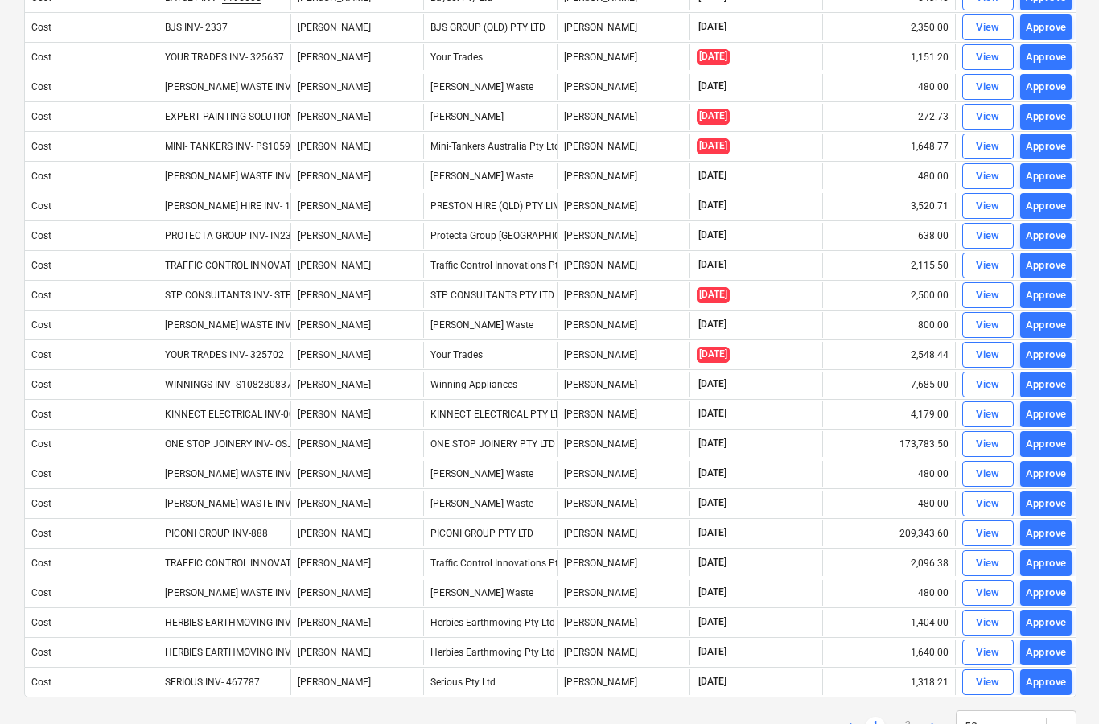
click at [932, 723] on link ">" at bounding box center [933, 726] width 19 height 19
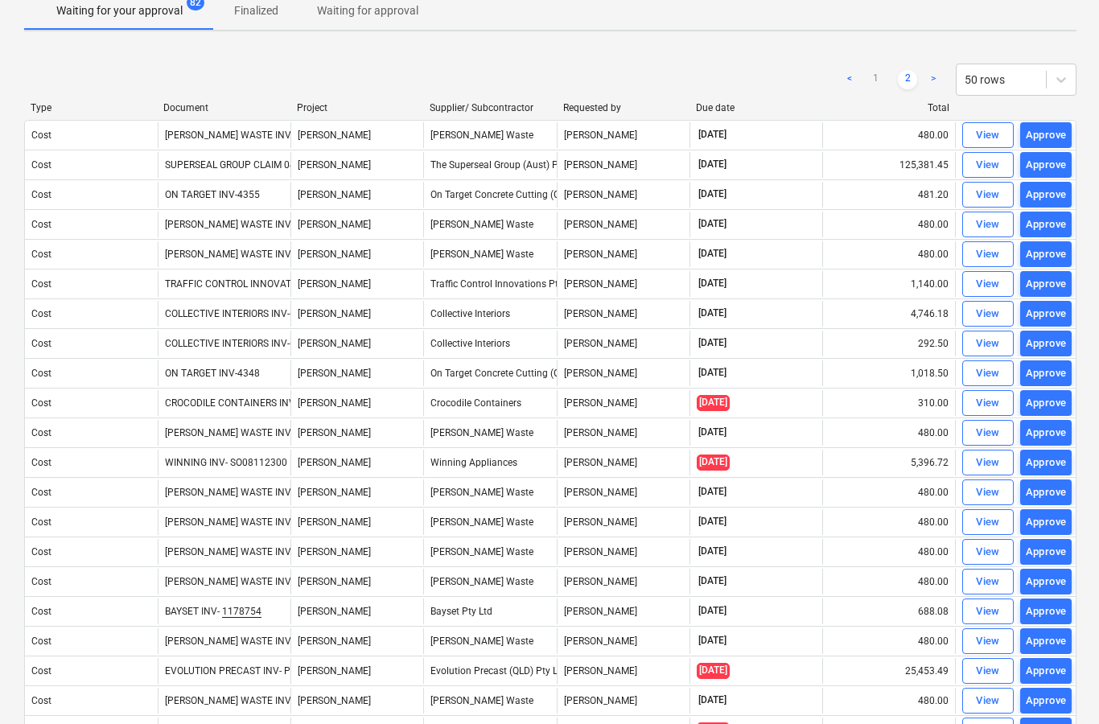
scroll to position [0, 0]
